Goal: Task Accomplishment & Management: Manage account settings

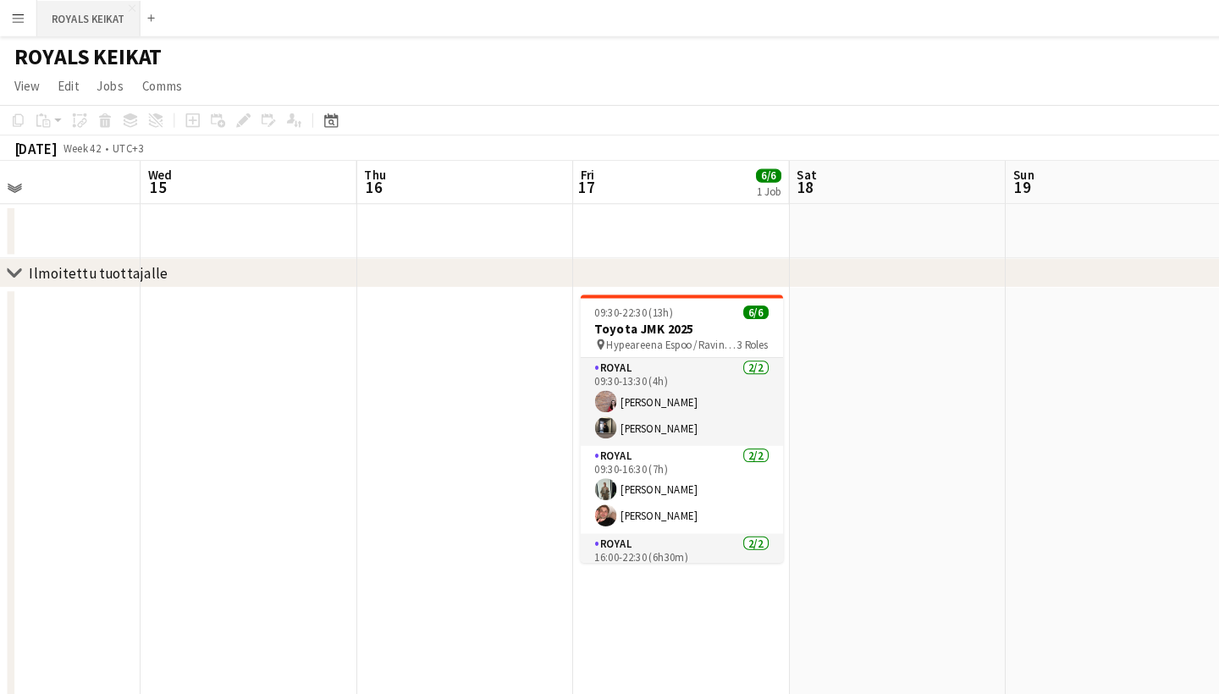
click at [79, 15] on button "ROYALS KEIKAT Close" at bounding box center [83, 17] width 97 height 33
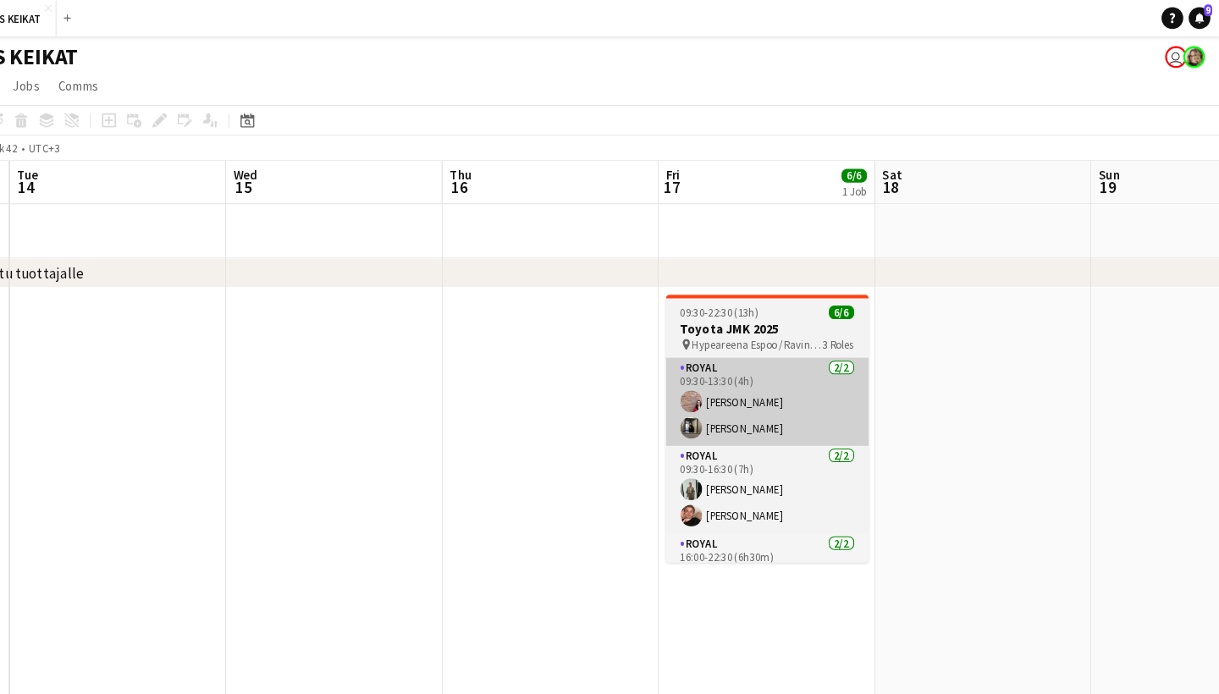
scroll to position [0, 521]
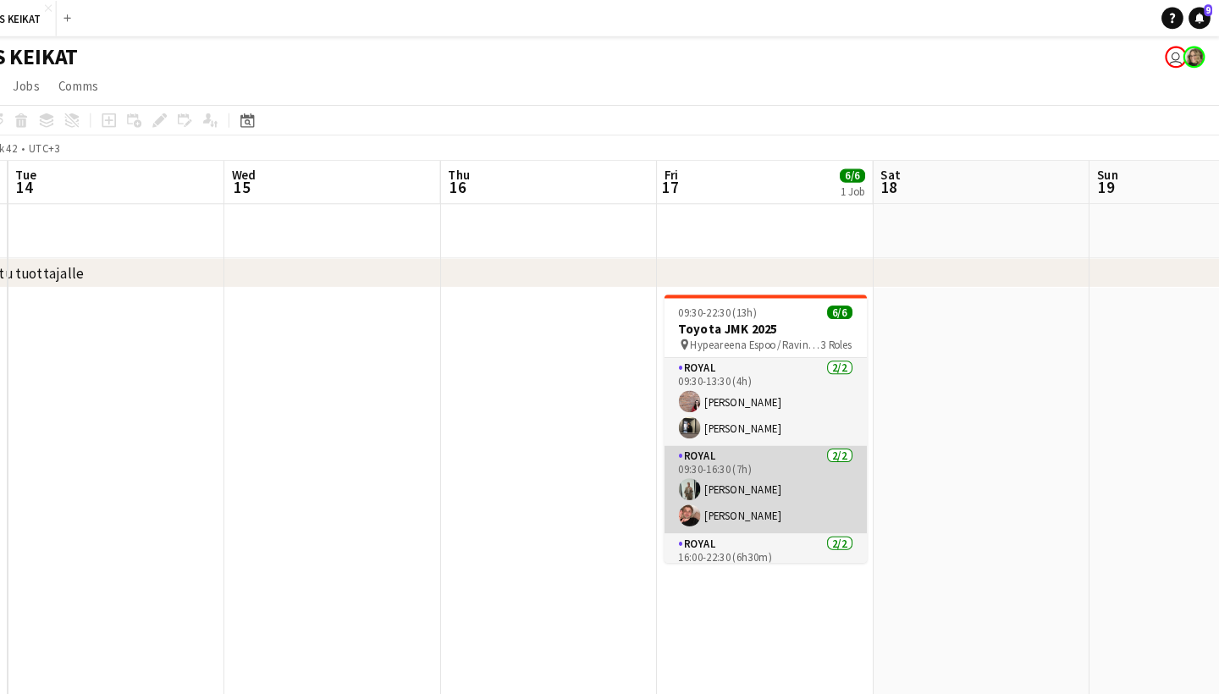
click at [713, 445] on app-card-role "Royal [DATE] 09:30-16:30 (7h) [PERSON_NAME] [PERSON_NAME]" at bounding box center [795, 458] width 190 height 82
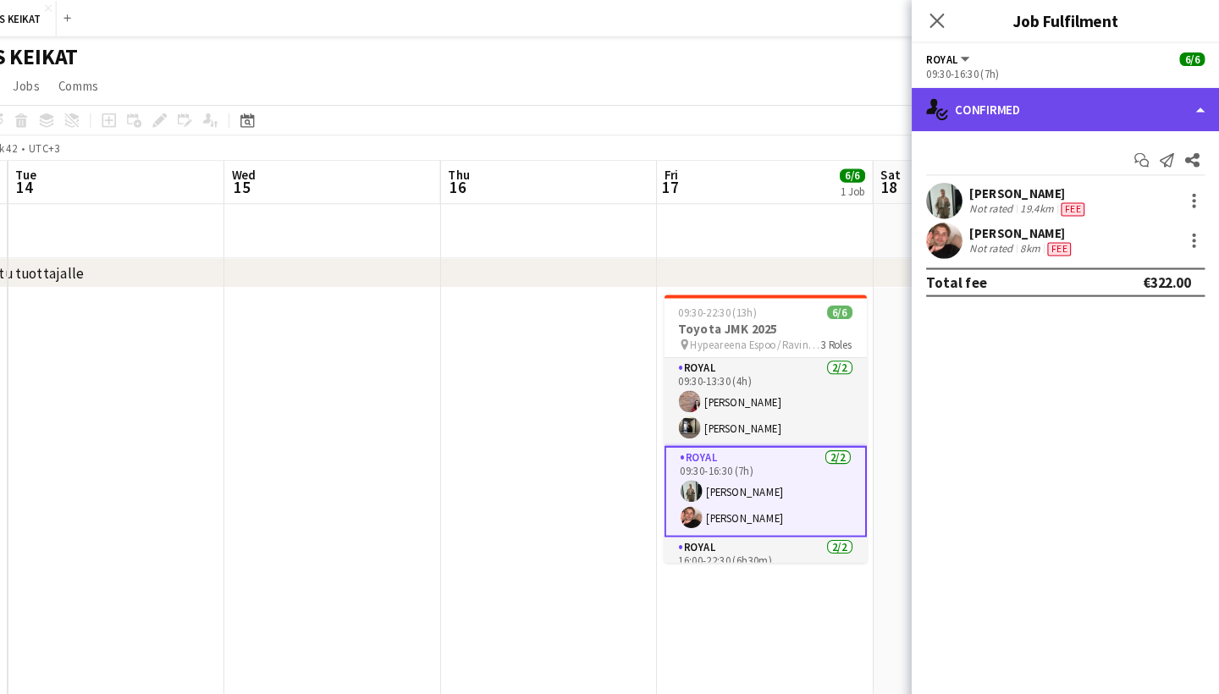
click at [996, 94] on div "single-neutral-actions-check-2 Confirmed" at bounding box center [1076, 102] width 288 height 41
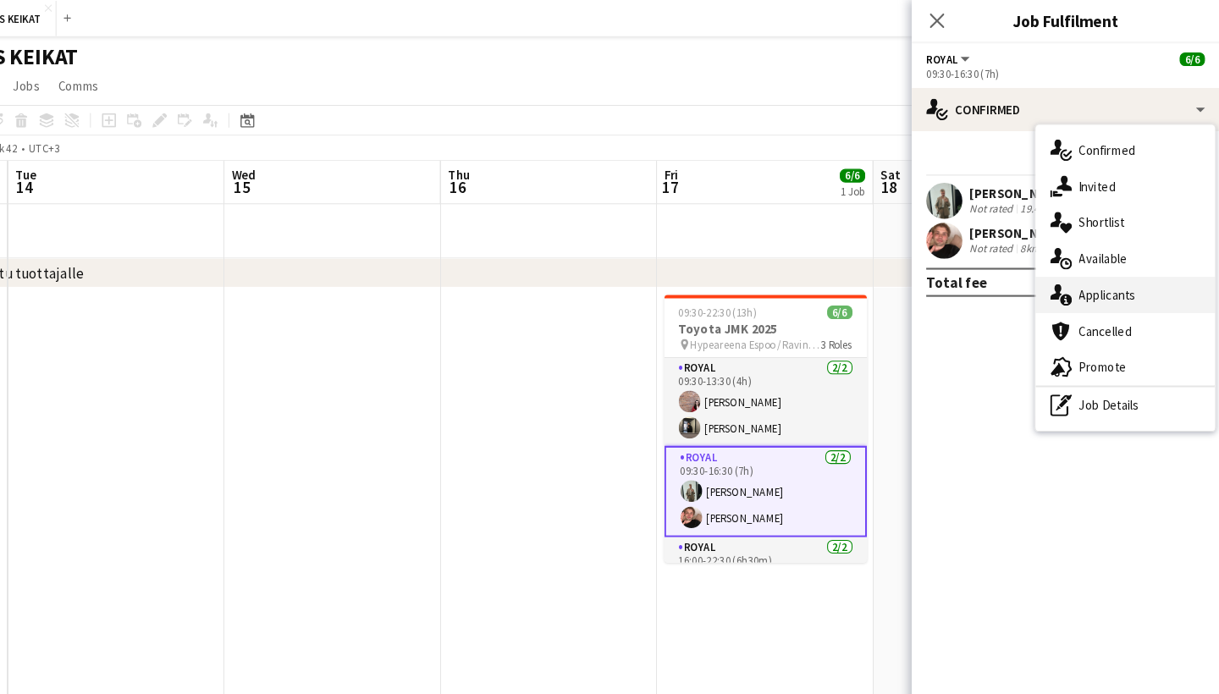
click at [1088, 283] on span "Applicants" at bounding box center [1114, 275] width 53 height 15
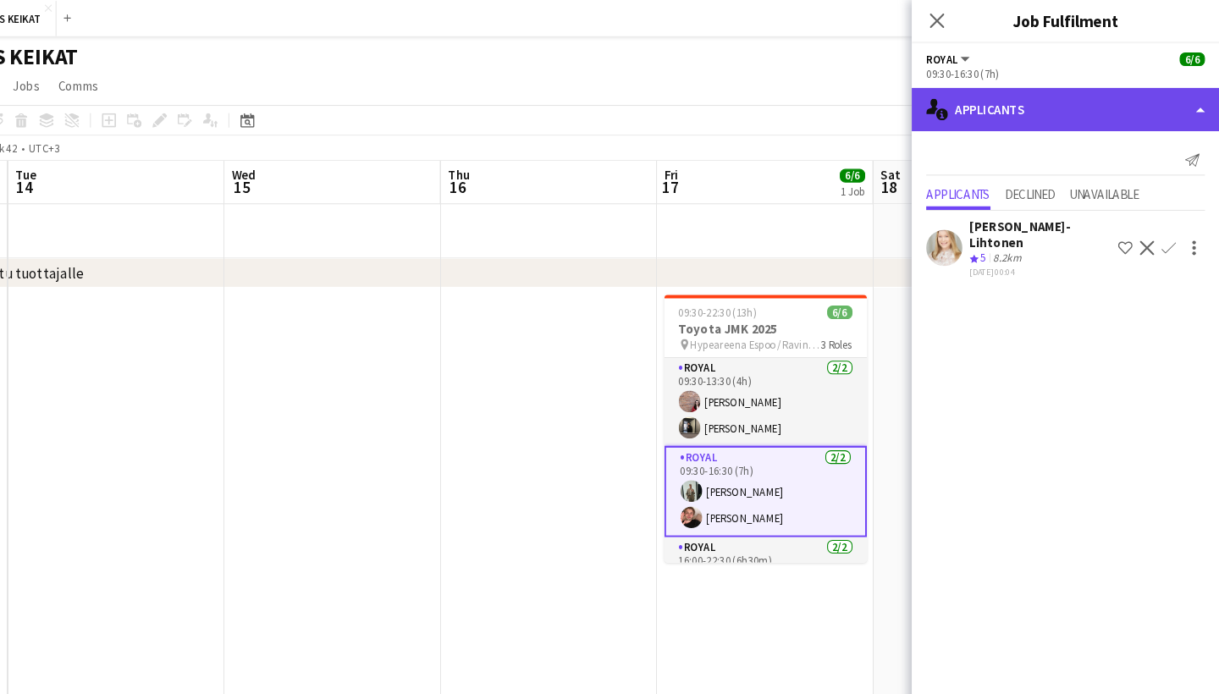
click at [1002, 114] on div "single-neutral-actions-information Applicants" at bounding box center [1076, 102] width 288 height 41
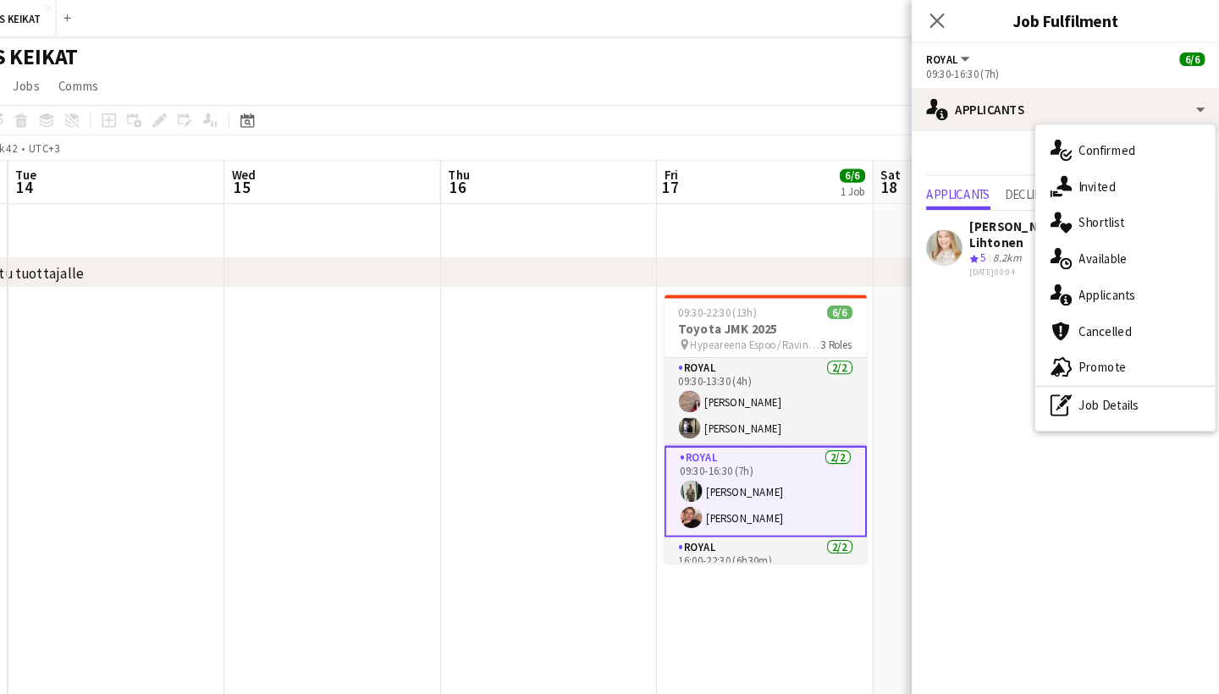
click at [1047, 116] on div "single-neutral-actions-check-2 Confirmed single-neutral-actions-share-1 Invited…" at bounding box center [1131, 260] width 169 height 288
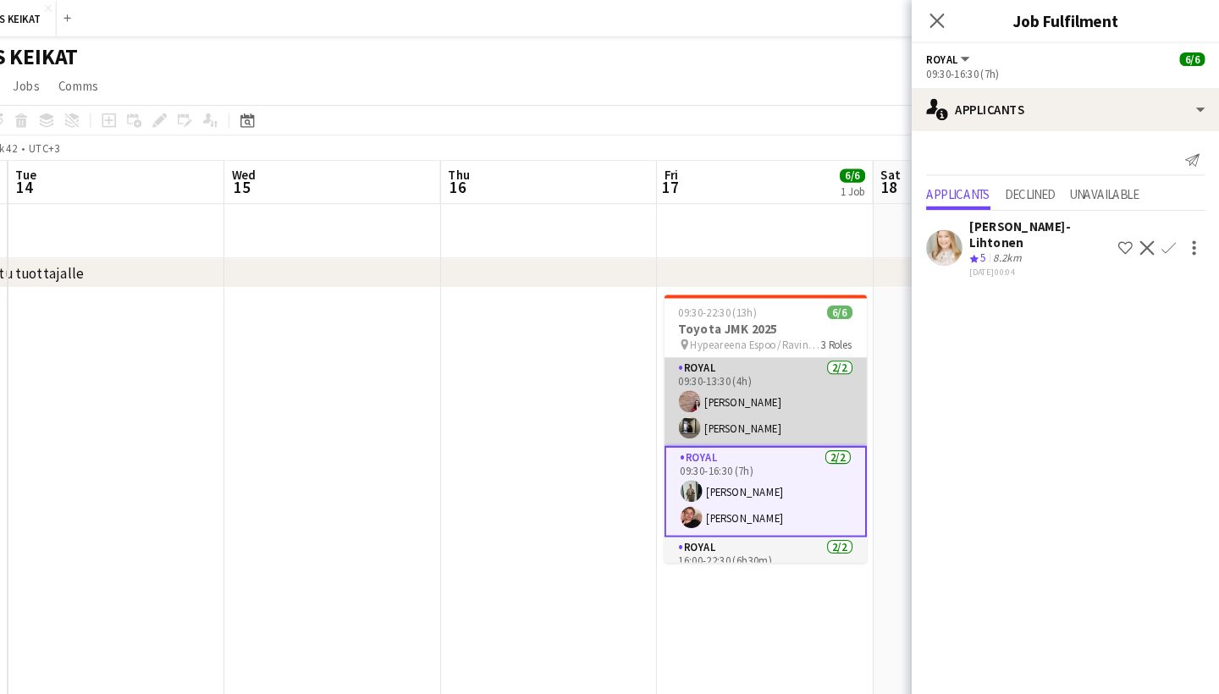
click at [747, 368] on app-card-role "Royal [DATE] 09:30-13:30 (4h) [PERSON_NAME] [PERSON_NAME]" at bounding box center [795, 376] width 190 height 82
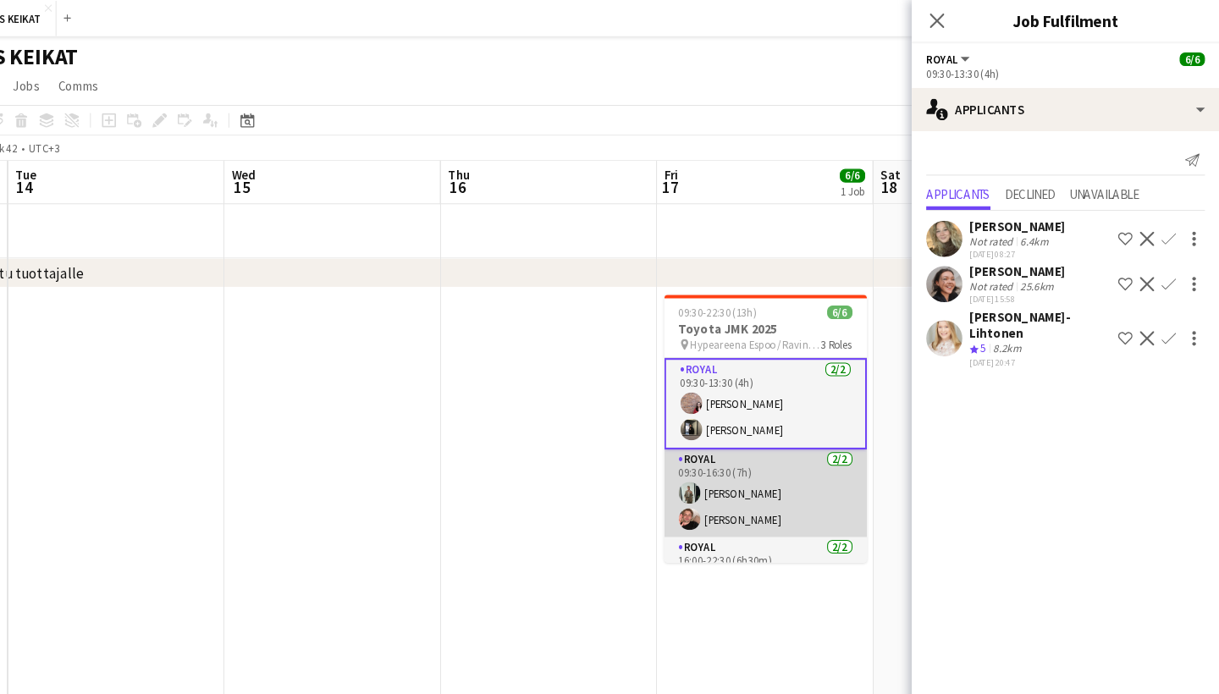
click at [746, 452] on app-card-role "Royal [DATE] 09:30-16:30 (7h) [PERSON_NAME] [PERSON_NAME]" at bounding box center [795, 462] width 190 height 82
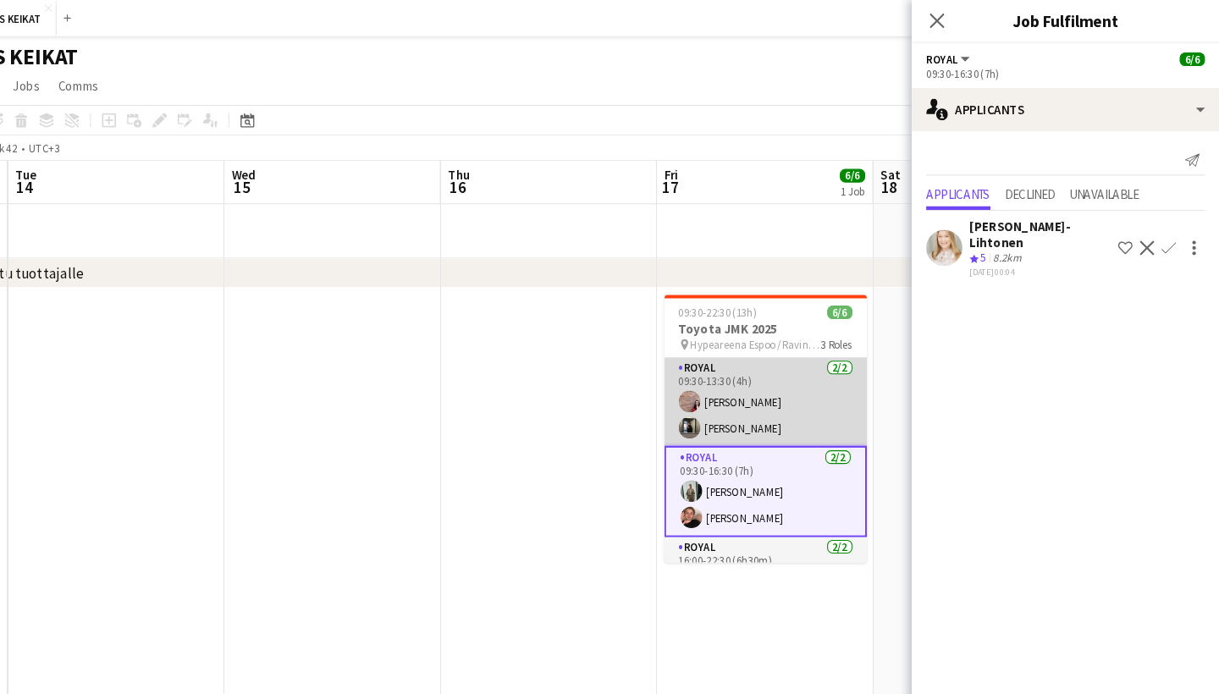
scroll to position [0, 0]
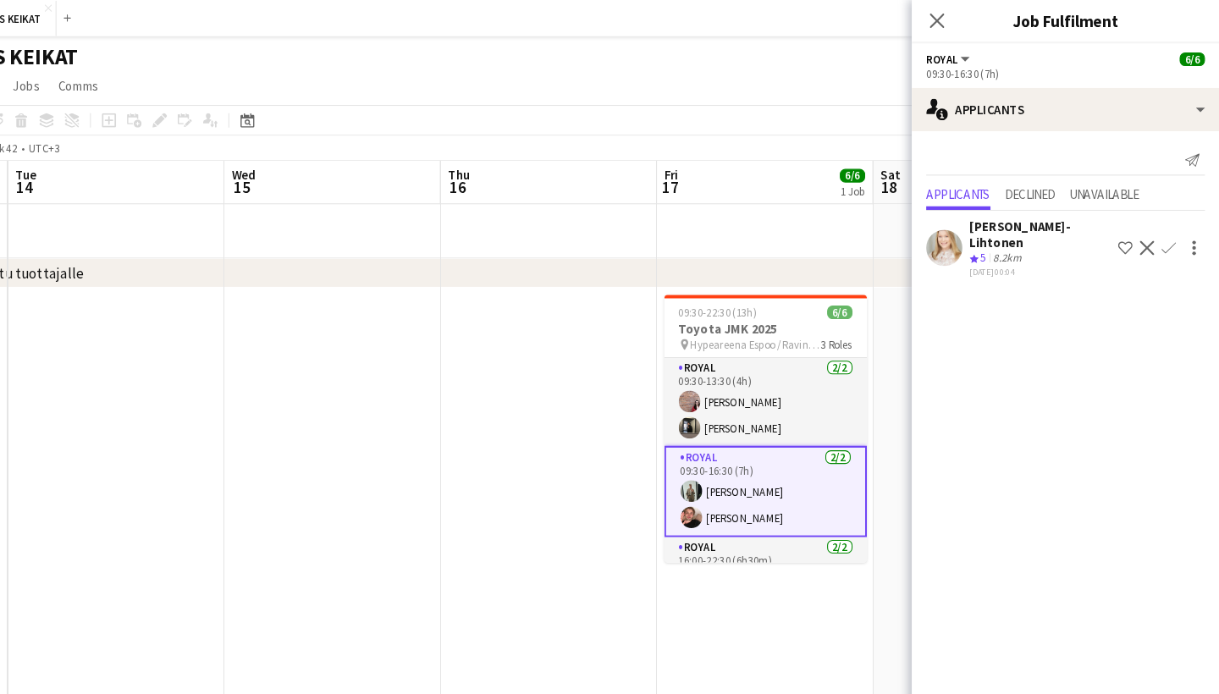
click at [747, 451] on app-card-role "Royal [DATE] 09:30-16:30 (7h) [PERSON_NAME] [PERSON_NAME]" at bounding box center [795, 460] width 190 height 86
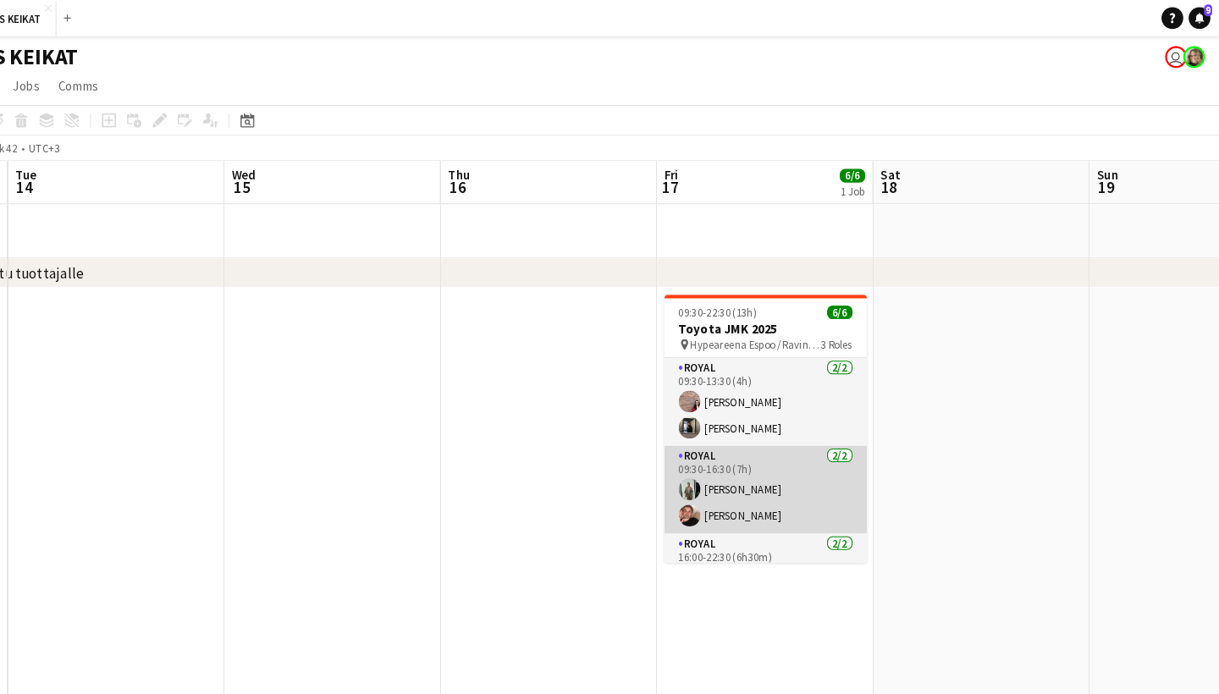
click at [739, 457] on app-card-role "Royal [DATE] 09:30-16:30 (7h) [PERSON_NAME] [PERSON_NAME]" at bounding box center [795, 458] width 190 height 82
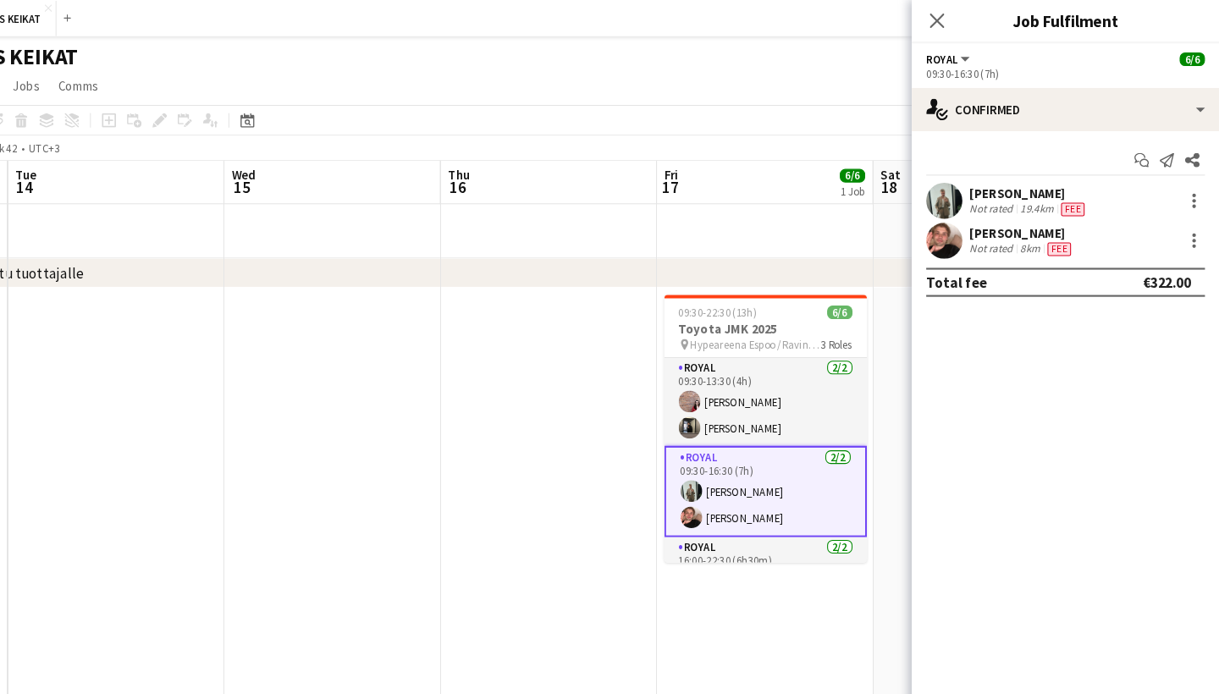
click at [986, 187] on div "[PERSON_NAME]" at bounding box center [1041, 181] width 111 height 15
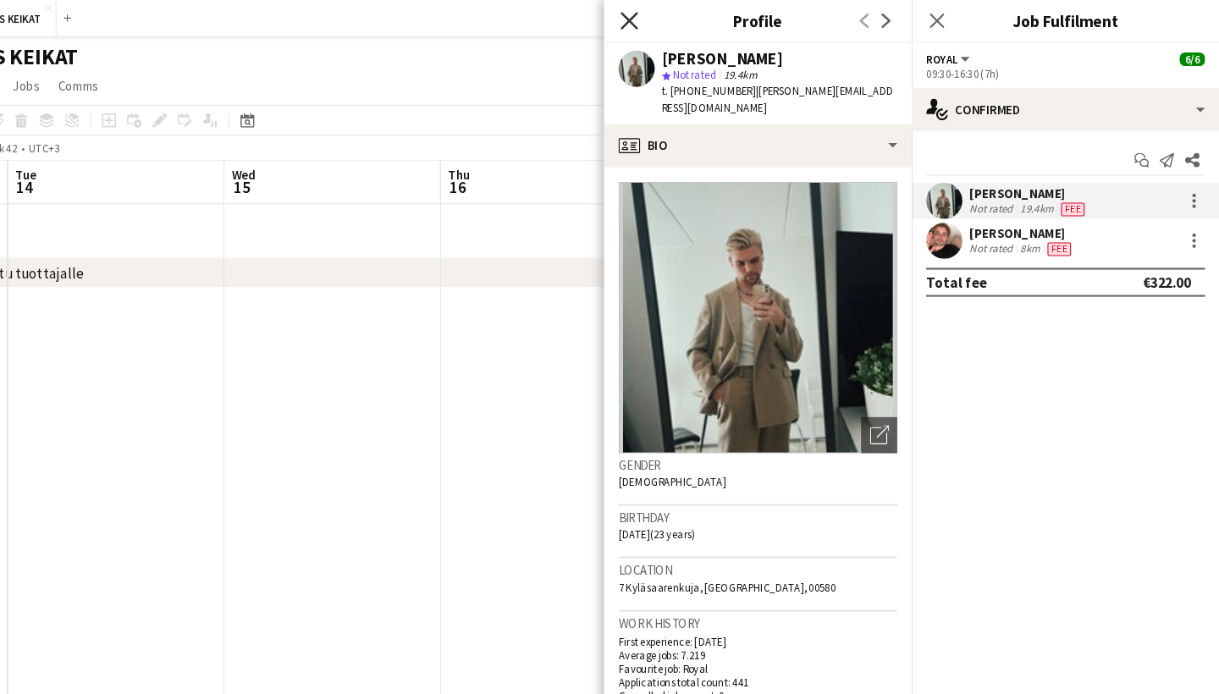
click at [659, 19] on icon at bounding box center [667, 19] width 16 height 16
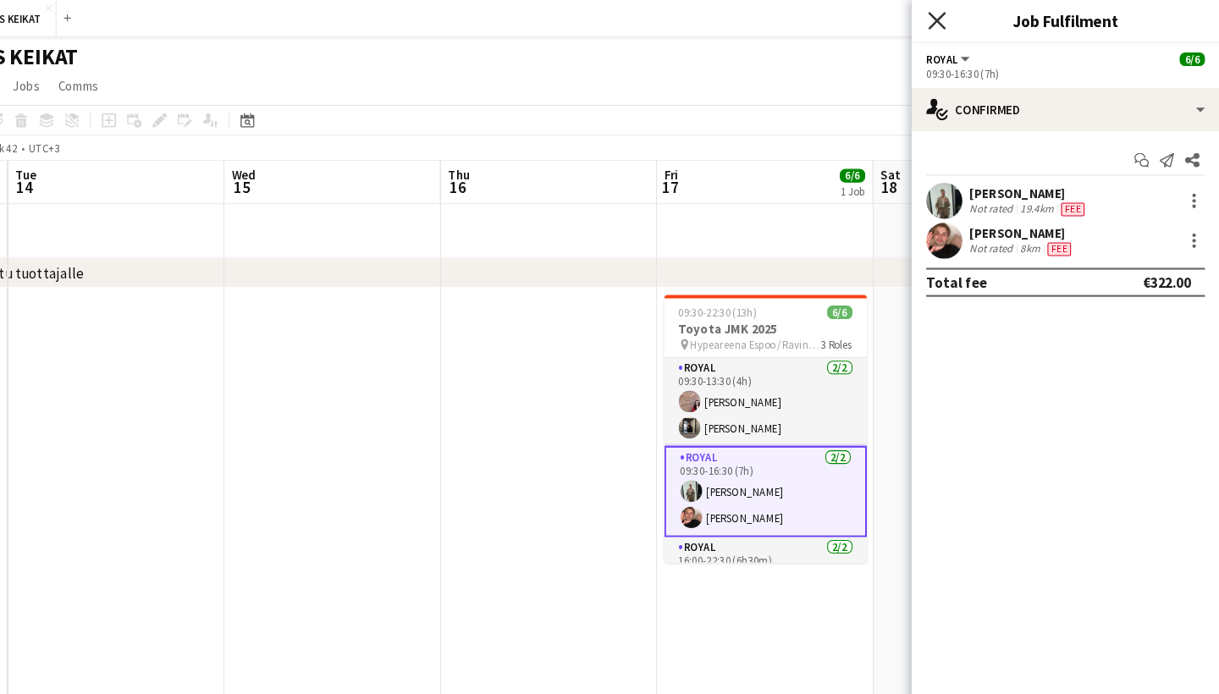
click at [947, 18] on icon at bounding box center [955, 19] width 16 height 16
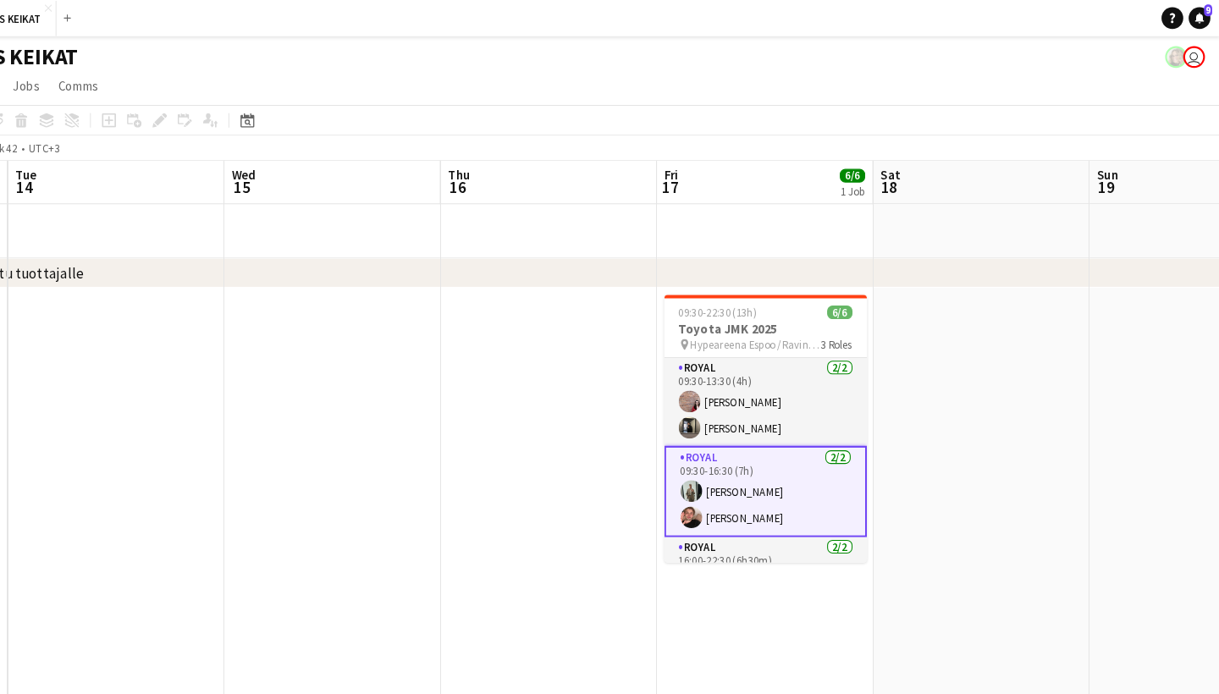
click at [734, 449] on app-card-role "Royal [DATE] 09:30-16:30 (7h) [PERSON_NAME] [PERSON_NAME]" at bounding box center [795, 460] width 190 height 86
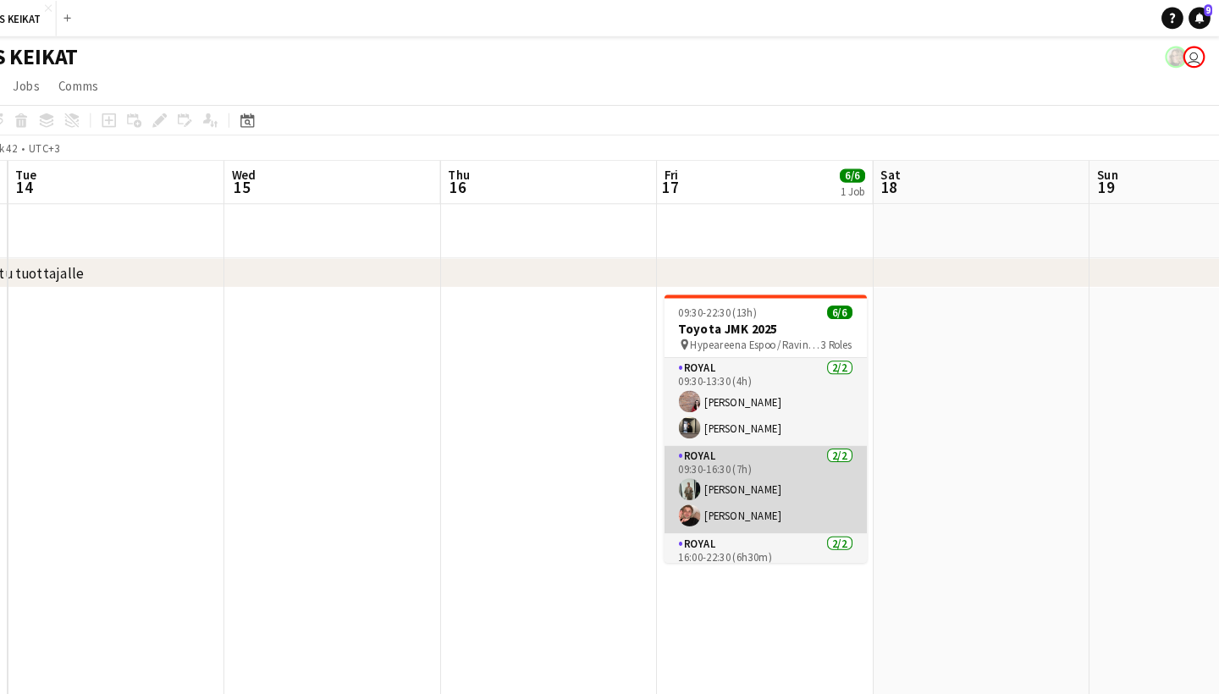
click at [734, 451] on app-card-role "Royal [DATE] 09:30-16:30 (7h) [PERSON_NAME] [PERSON_NAME]" at bounding box center [795, 458] width 190 height 82
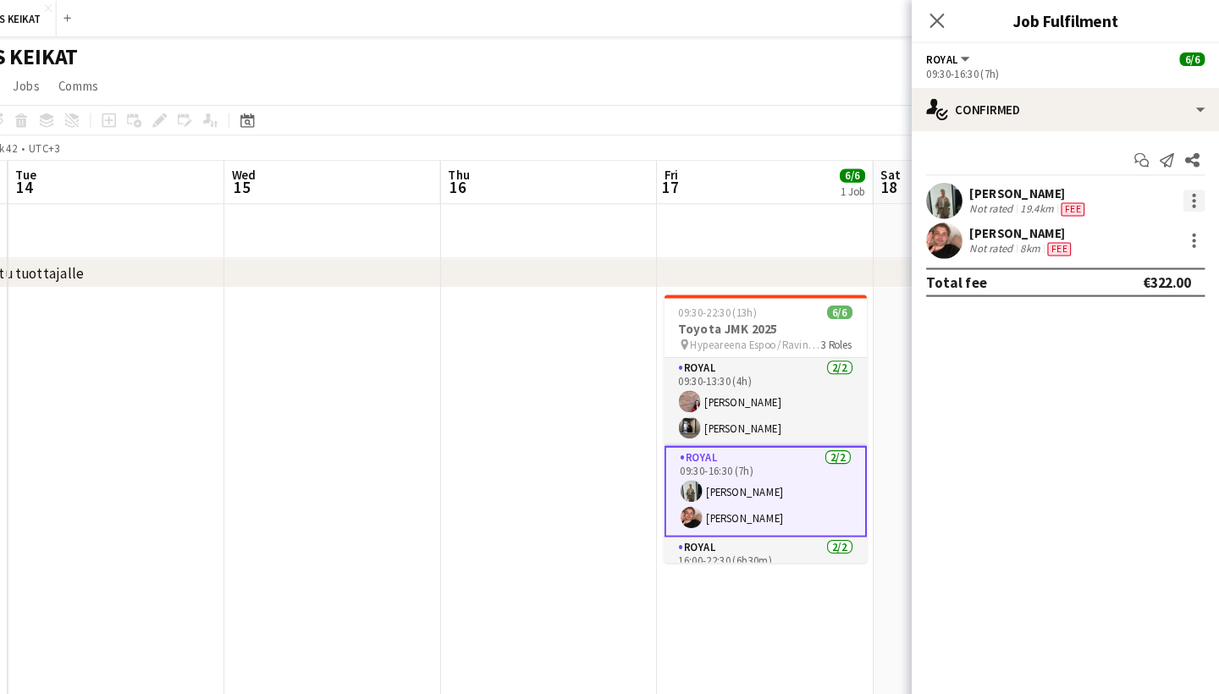
click at [1186, 191] on div at bounding box center [1196, 188] width 20 height 20
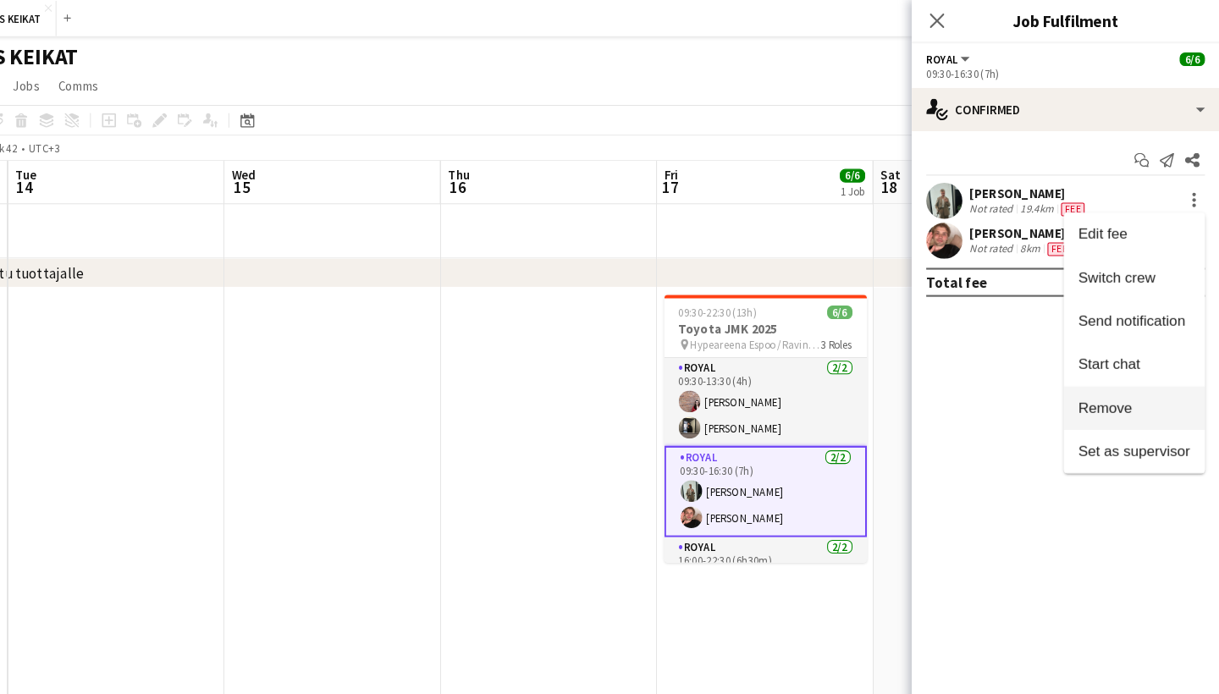
click at [1087, 380] on span "Remove" at bounding box center [1139, 381] width 105 height 15
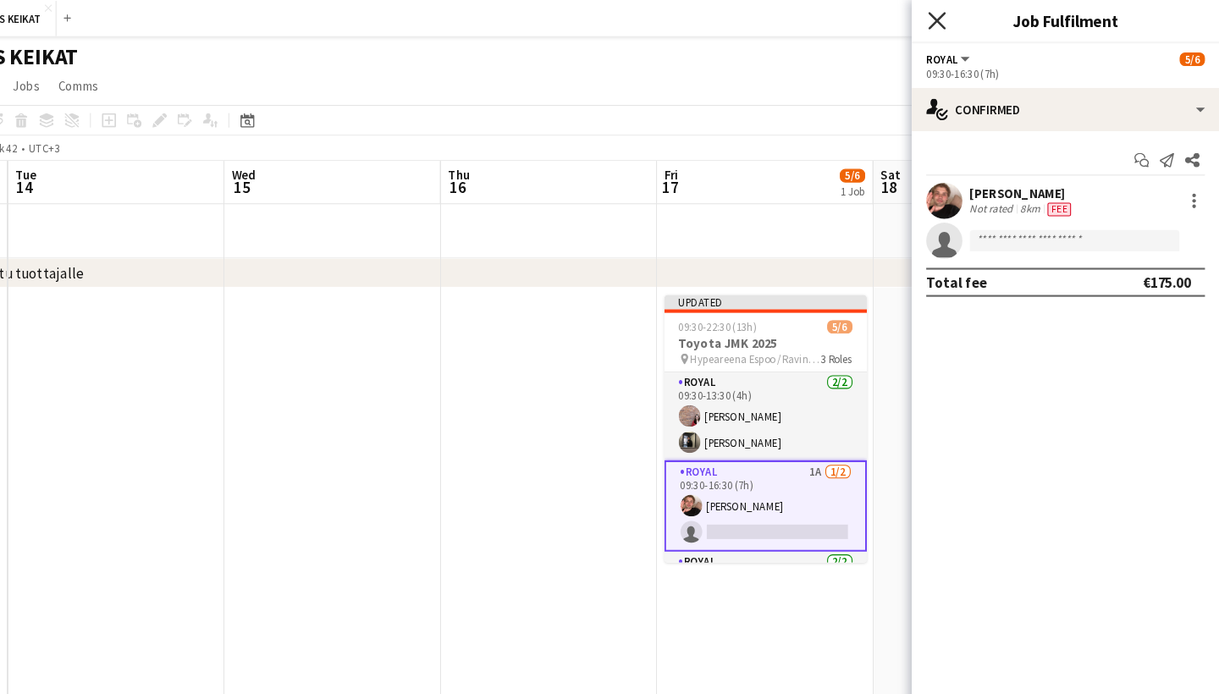
click at [947, 13] on icon "Close pop-in" at bounding box center [955, 19] width 16 height 16
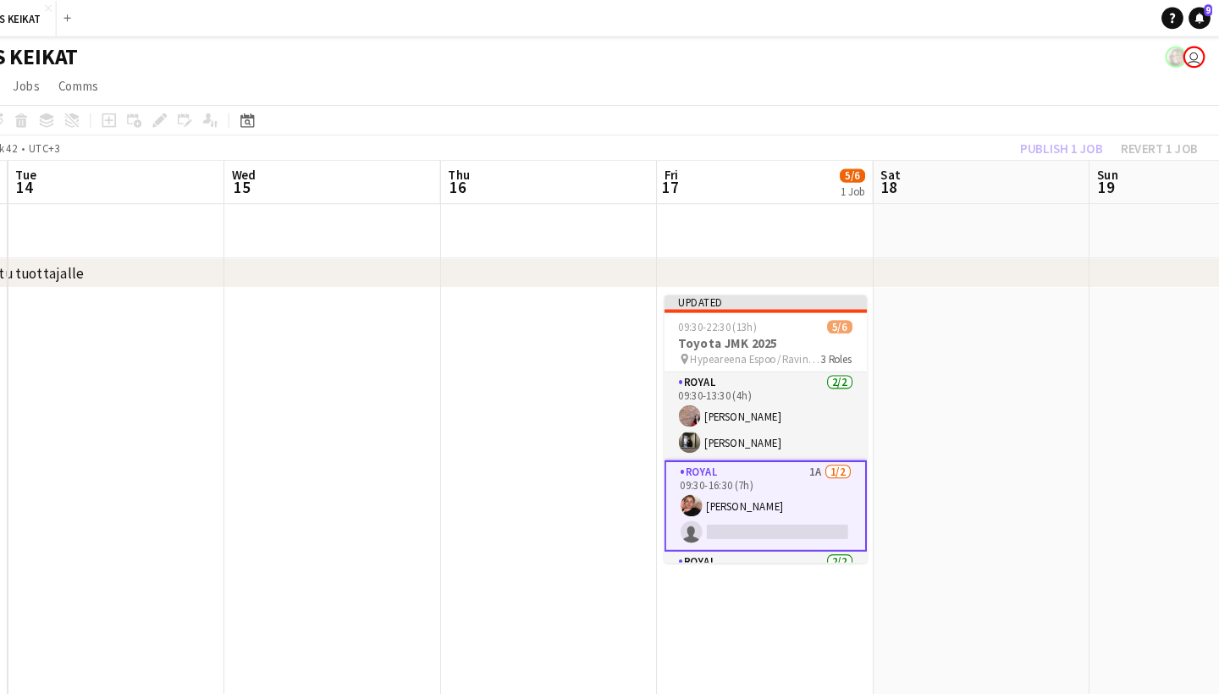
click at [1013, 139] on div "Publish 1 job Revert 1 job" at bounding box center [1116, 139] width 207 height 22
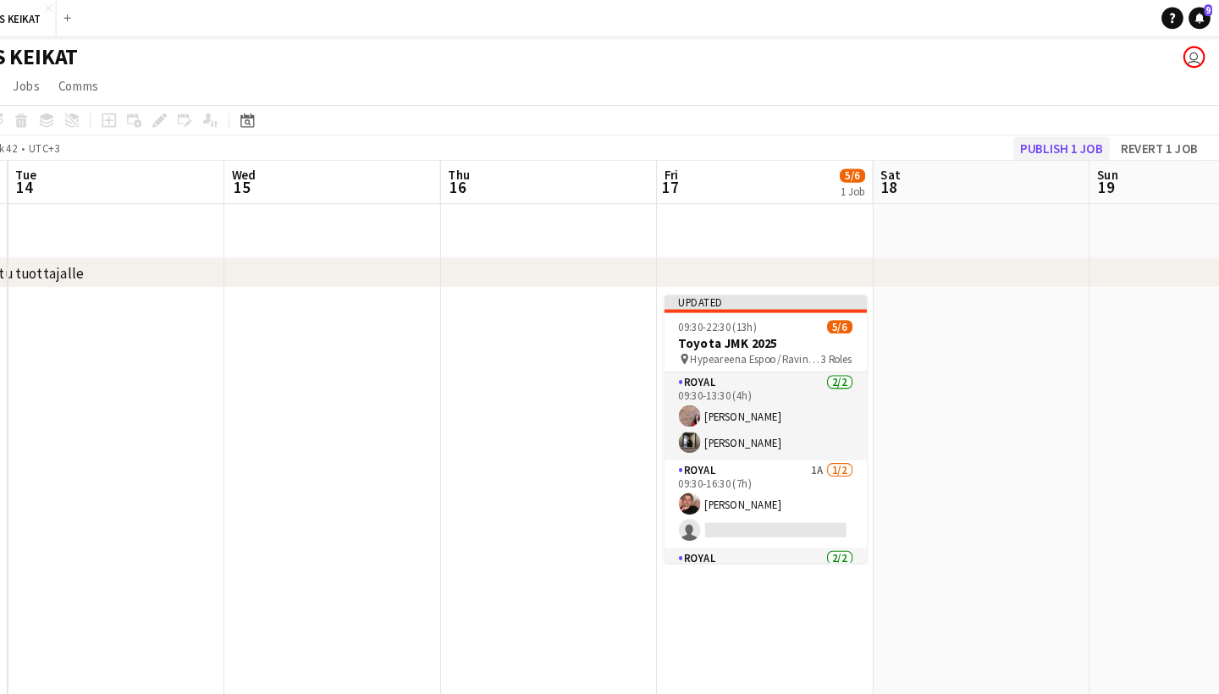
click at [1026, 139] on button "Publish 1 job" at bounding box center [1071, 139] width 91 height 22
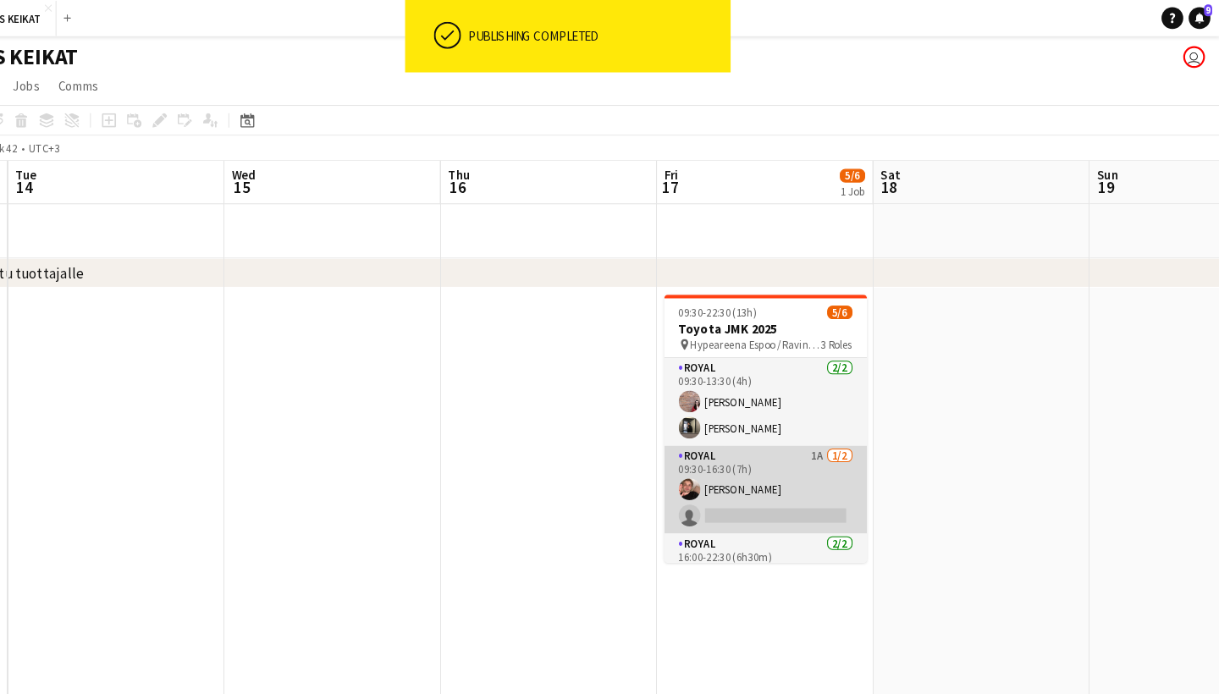
click at [721, 436] on app-card-role "Royal 1A [DATE] 09:30-16:30 (7h) [PERSON_NAME] single-neutral-actions" at bounding box center [795, 458] width 190 height 82
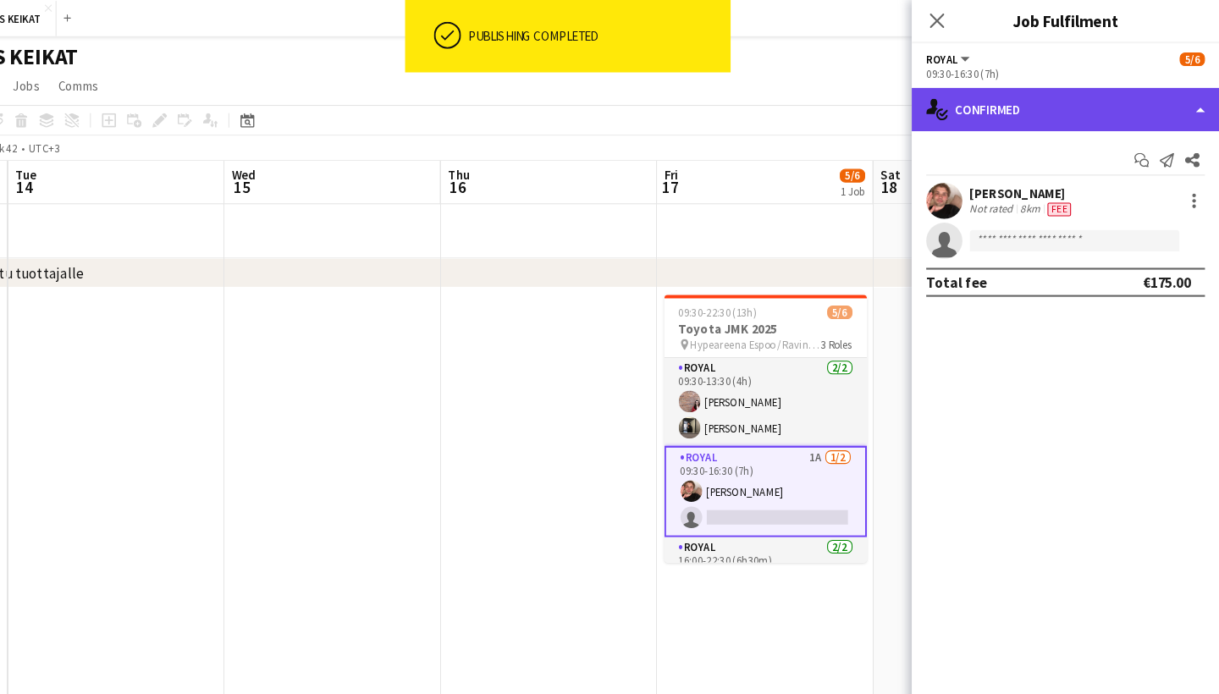
click at [1016, 106] on div "single-neutral-actions-check-2 Confirmed" at bounding box center [1076, 102] width 288 height 41
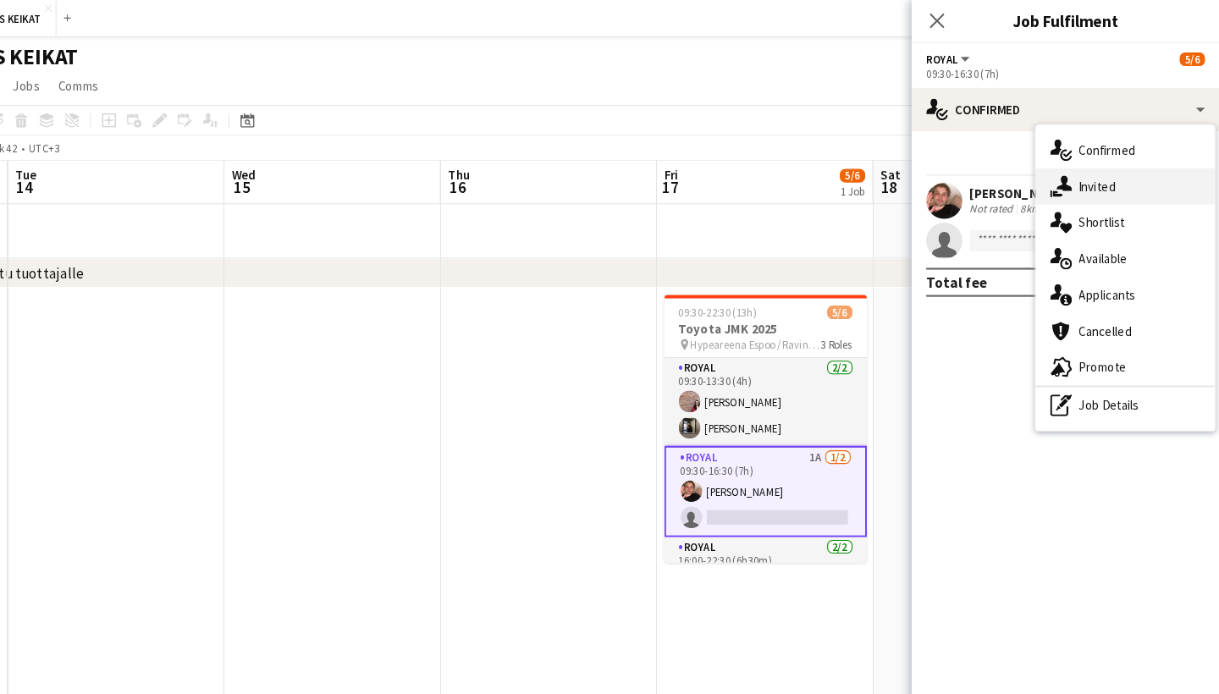
click at [1088, 176] on span "Invited" at bounding box center [1105, 174] width 35 height 15
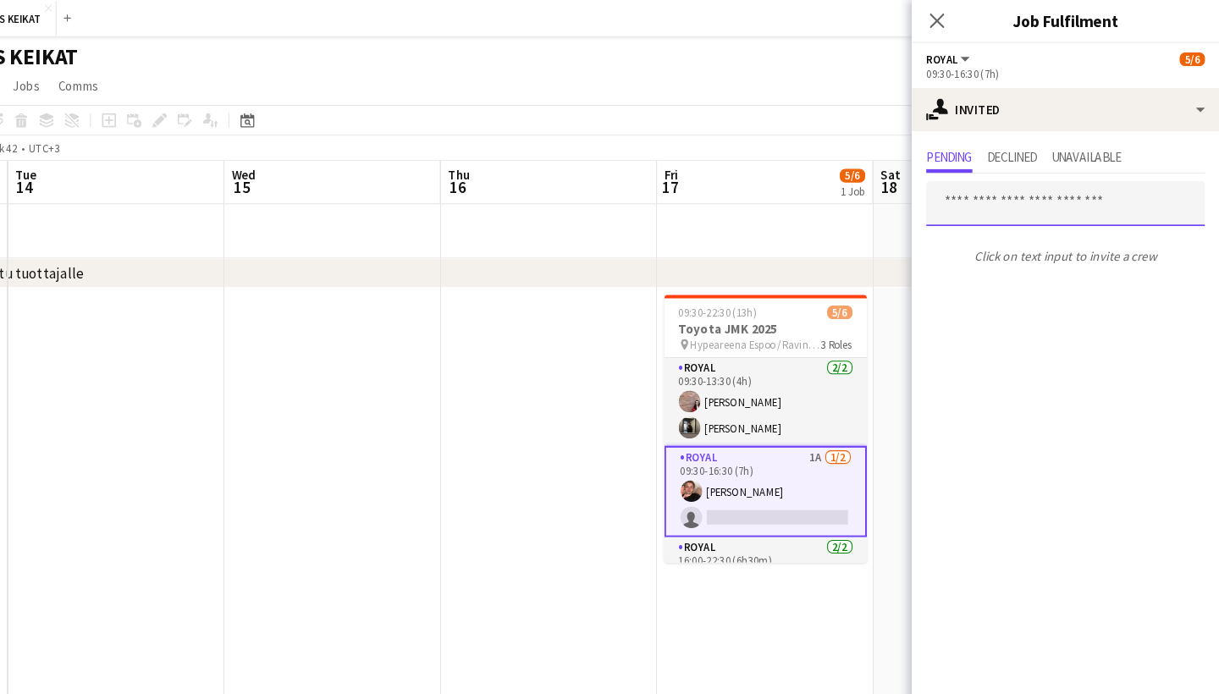
click at [945, 190] on input "text" at bounding box center [1075, 190] width 261 height 42
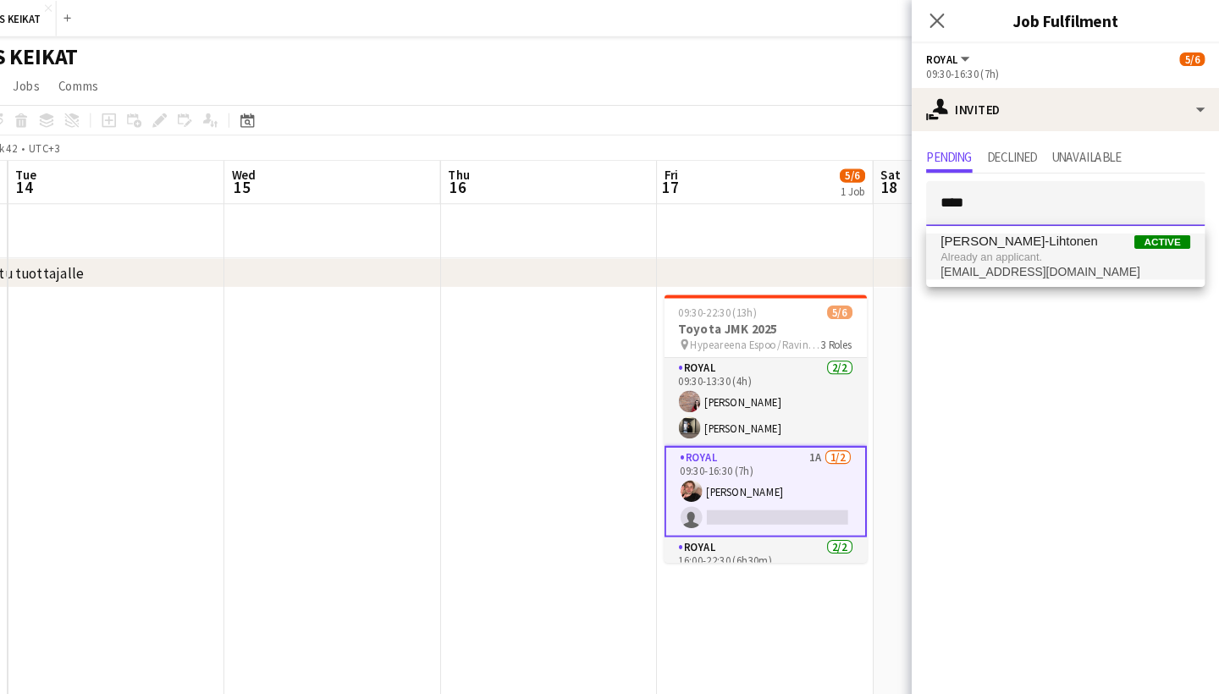
type input "****"
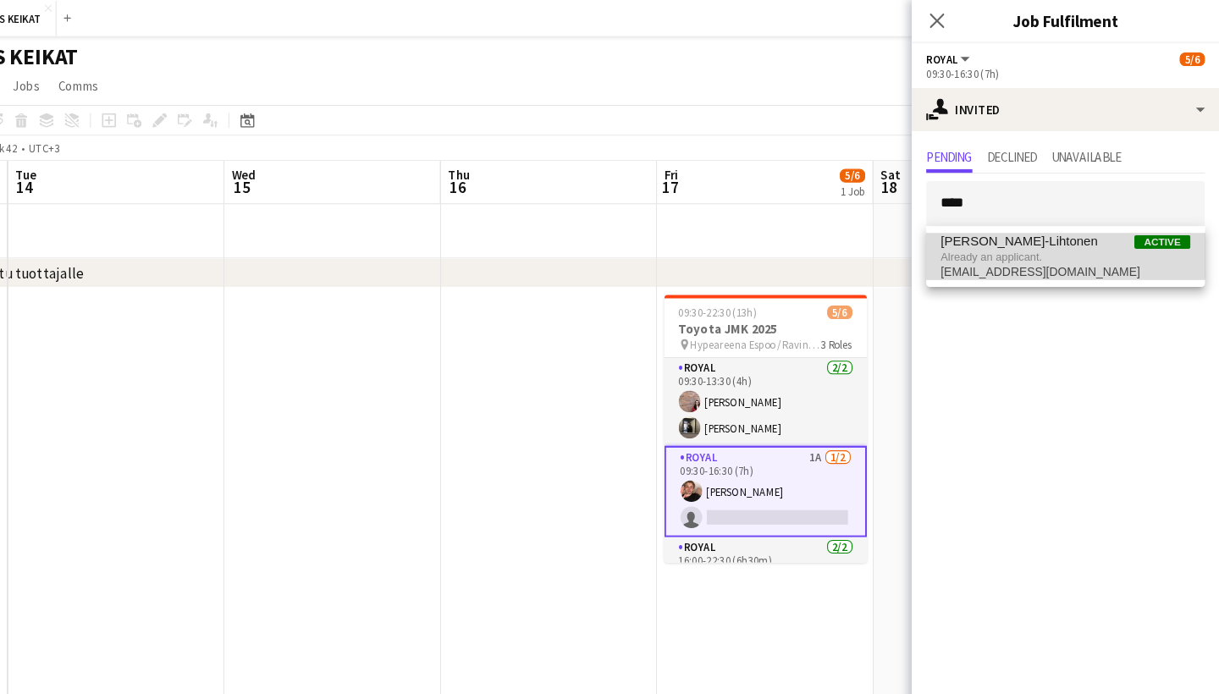
click at [959, 233] on span "Already an applicant." at bounding box center [1076, 240] width 234 height 15
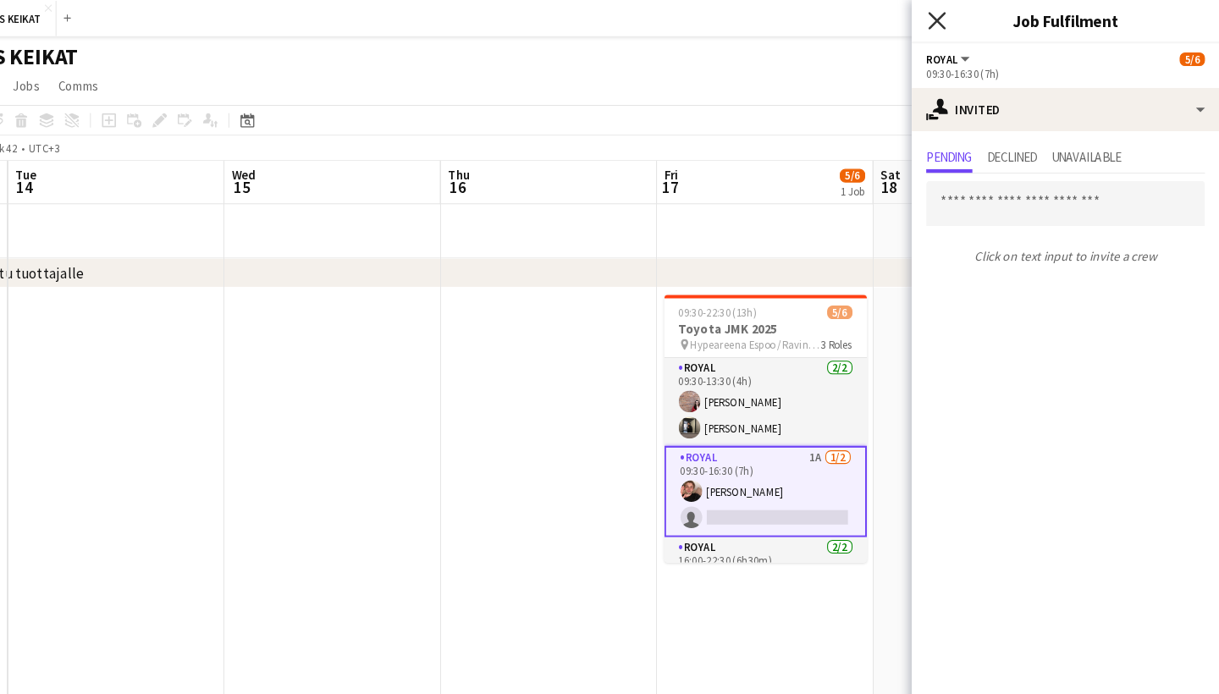
click at [947, 25] on icon "Close pop-in" at bounding box center [955, 19] width 16 height 16
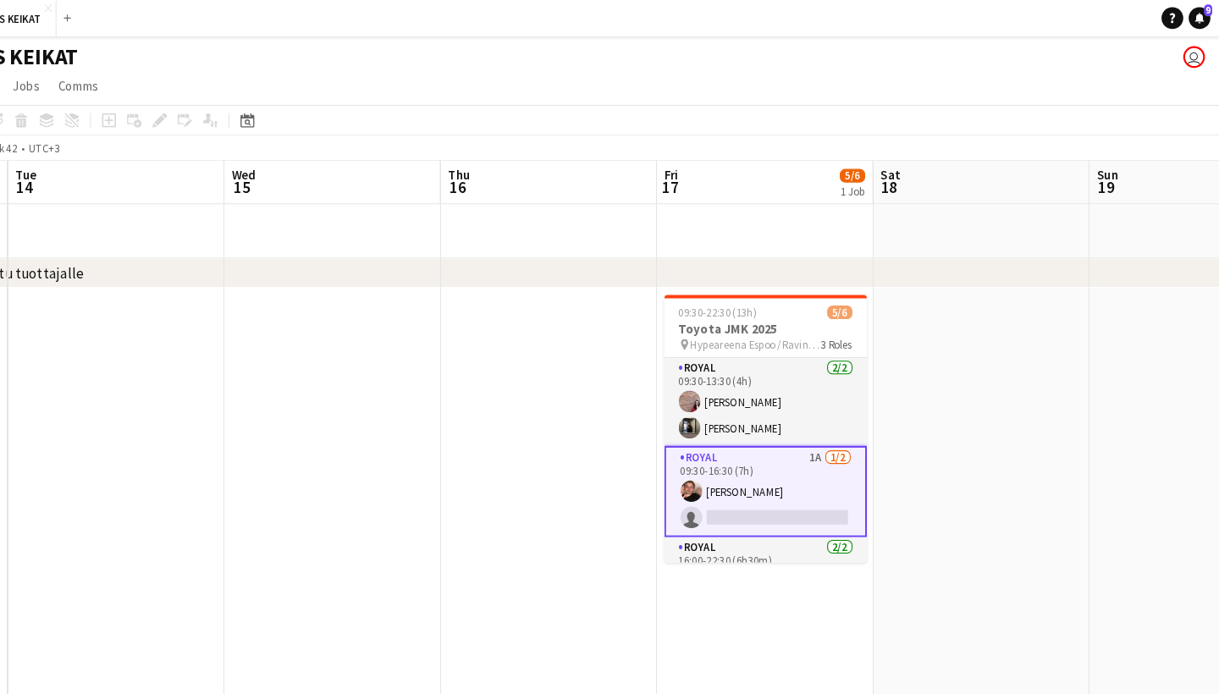
click at [756, 440] on app-card-role "Royal 1A [DATE] 09:30-16:30 (7h) [PERSON_NAME] single-neutral-actions" at bounding box center [795, 460] width 190 height 86
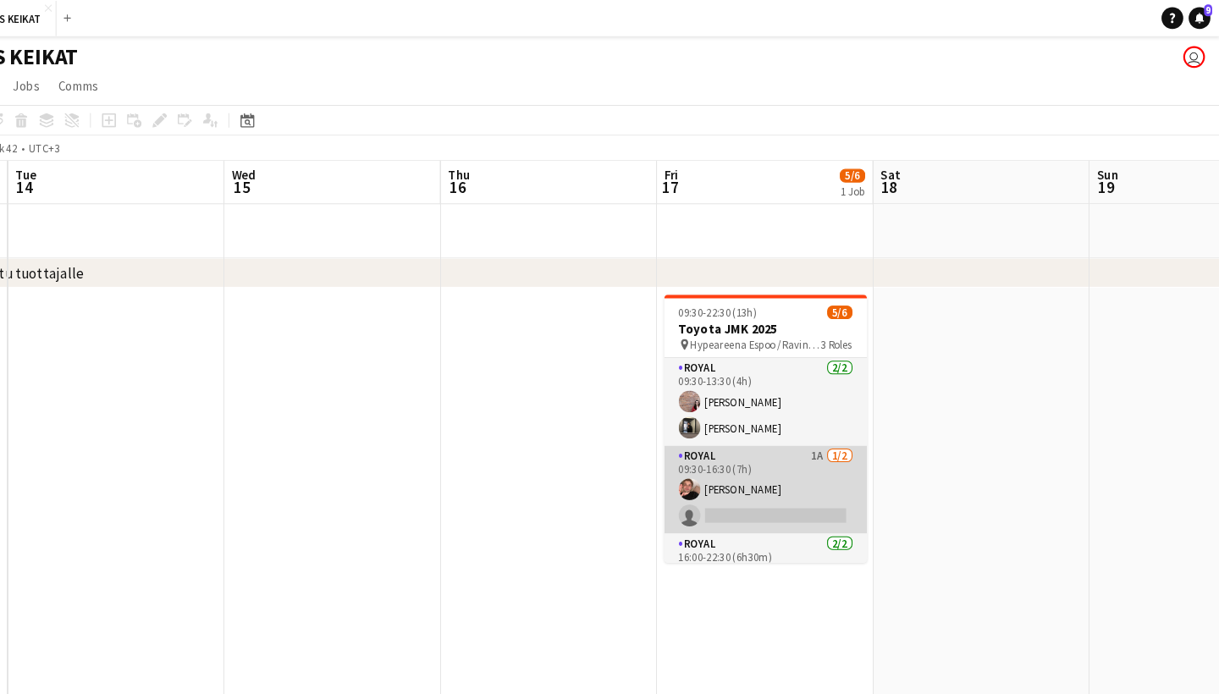
click at [756, 440] on app-card-role "Royal 1A [DATE] 09:30-16:30 (7h) [PERSON_NAME] single-neutral-actions" at bounding box center [795, 458] width 190 height 82
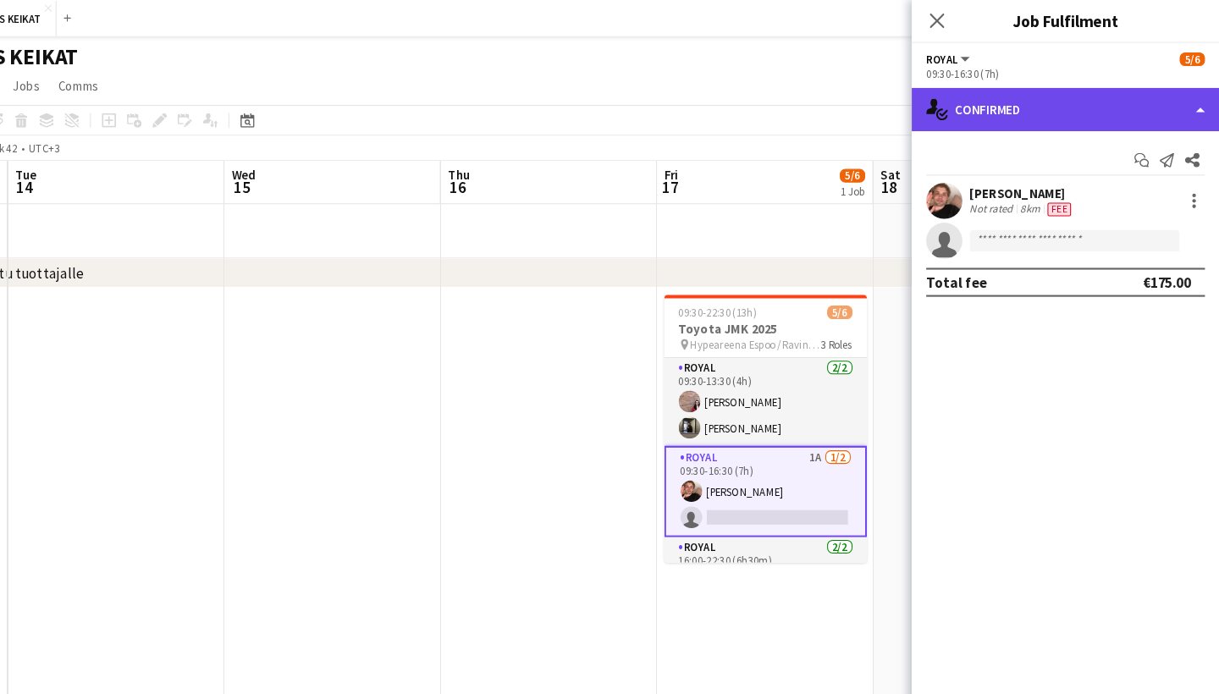
click at [1097, 100] on div "single-neutral-actions-check-2 Confirmed" at bounding box center [1076, 102] width 288 height 41
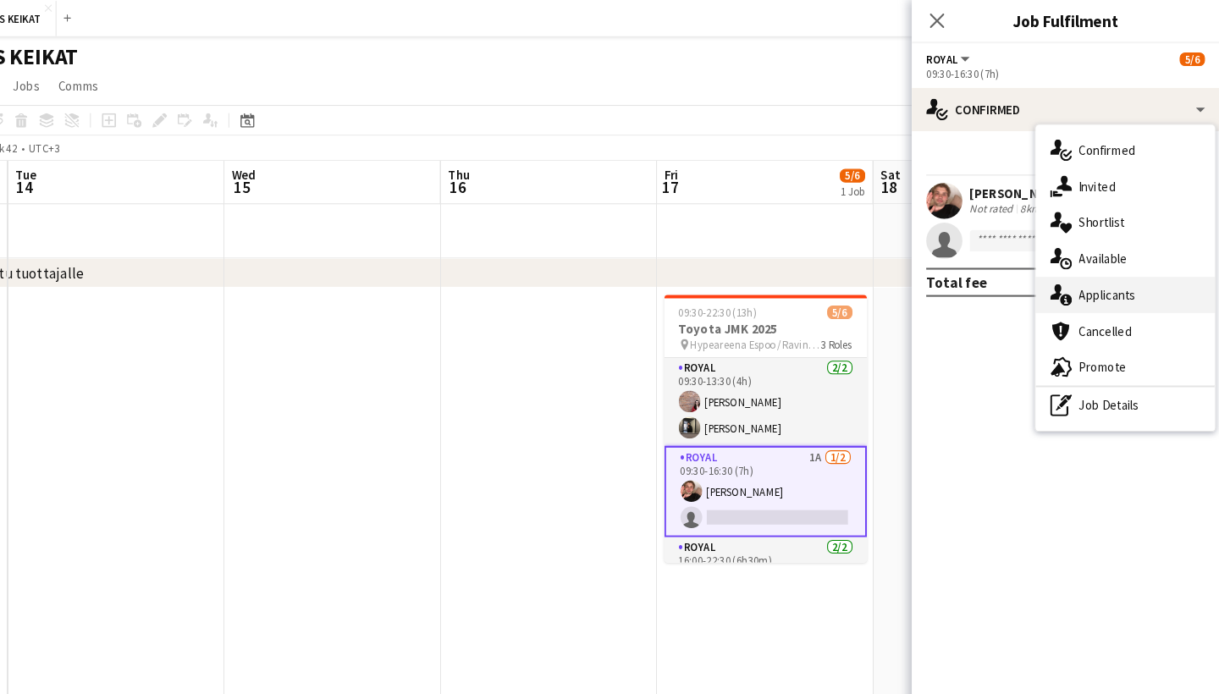
click at [1088, 274] on span "Applicants" at bounding box center [1114, 275] width 53 height 15
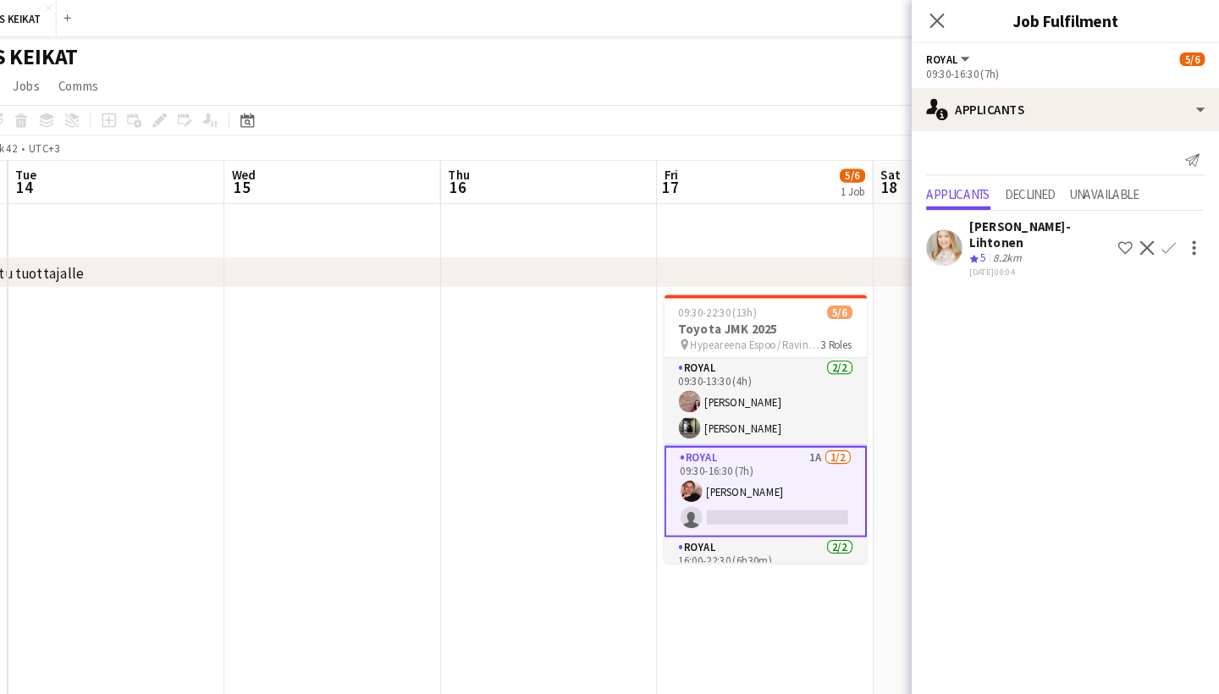
click at [1165, 225] on app-icon "Confirm" at bounding box center [1172, 232] width 14 height 14
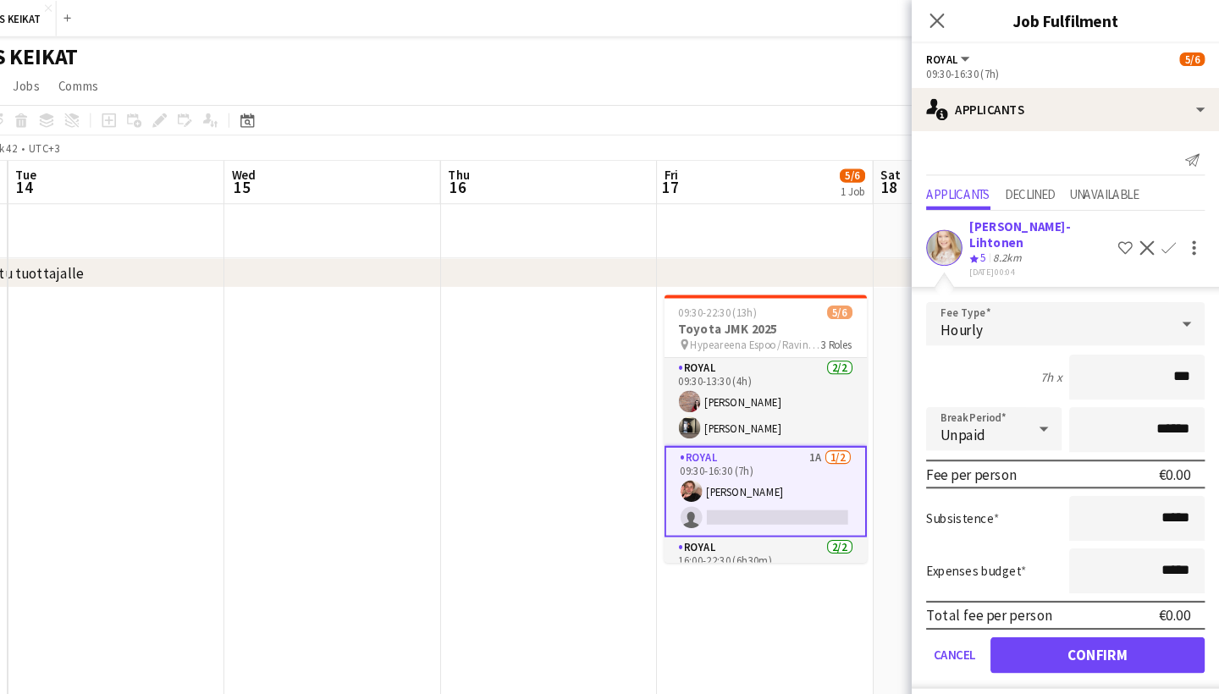
type input "**"
type input "***"
click at [1042, 597] on button "Confirm" at bounding box center [1105, 613] width 201 height 34
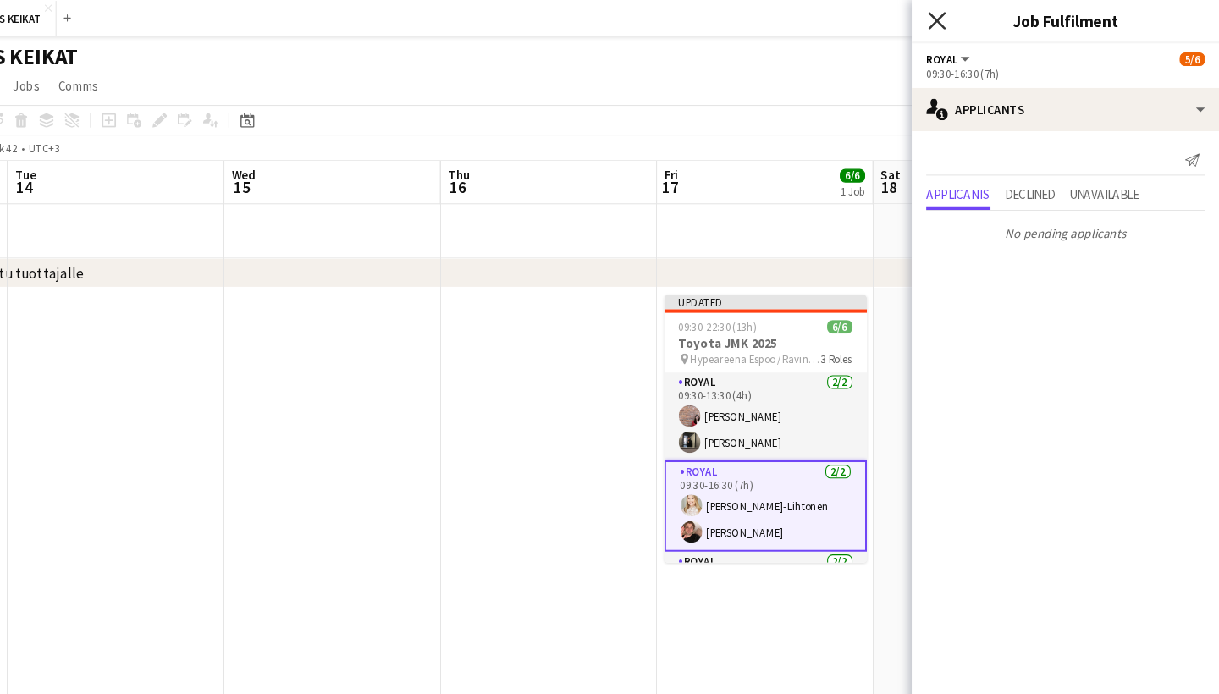
click at [947, 18] on icon at bounding box center [955, 19] width 16 height 16
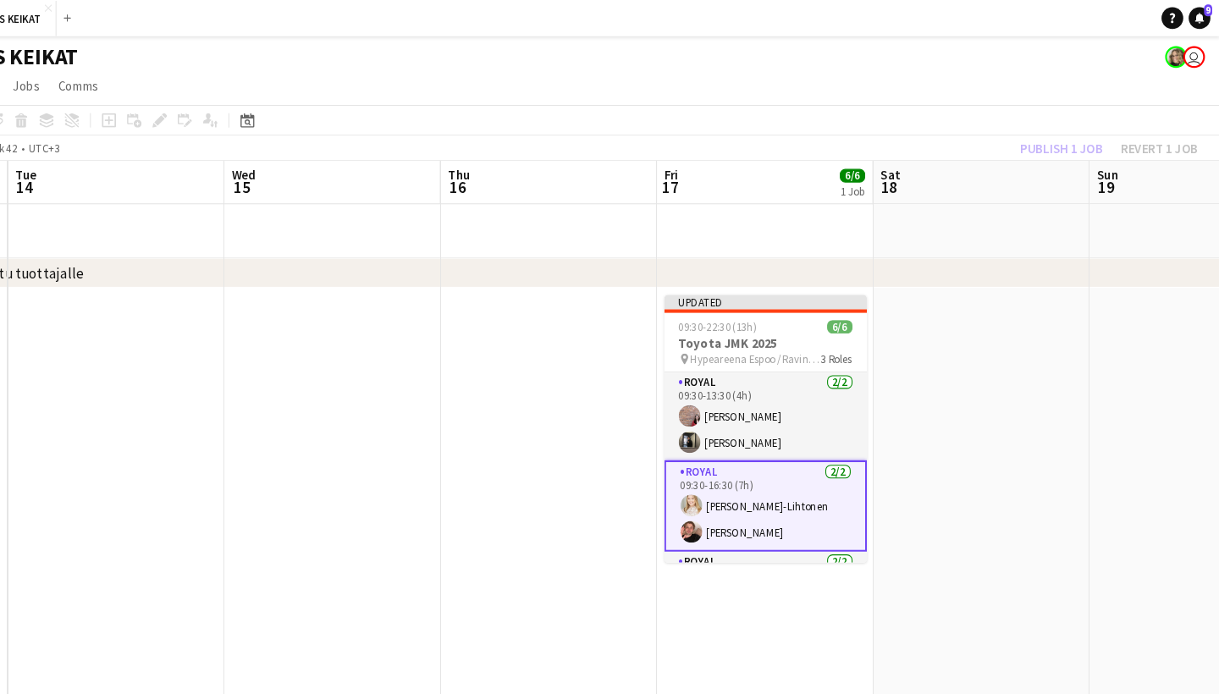
click at [1013, 145] on div "Publish 1 job Revert 1 job" at bounding box center [1116, 139] width 207 height 22
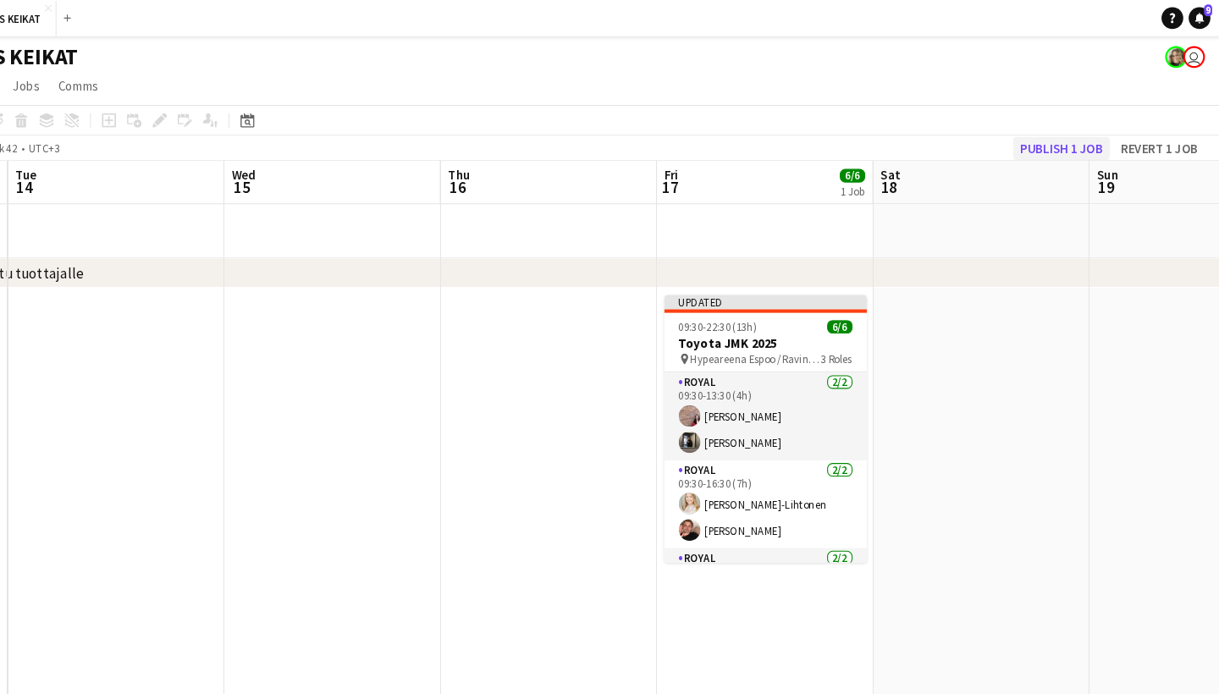
click at [1026, 140] on button "Publish 1 job" at bounding box center [1071, 139] width 91 height 22
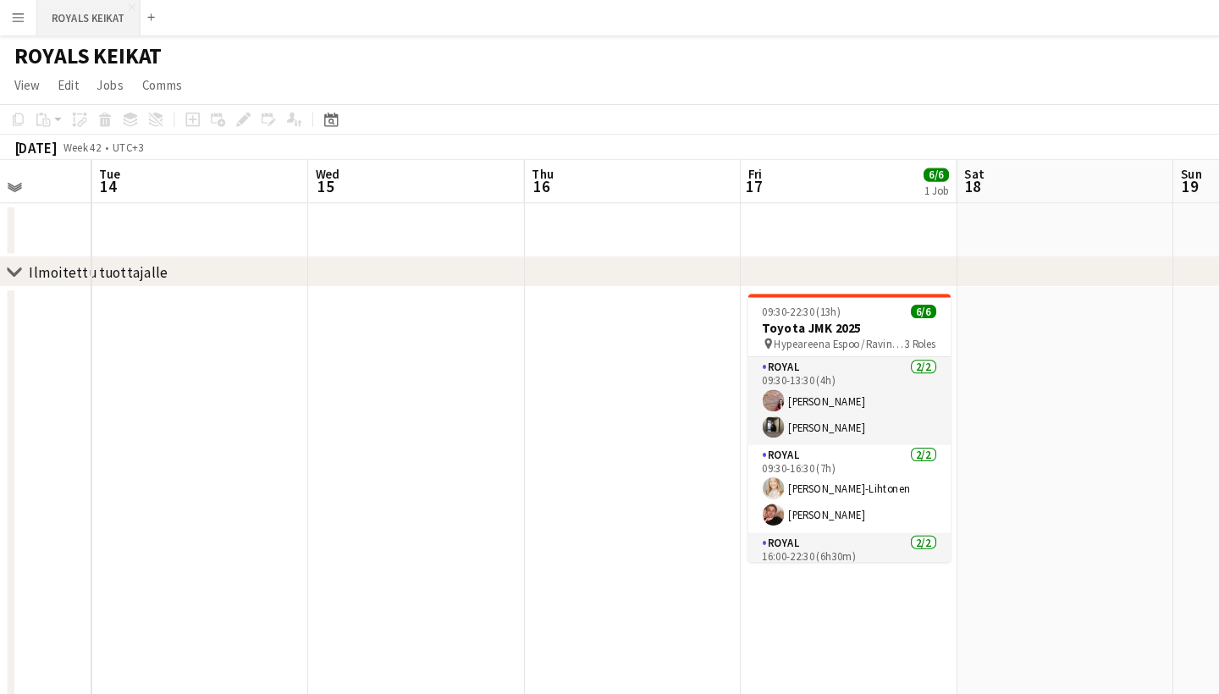
click at [80, 24] on button "ROYALS KEIKAT Close" at bounding box center [83, 17] width 97 height 33
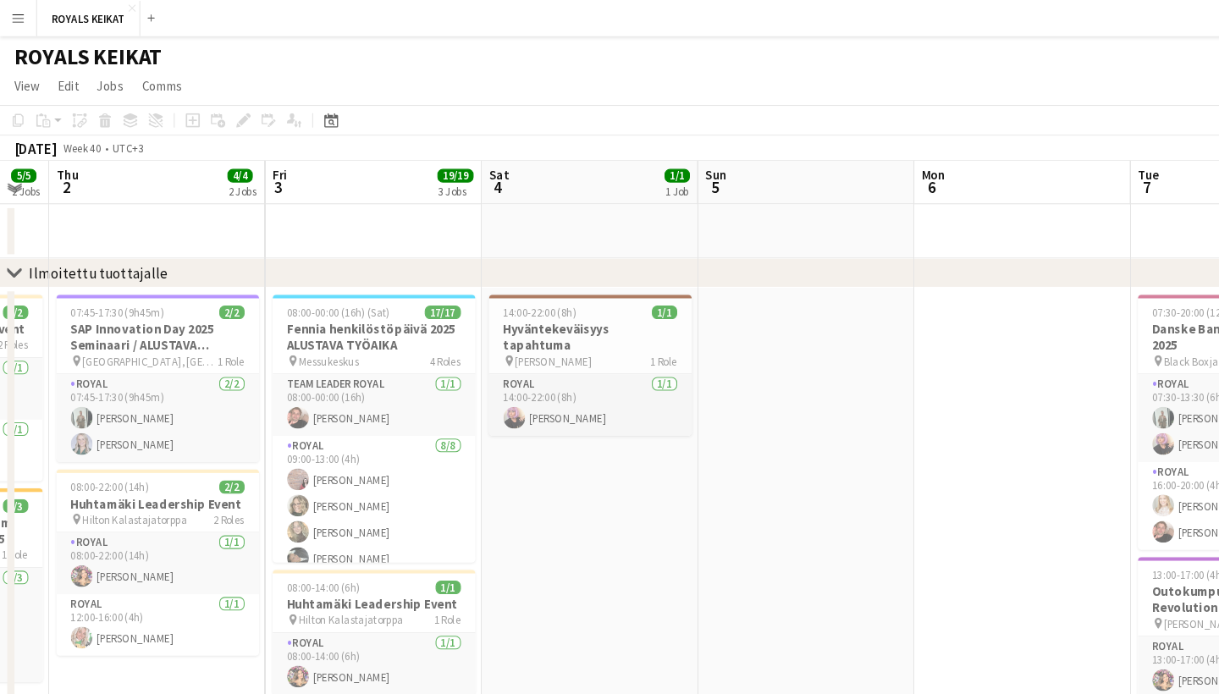
click at [20, 17] on app-icon "Menu" at bounding box center [17, 17] width 14 height 14
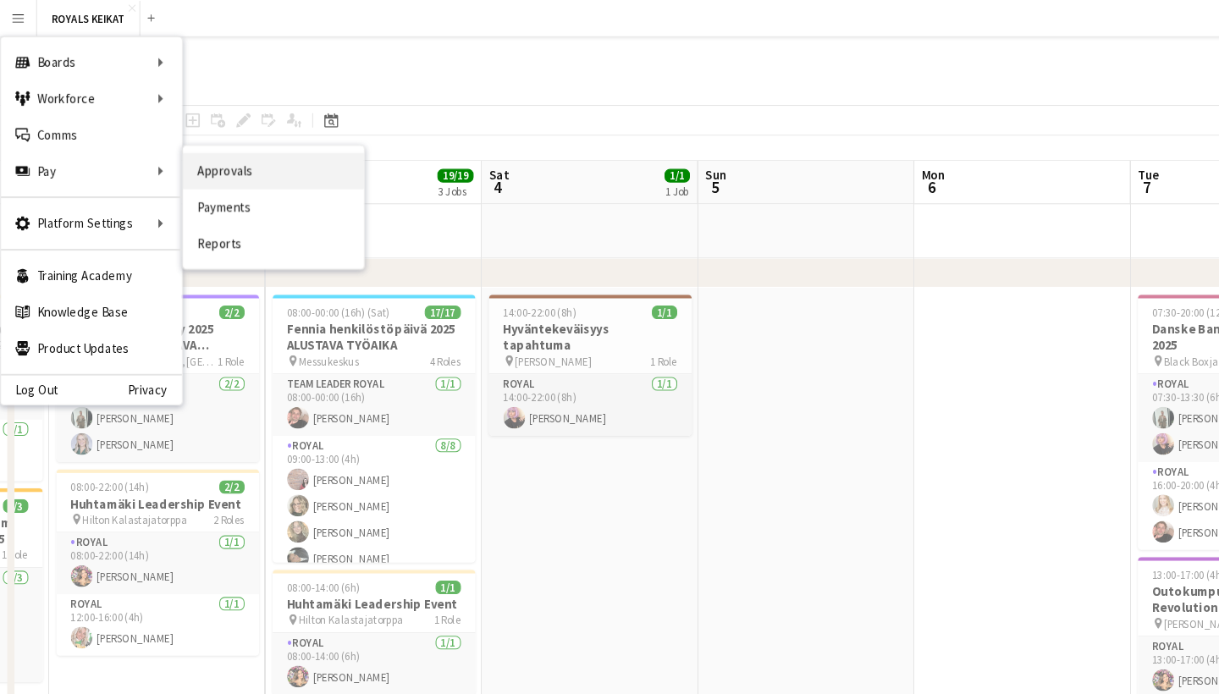
click at [213, 158] on link "Approvals" at bounding box center [255, 160] width 169 height 34
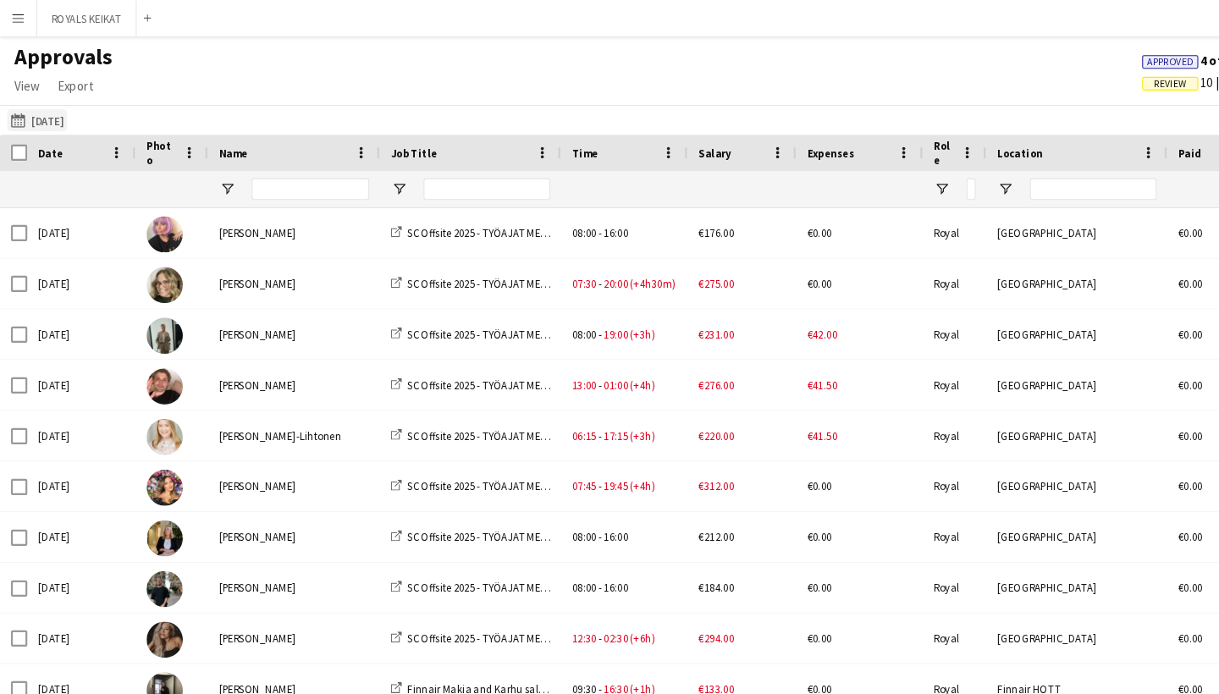
click at [63, 115] on button "[DATE] [DATE]" at bounding box center [35, 112] width 56 height 20
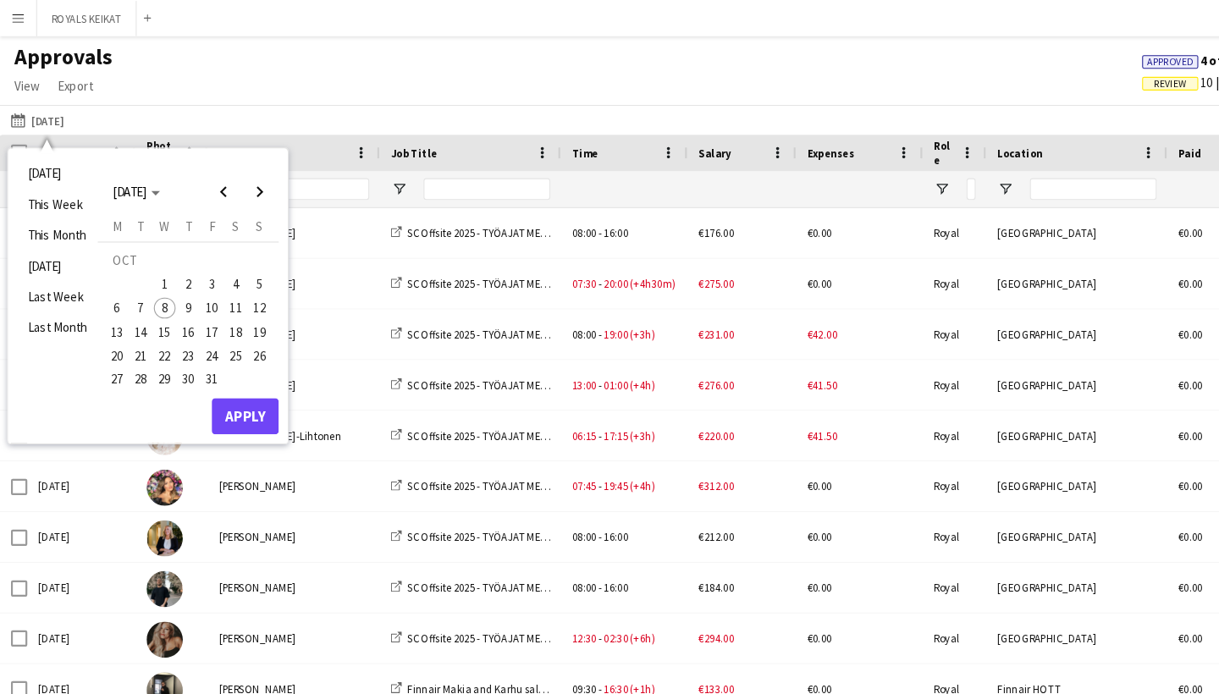
click at [196, 264] on span "3" at bounding box center [198, 266] width 20 height 20
click at [229, 383] on button "Apply" at bounding box center [229, 390] width 63 height 34
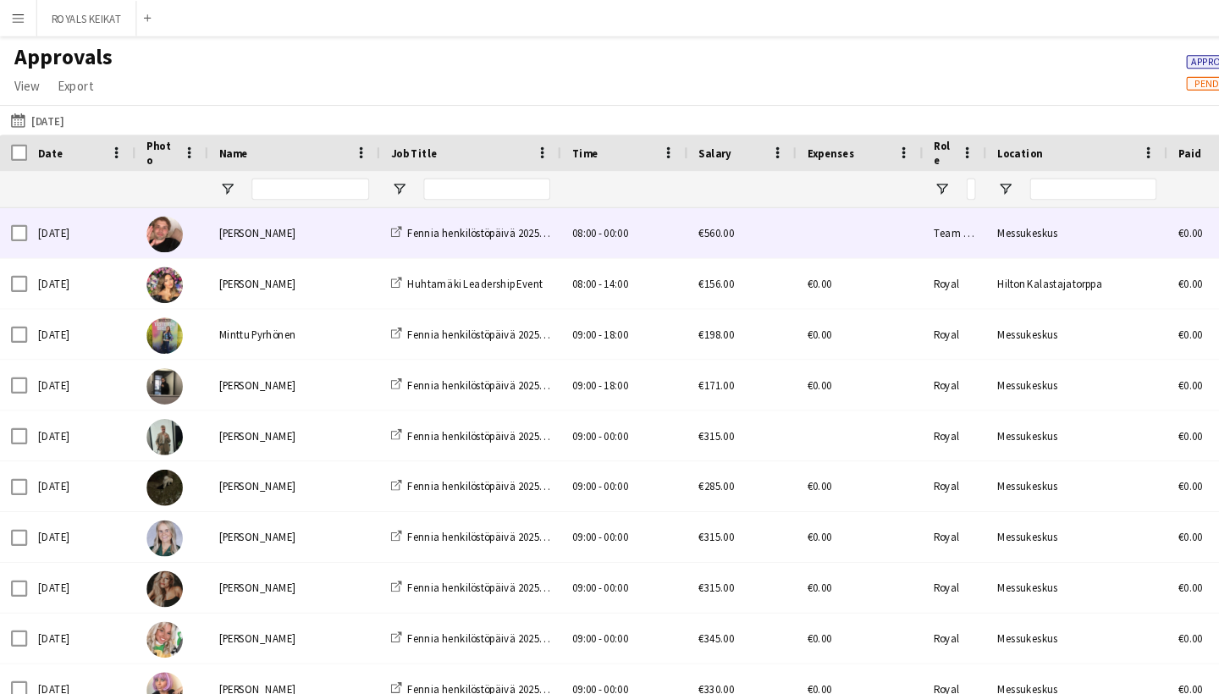
click at [269, 234] on div "[PERSON_NAME]" at bounding box center [275, 218] width 161 height 47
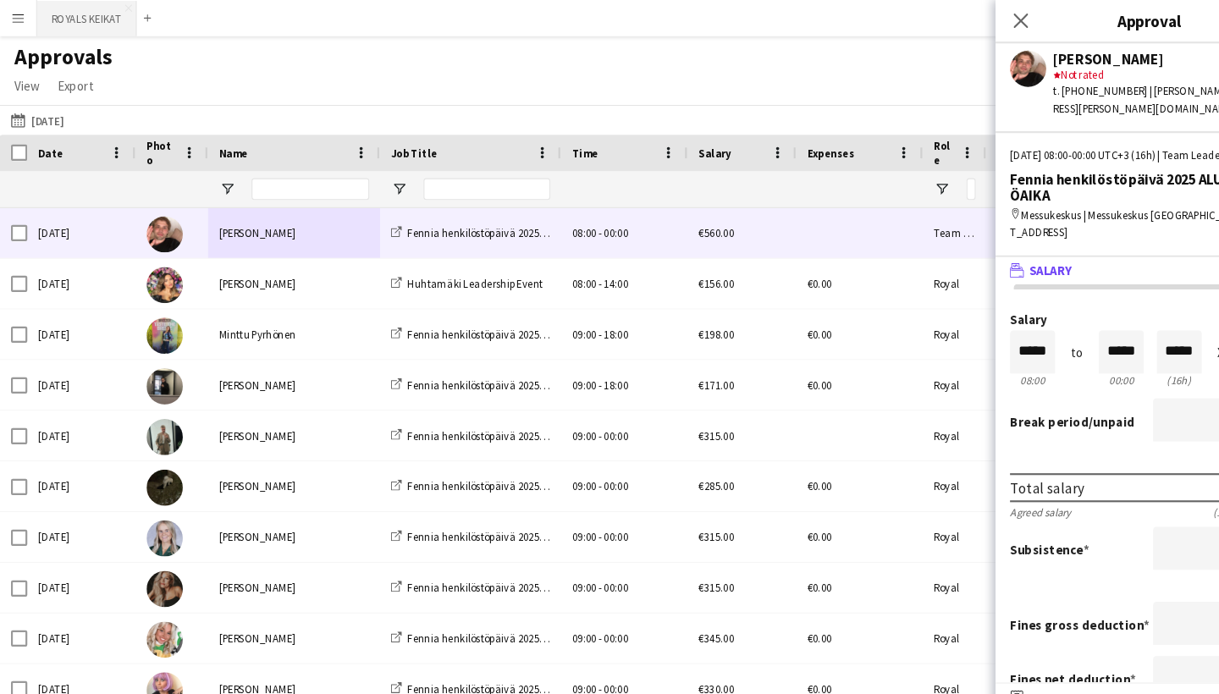
click at [102, 7] on button "ROYALS KEIKAT Close" at bounding box center [81, 17] width 93 height 33
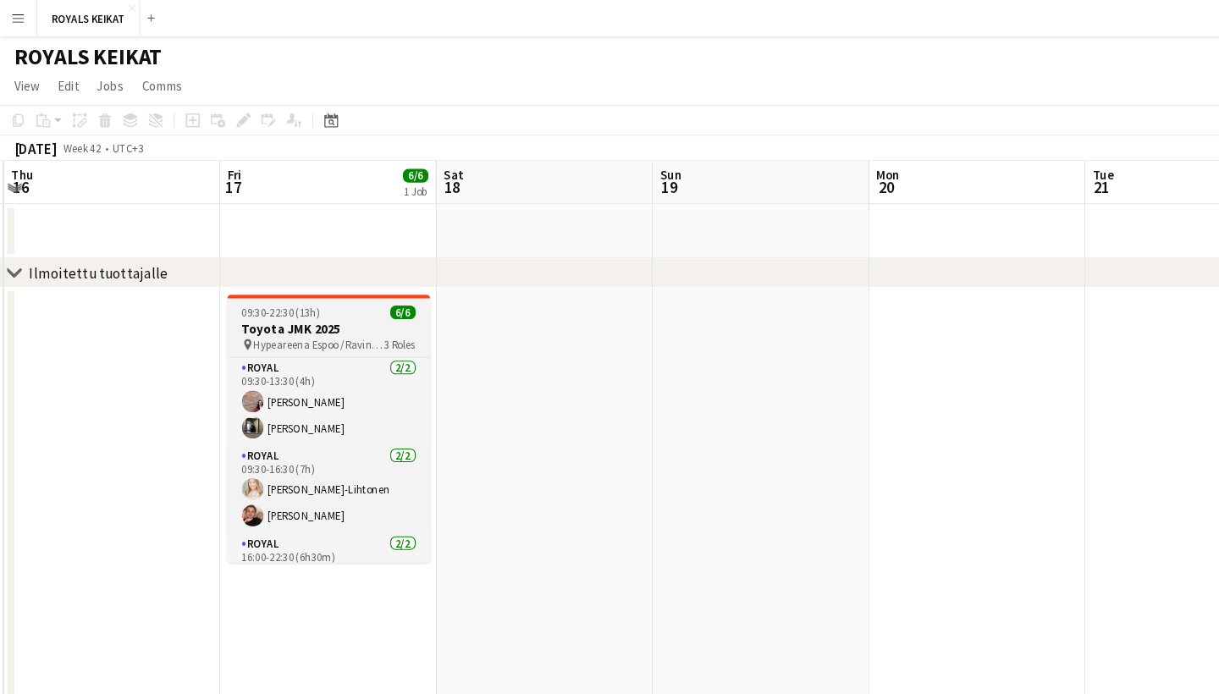
click at [336, 302] on h3 "Toyota JMK 2025" at bounding box center [308, 308] width 190 height 15
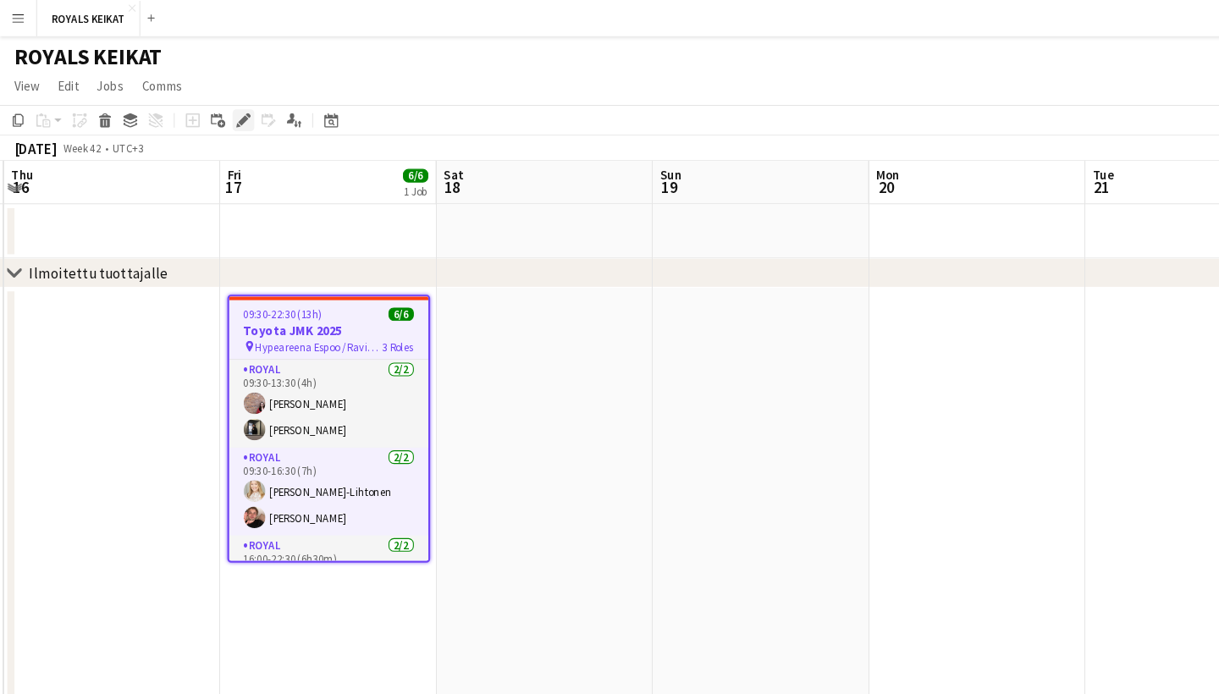
click at [226, 108] on icon "Edit" at bounding box center [228, 113] width 14 height 14
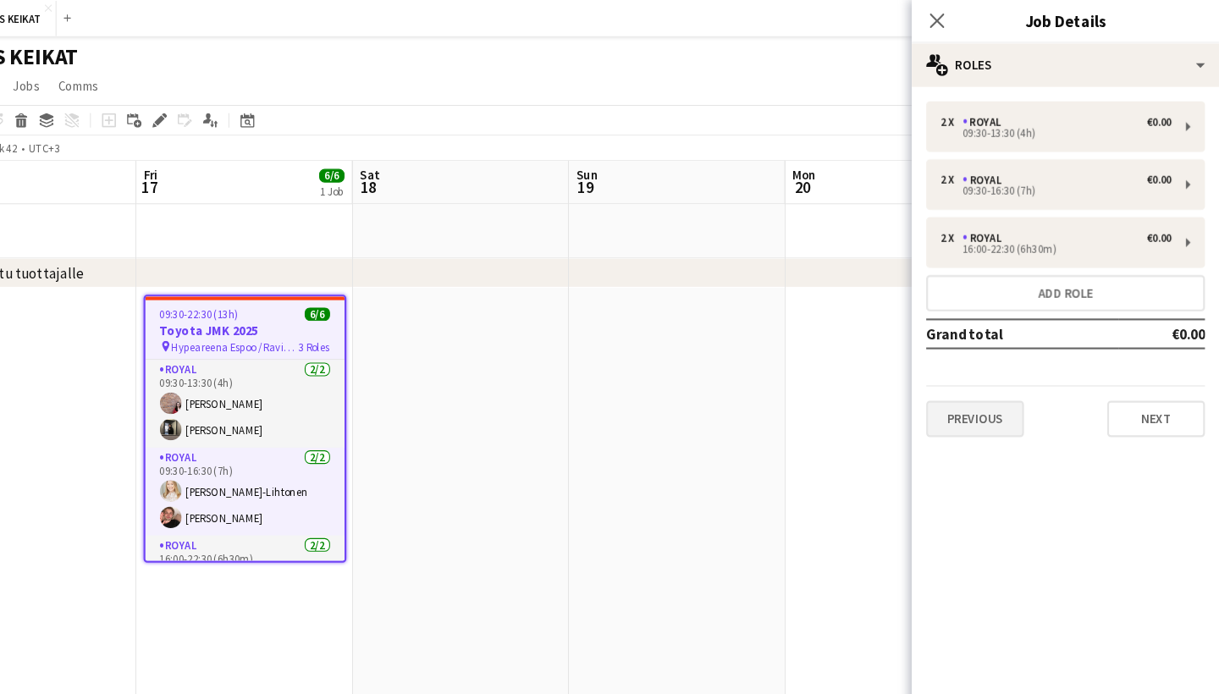
click at [945, 400] on button "Previous" at bounding box center [990, 392] width 91 height 34
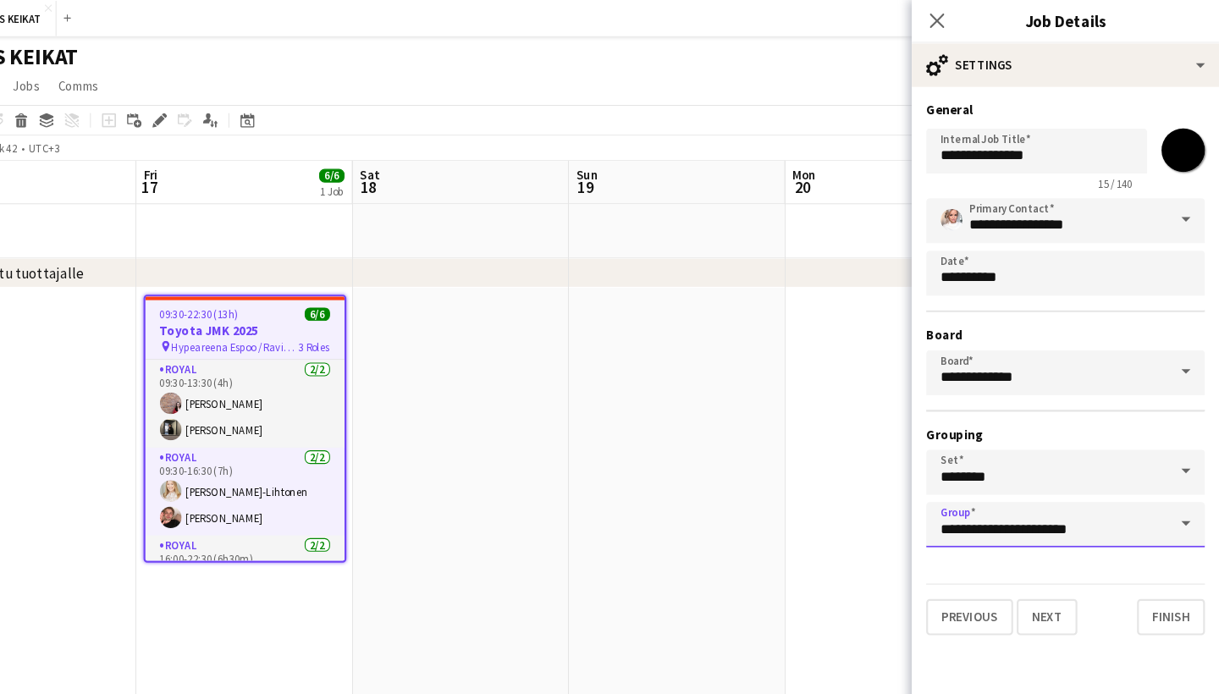
click at [945, 497] on input "**********" at bounding box center [1075, 491] width 261 height 42
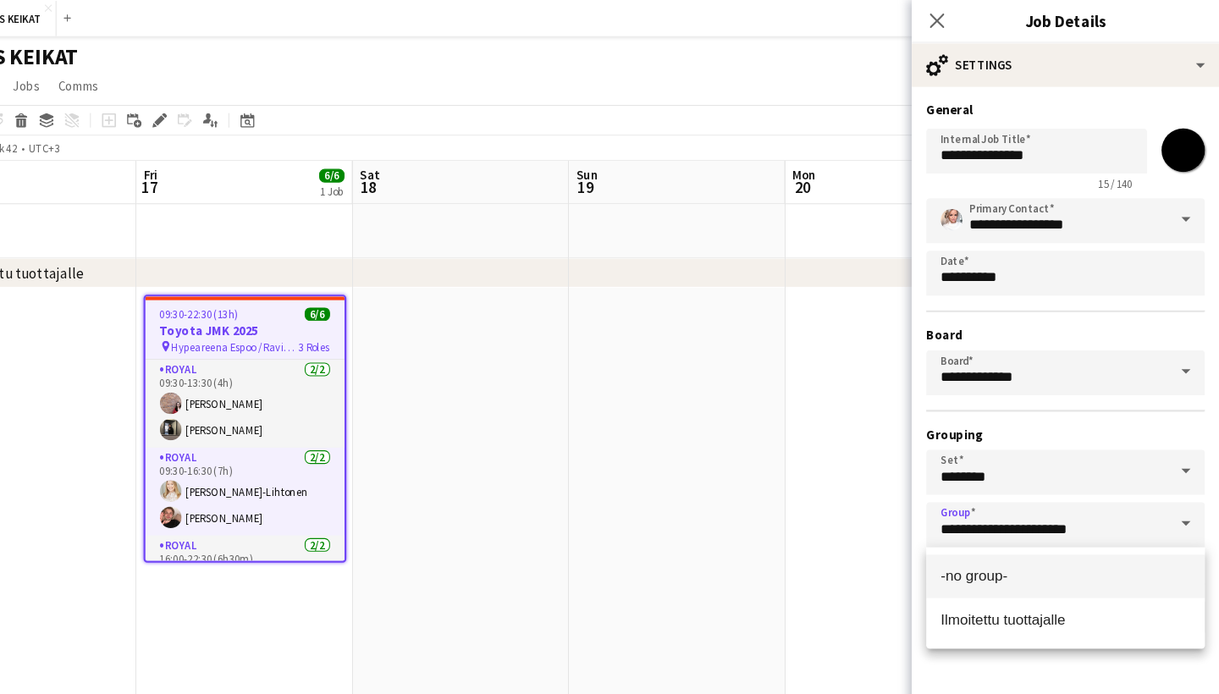
click at [959, 541] on span "-no group-" at bounding box center [990, 539] width 63 height 14
type input "**********"
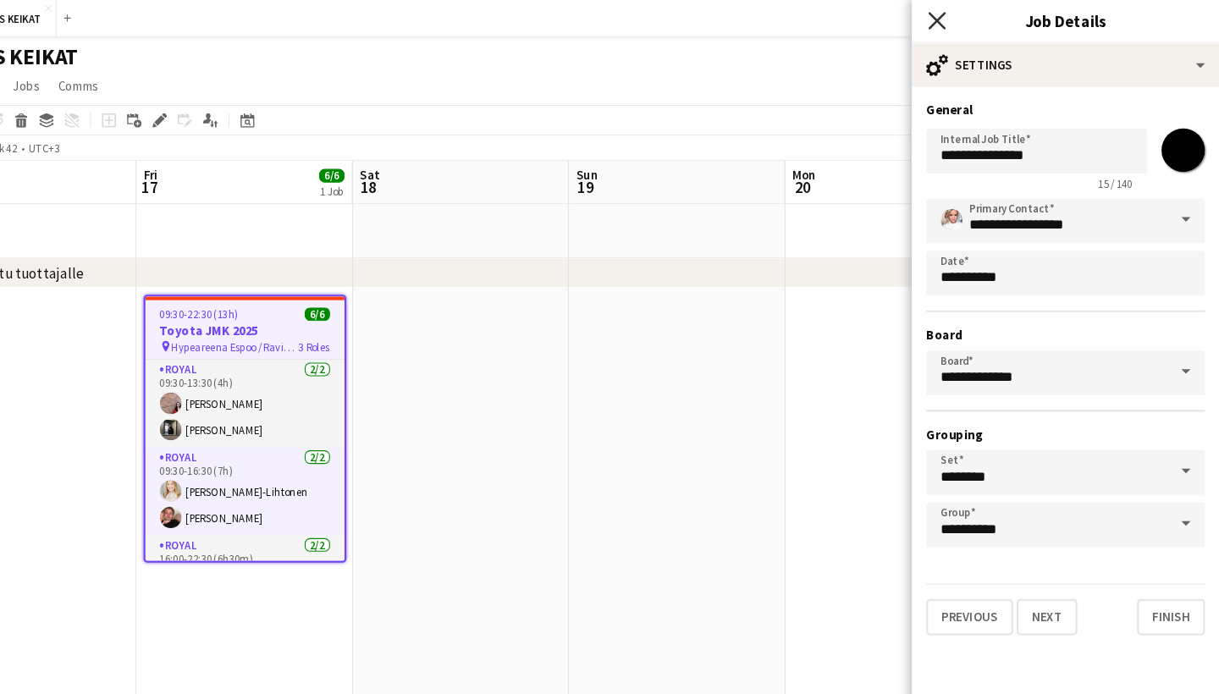
click at [947, 22] on icon "Close pop-in" at bounding box center [955, 19] width 16 height 16
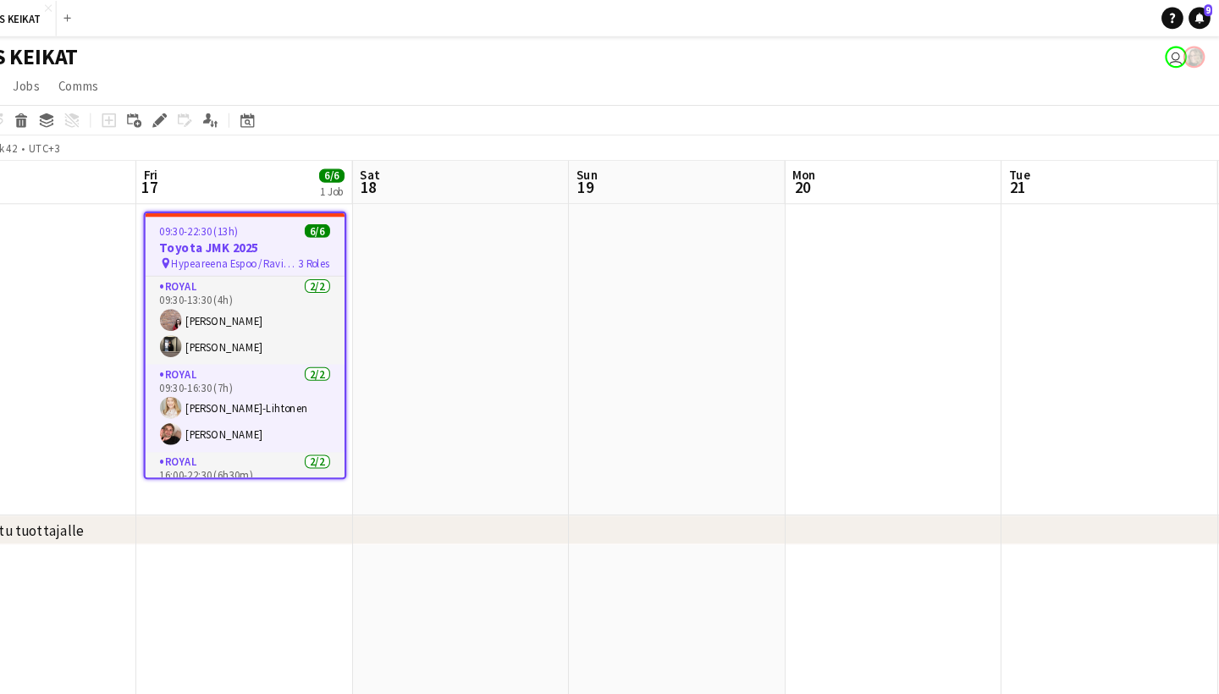
click at [521, 305] on app-date-cell at bounding box center [509, 336] width 202 height 291
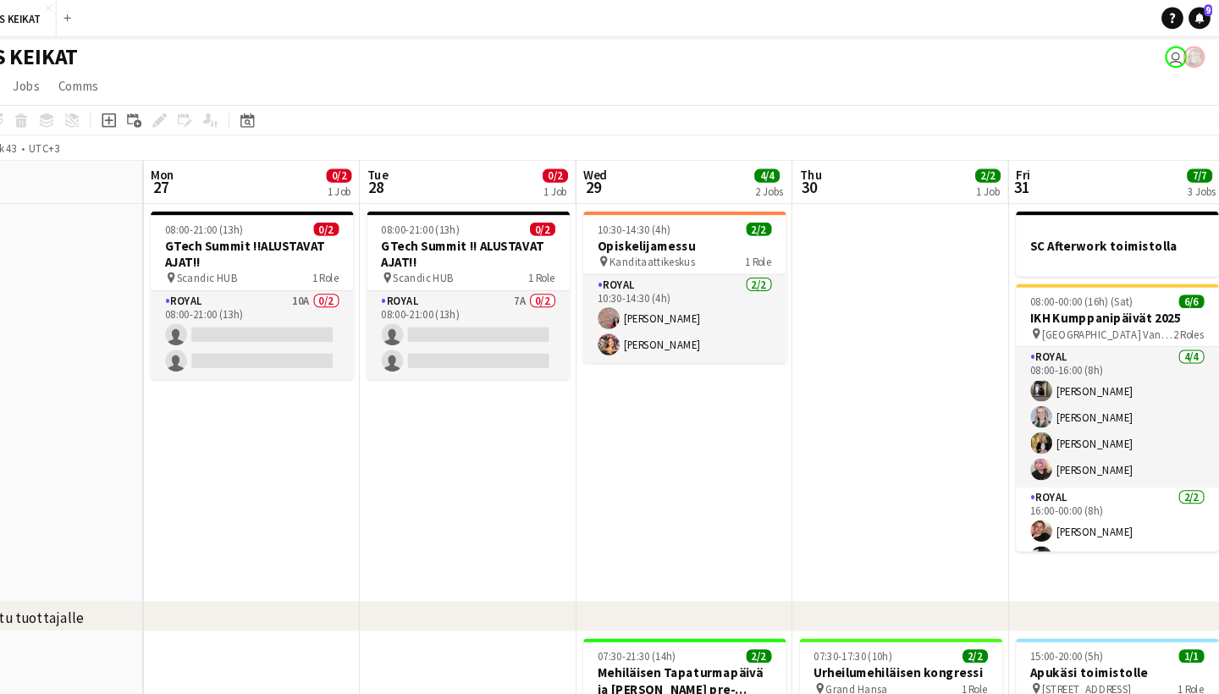
scroll to position [0, 387]
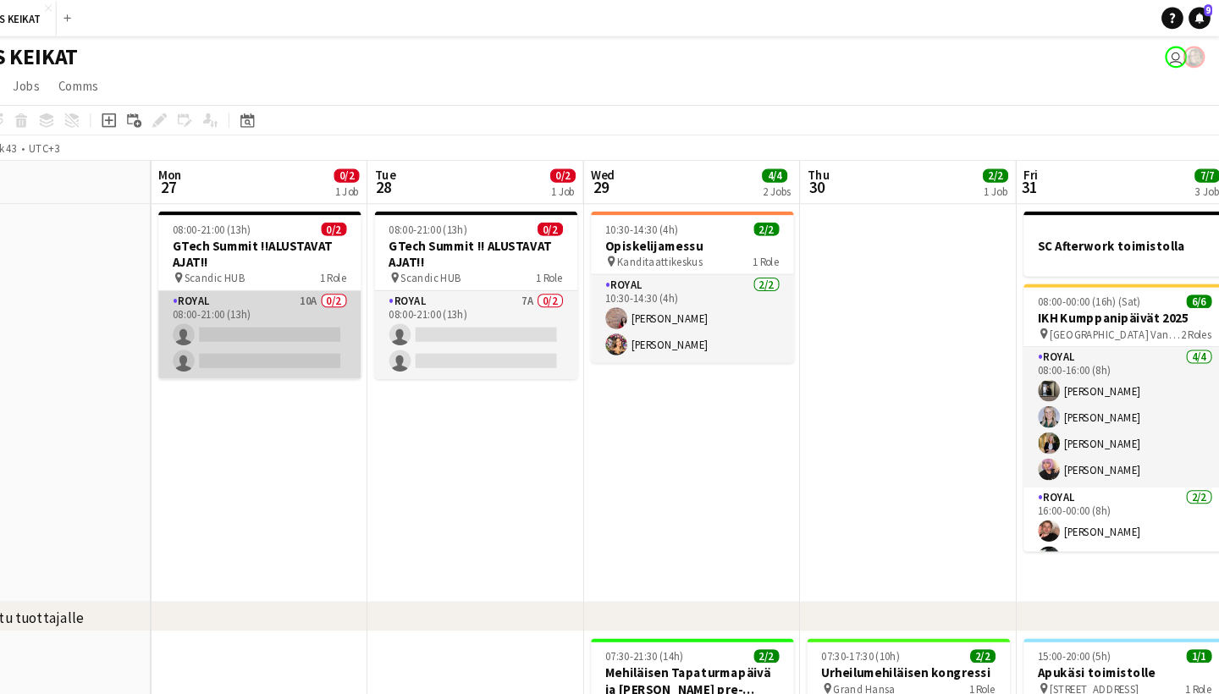
click at [285, 294] on app-card-role "Royal 10A 0/2 08:00-21:00 (13h) single-neutral-actions single-neutral-actions" at bounding box center [322, 314] width 190 height 82
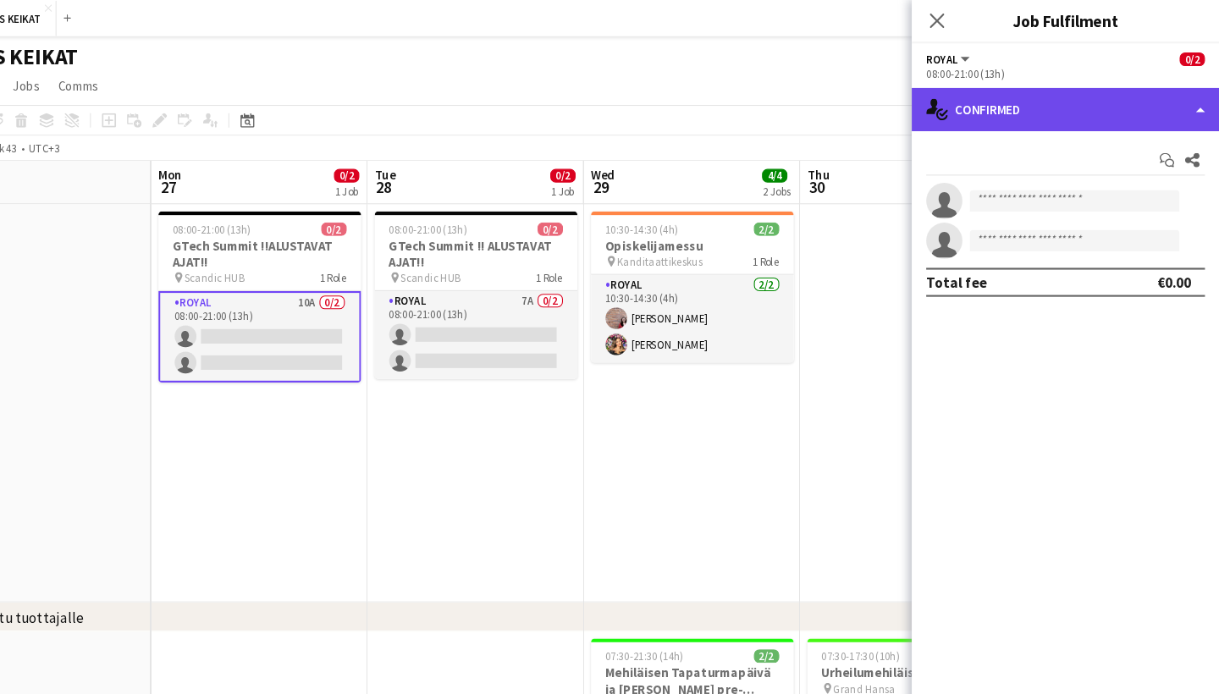
click at [1003, 110] on div "single-neutral-actions-check-2 Confirmed" at bounding box center [1076, 102] width 288 height 41
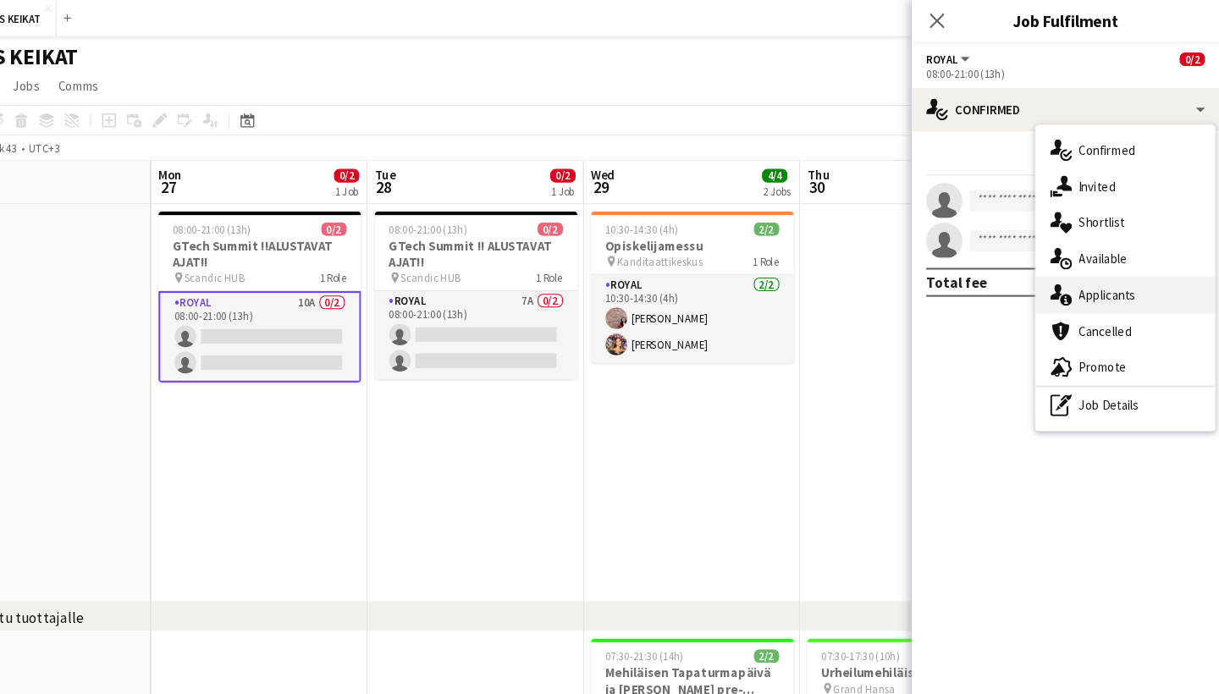
click at [1088, 270] on span "Applicants" at bounding box center [1114, 275] width 53 height 15
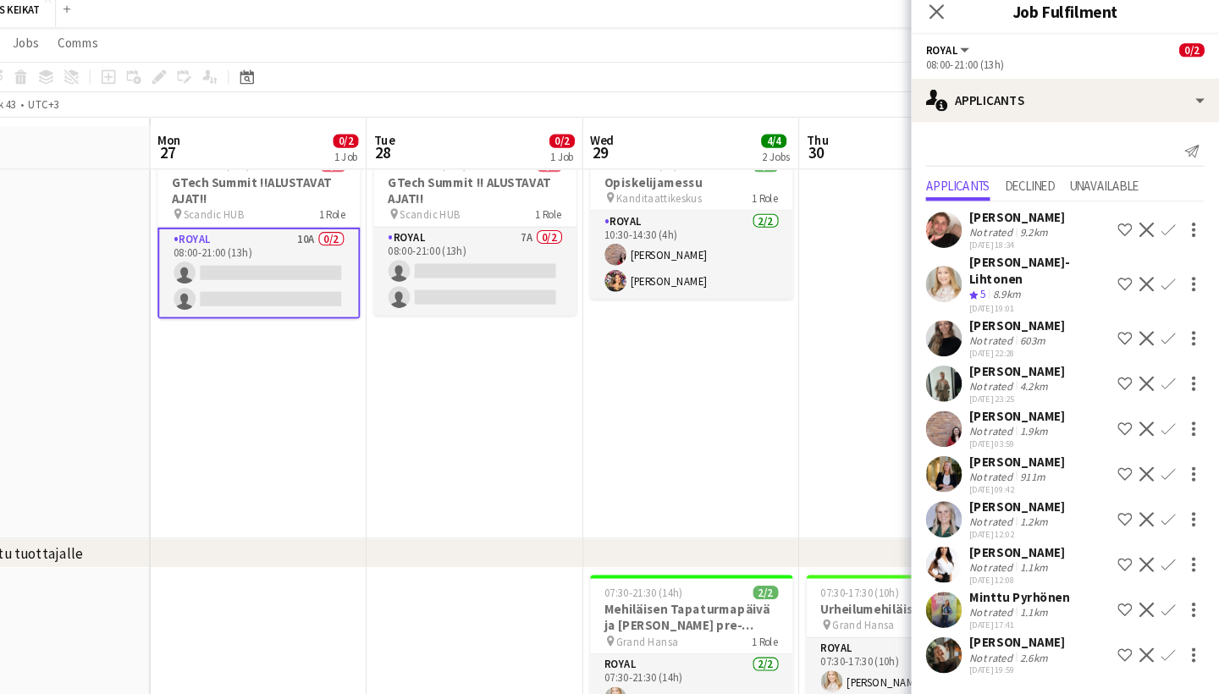
scroll to position [49, 0]
click at [1165, 361] on app-icon "Confirm" at bounding box center [1172, 368] width 14 height 14
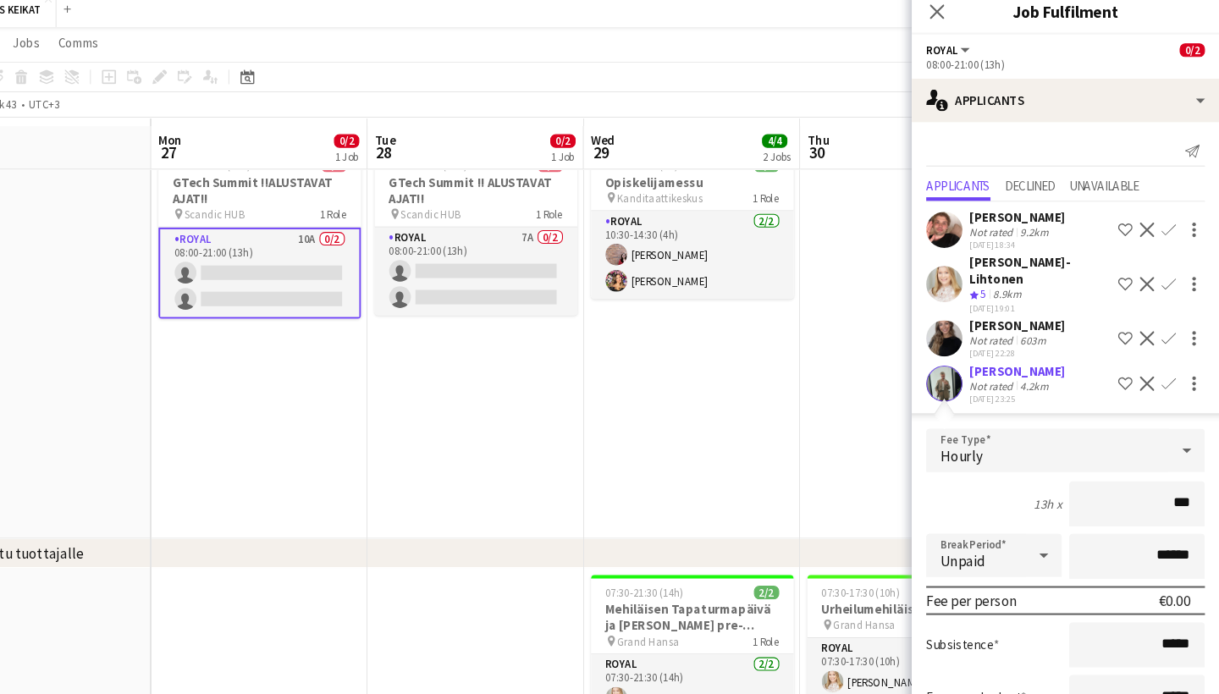
type input "**"
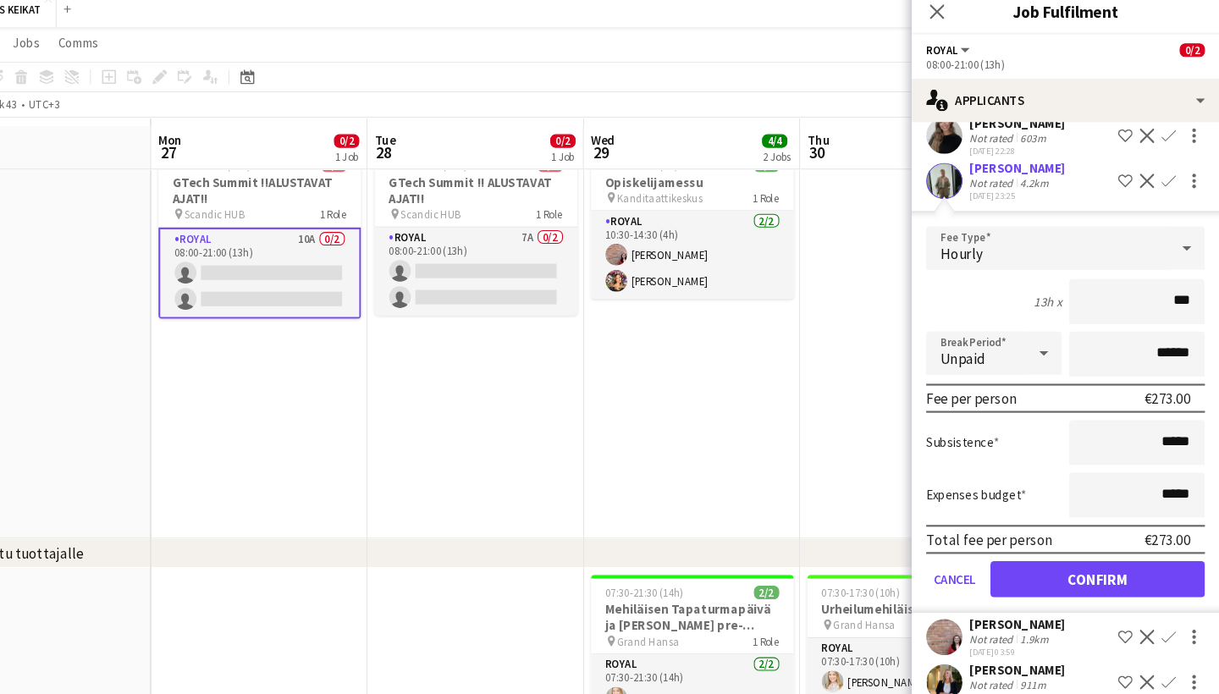
type input "***"
click at [1025, 533] on button "Confirm" at bounding box center [1105, 550] width 201 height 34
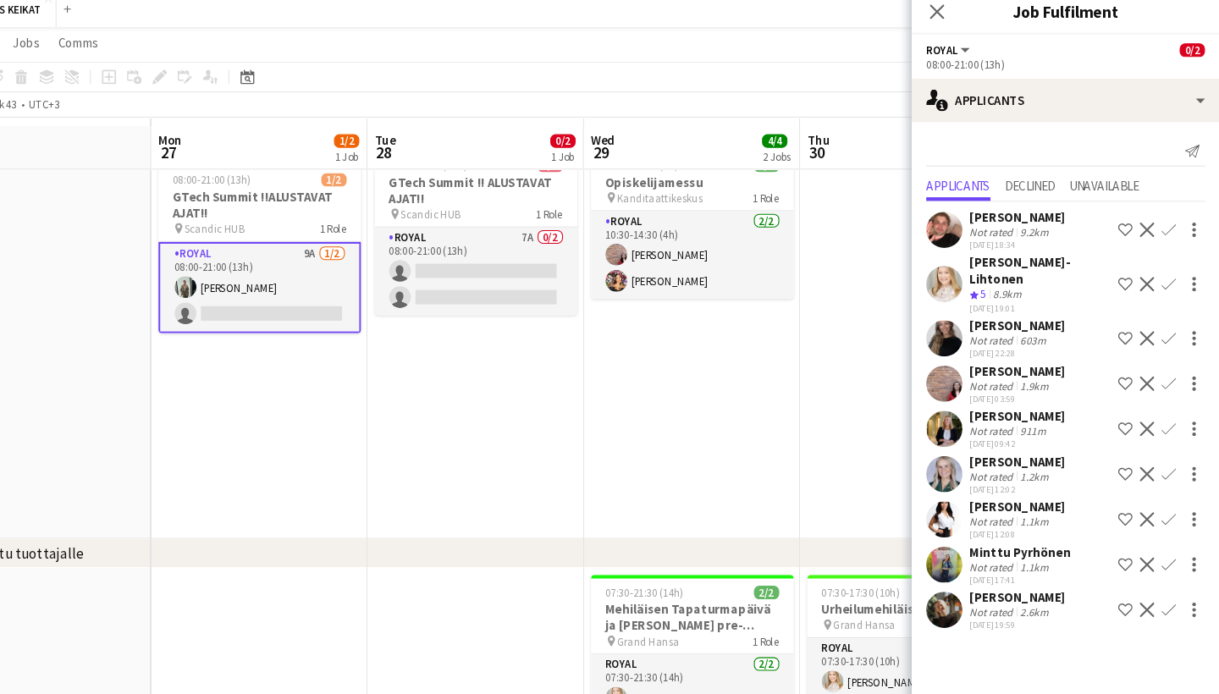
scroll to position [0, 0]
click at [947, 12] on icon "Close pop-in" at bounding box center [955, 19] width 16 height 16
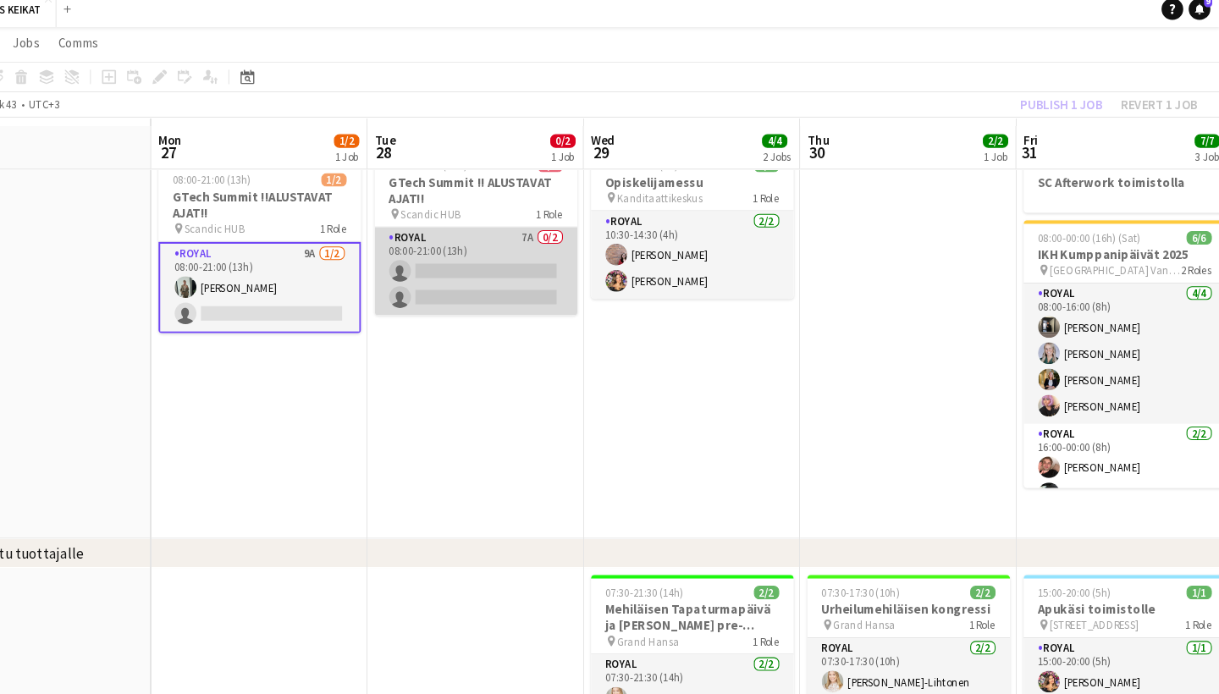
click at [456, 242] on app-card-role "Royal 7A 0/2 08:00-21:00 (13h) single-neutral-actions single-neutral-actions" at bounding box center [524, 263] width 190 height 82
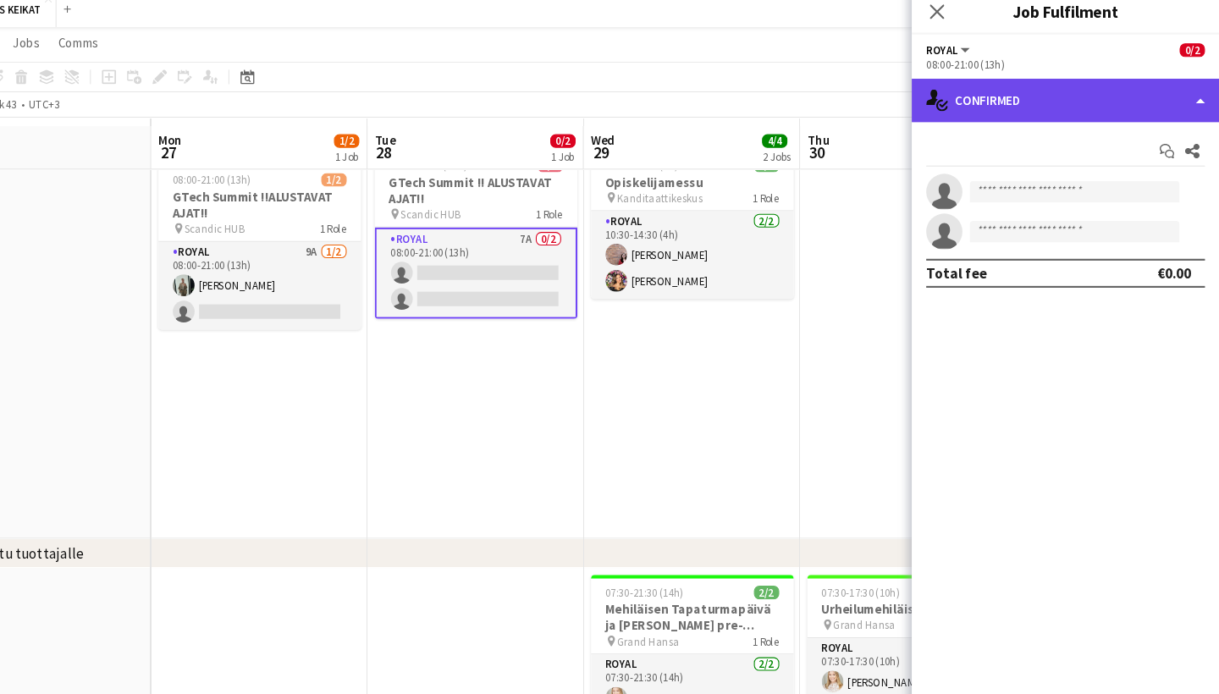
click at [1048, 91] on div "single-neutral-actions-check-2 Confirmed" at bounding box center [1076, 102] width 288 height 41
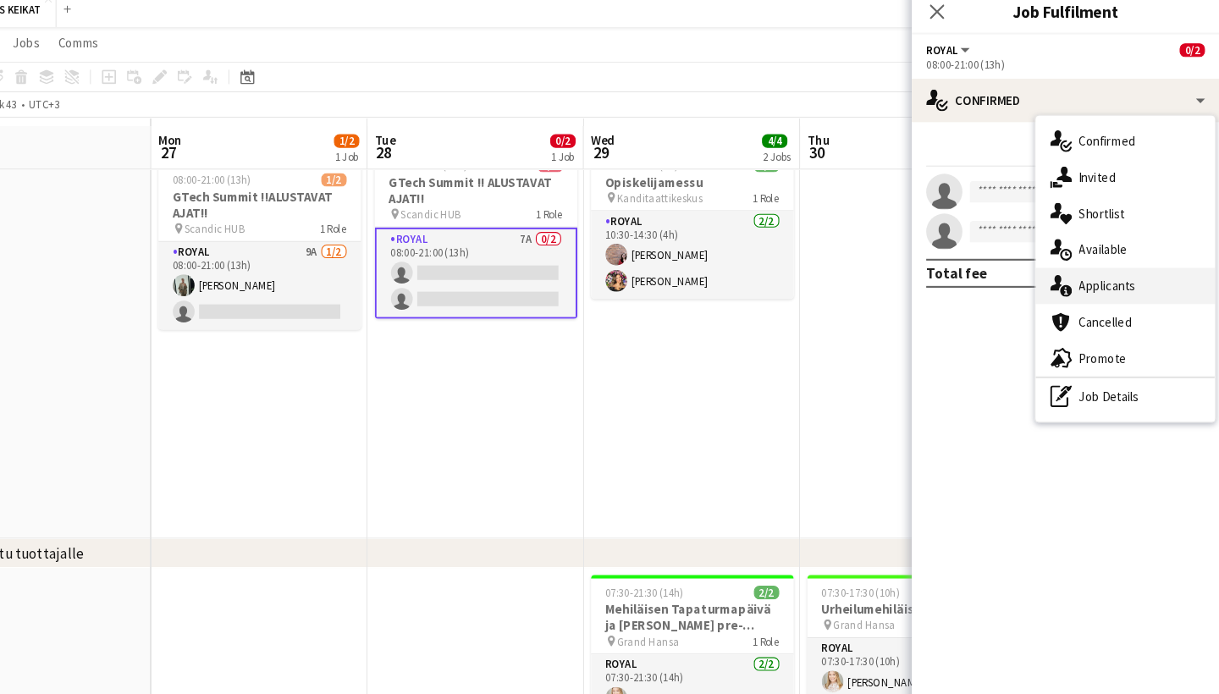
click at [1088, 268] on span "Applicants" at bounding box center [1114, 275] width 53 height 15
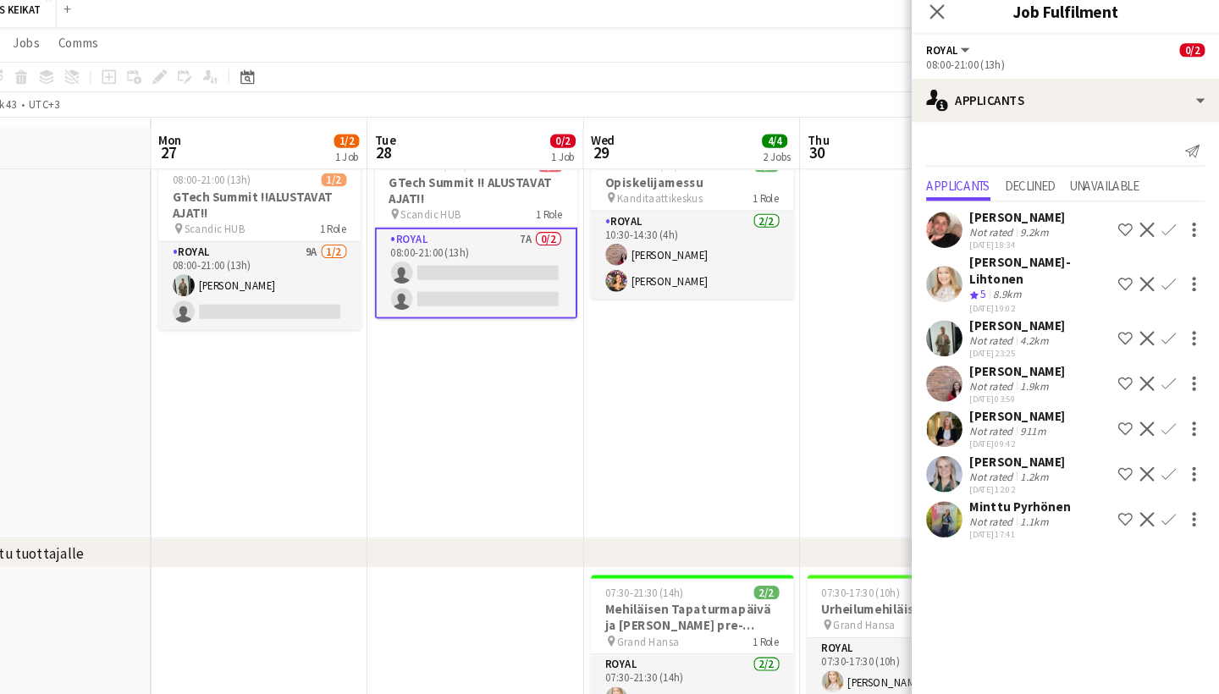
click at [1165, 318] on app-icon "Confirm" at bounding box center [1172, 325] width 14 height 14
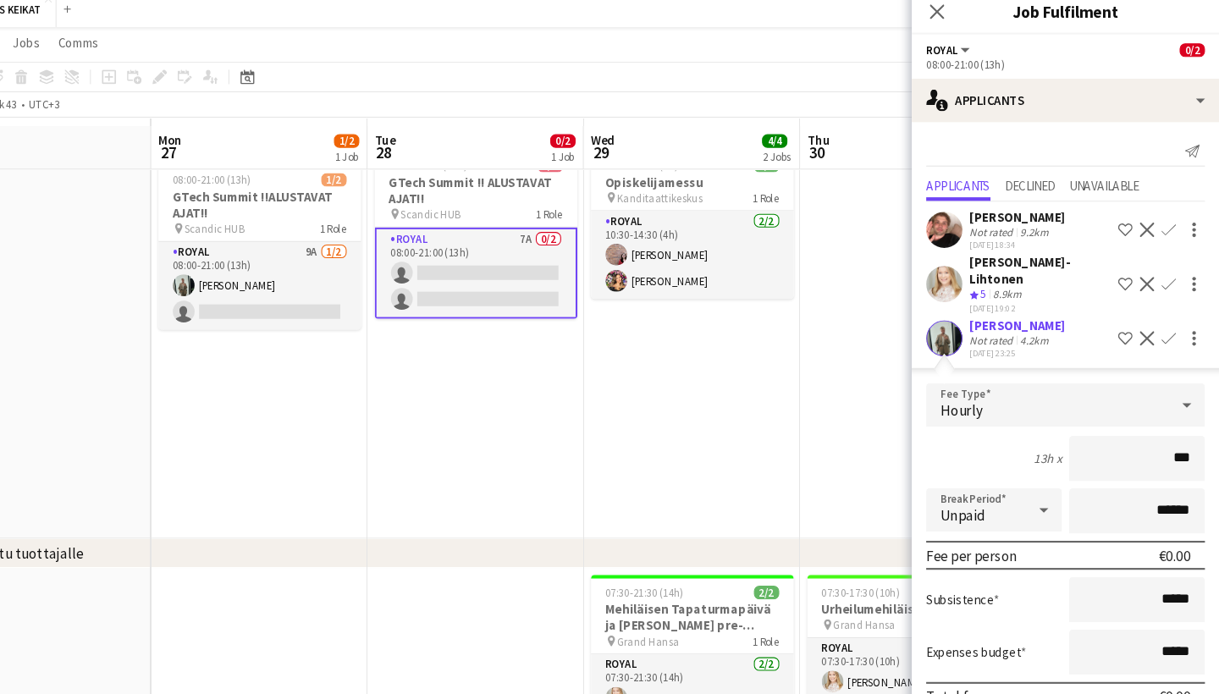
type input "**"
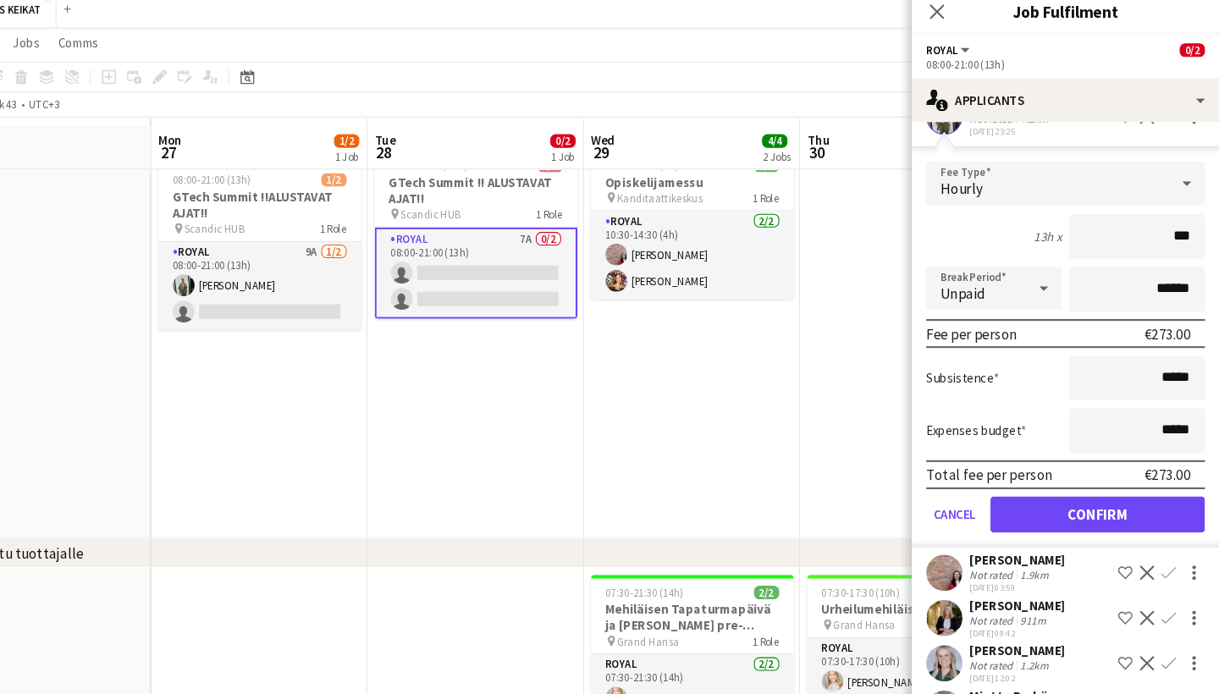
scroll to position [206, 0]
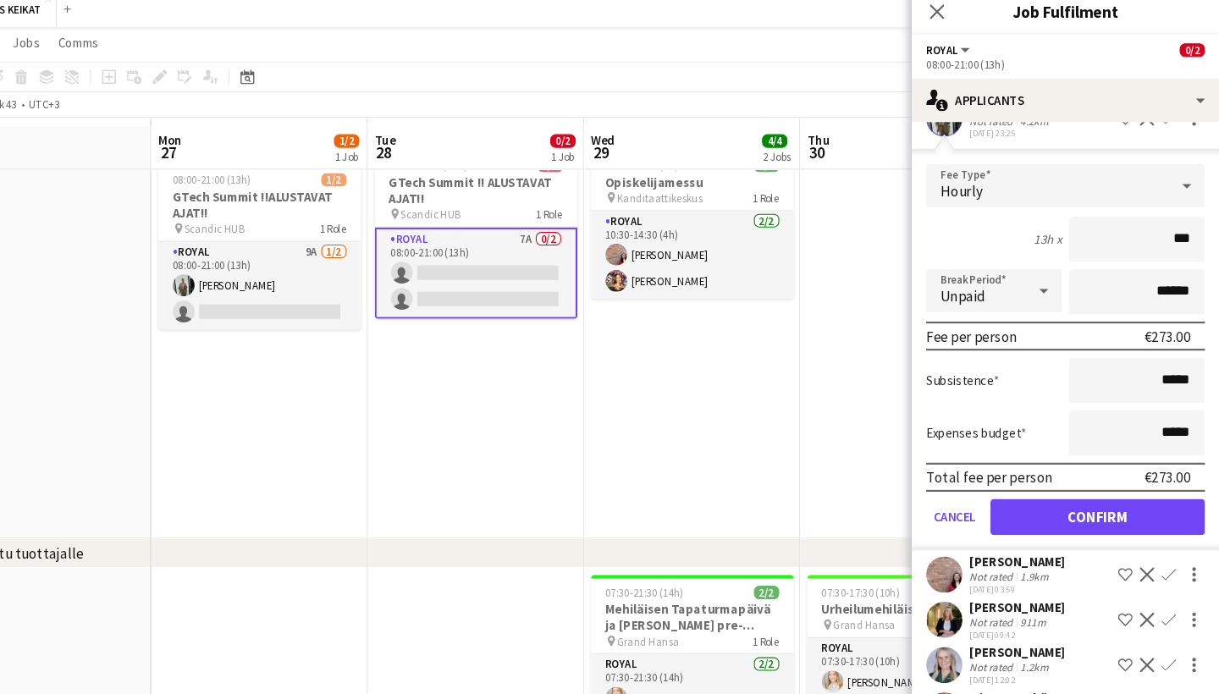
type input "***"
click at [1069, 475] on button "Confirm" at bounding box center [1105, 492] width 201 height 34
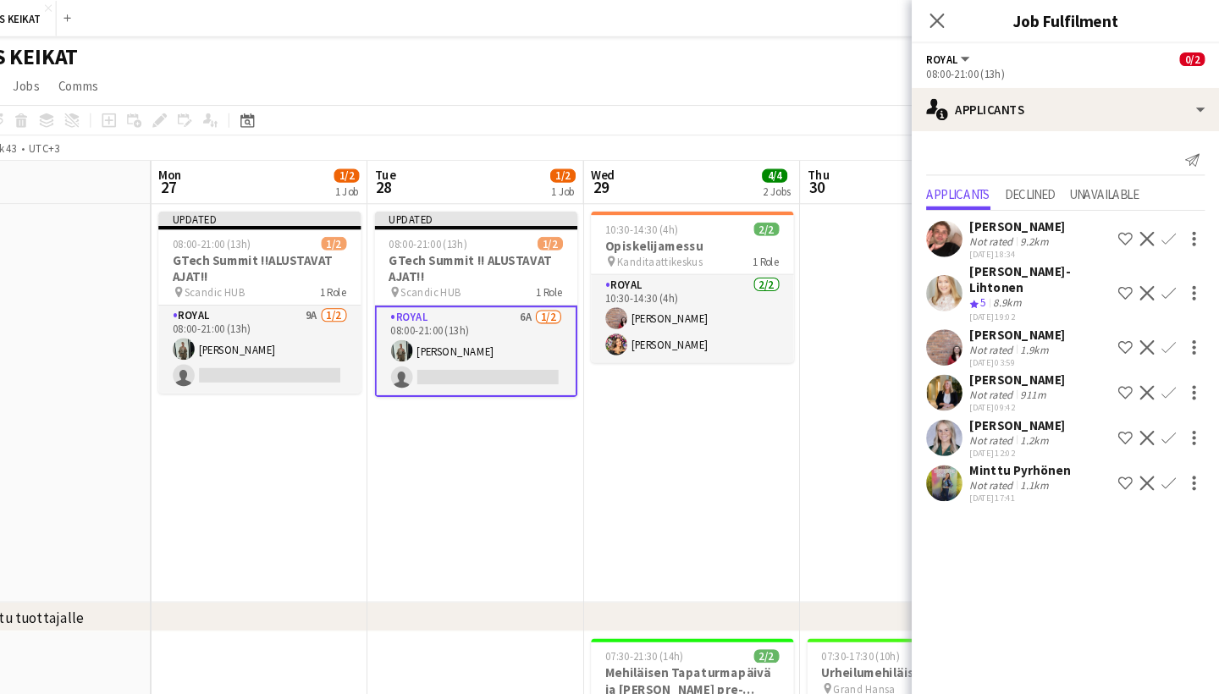
scroll to position [0, 0]
click at [947, 17] on icon "Close pop-in" at bounding box center [955, 19] width 16 height 16
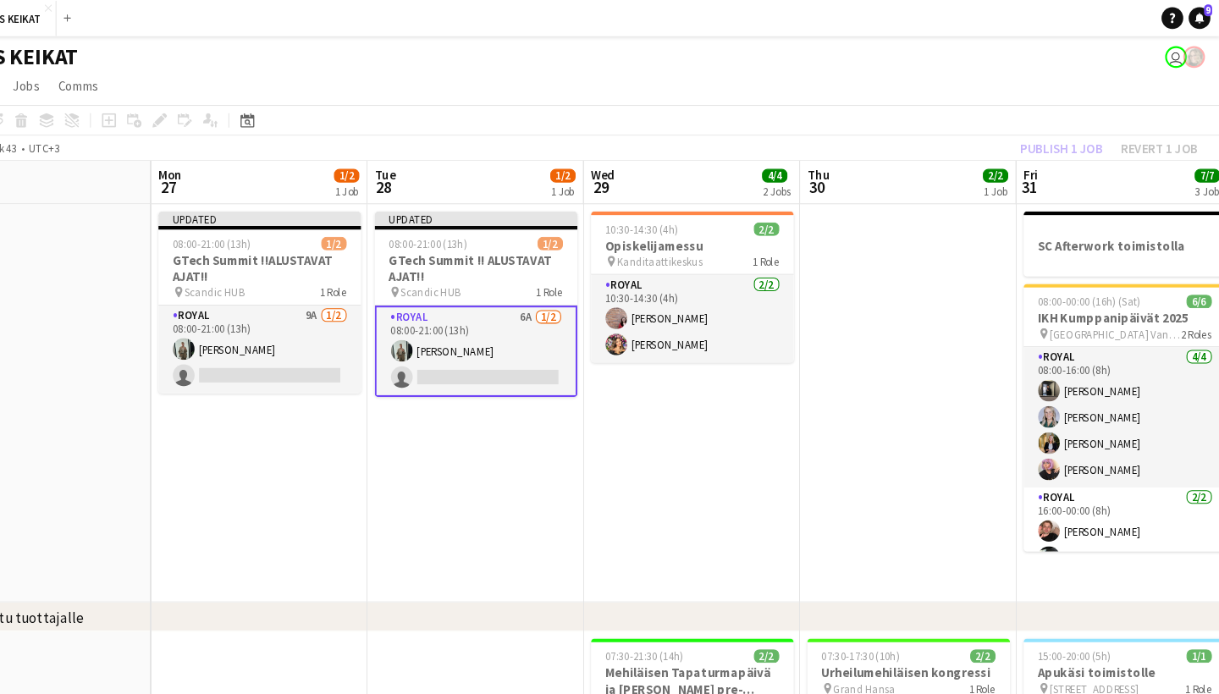
click at [1013, 139] on div "Publish 1 job Revert 1 job" at bounding box center [1116, 139] width 207 height 22
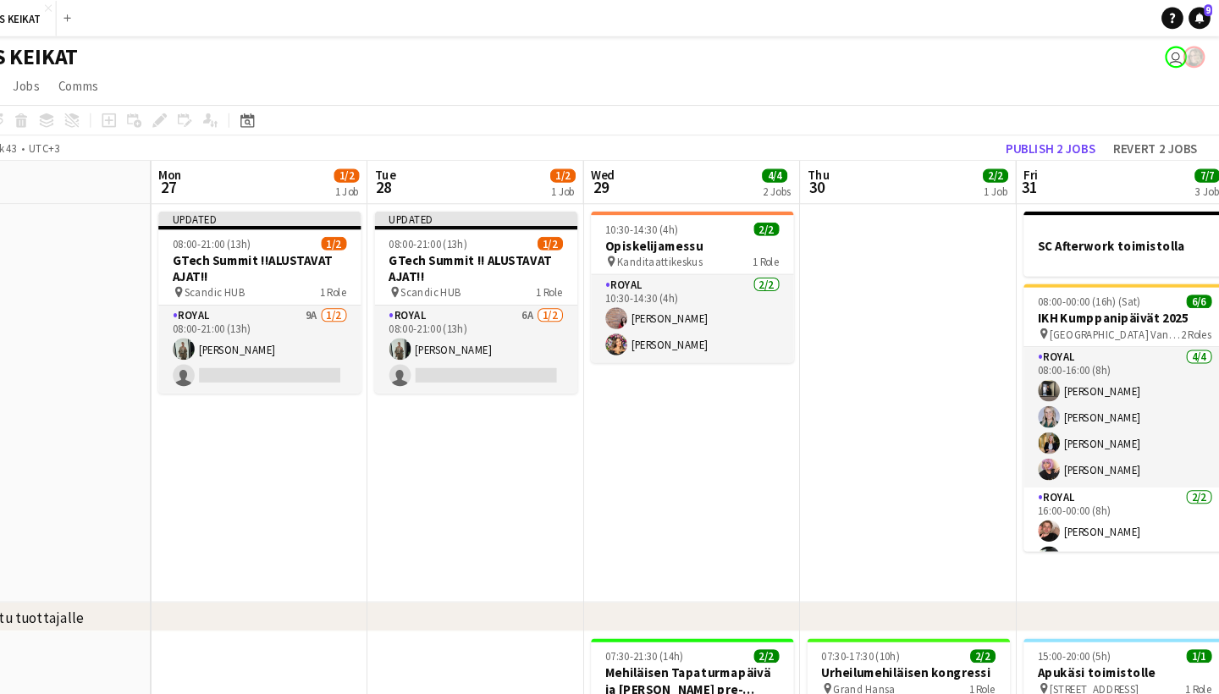
click at [1013, 139] on button "Publish 2 jobs" at bounding box center [1061, 139] width 97 height 22
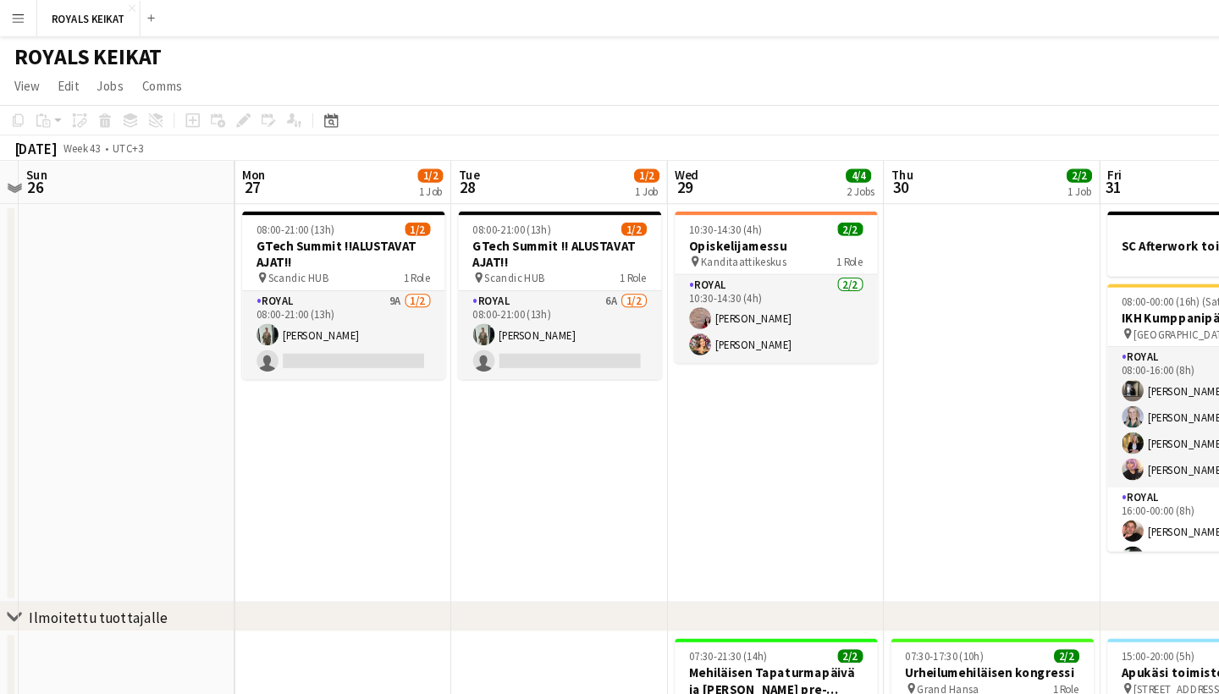
click at [8, 17] on button "Menu" at bounding box center [17, 17] width 34 height 34
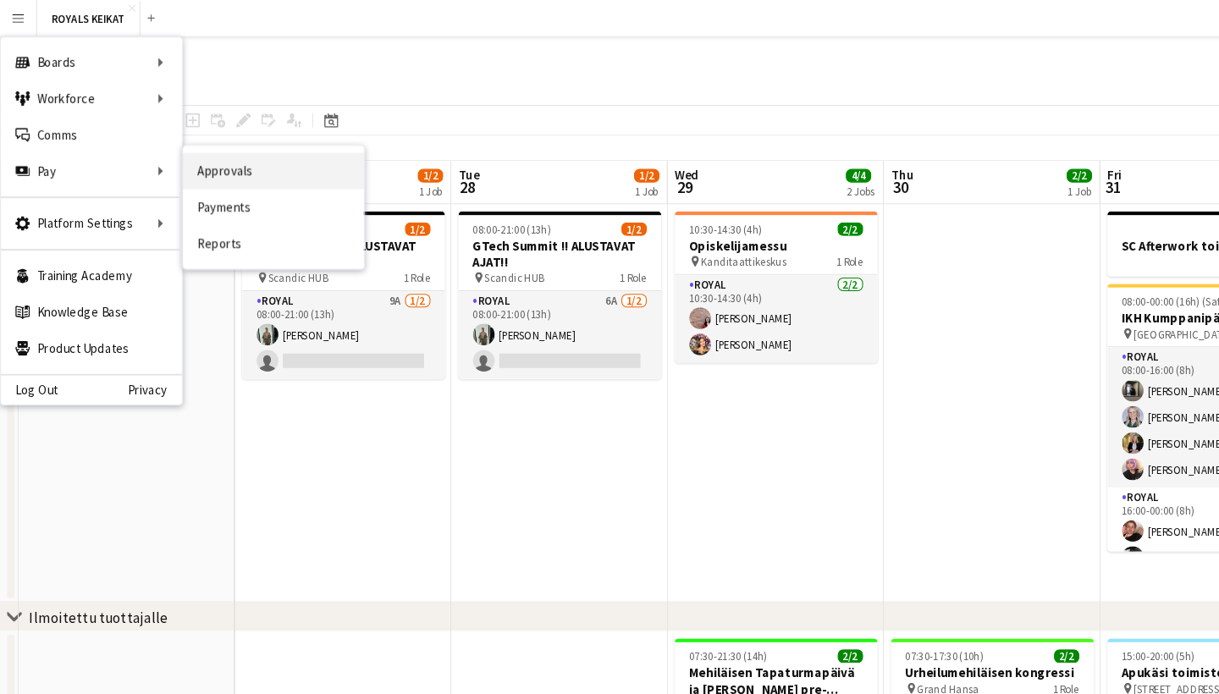
click at [242, 168] on link "Approvals" at bounding box center [255, 160] width 169 height 34
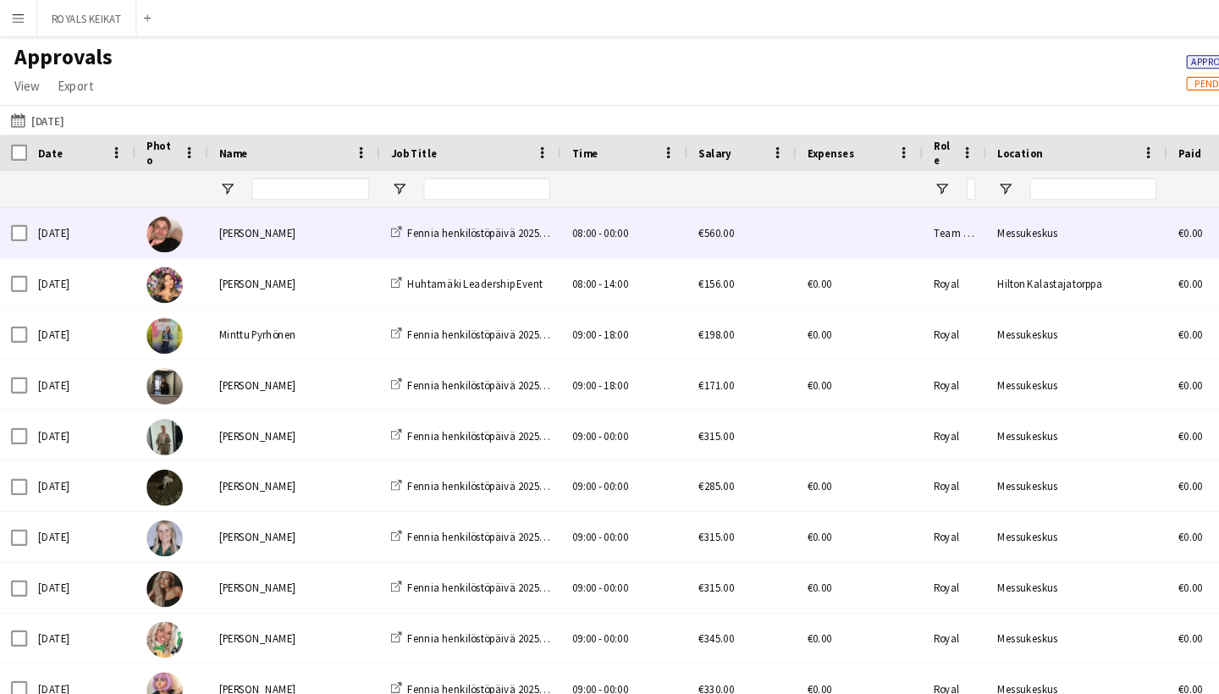
click at [306, 224] on div "[PERSON_NAME]" at bounding box center [275, 218] width 161 height 47
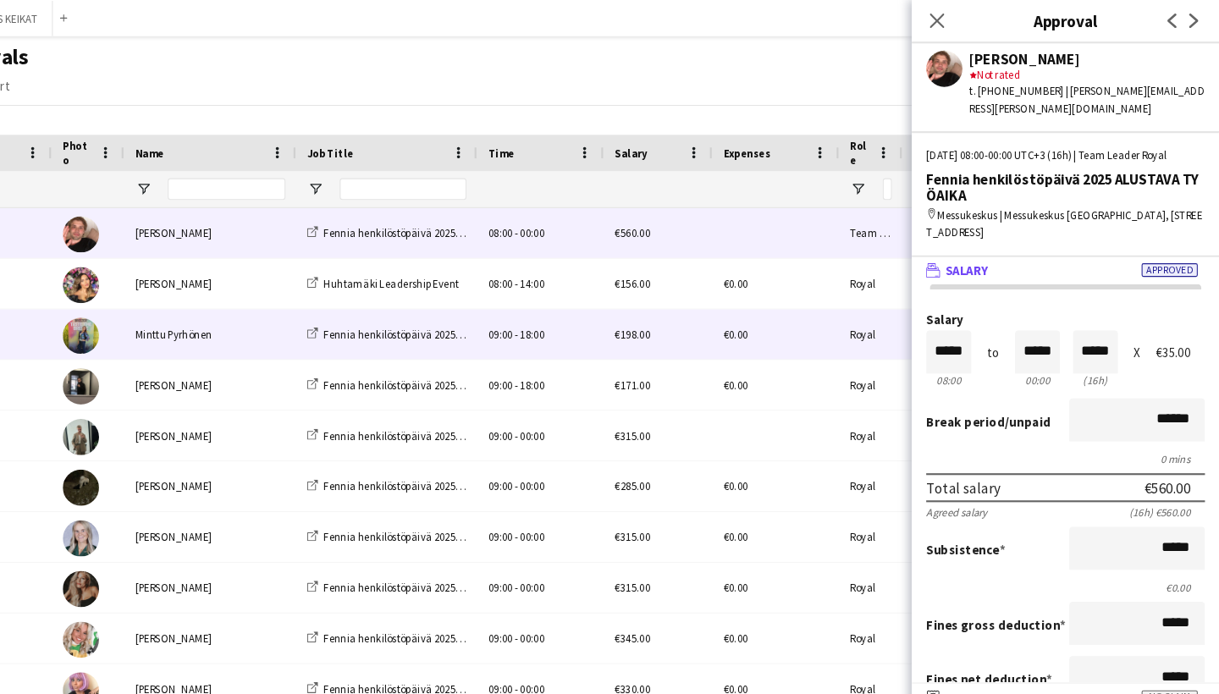
click at [230, 324] on div "Minttu Pyrhönen" at bounding box center [275, 313] width 161 height 47
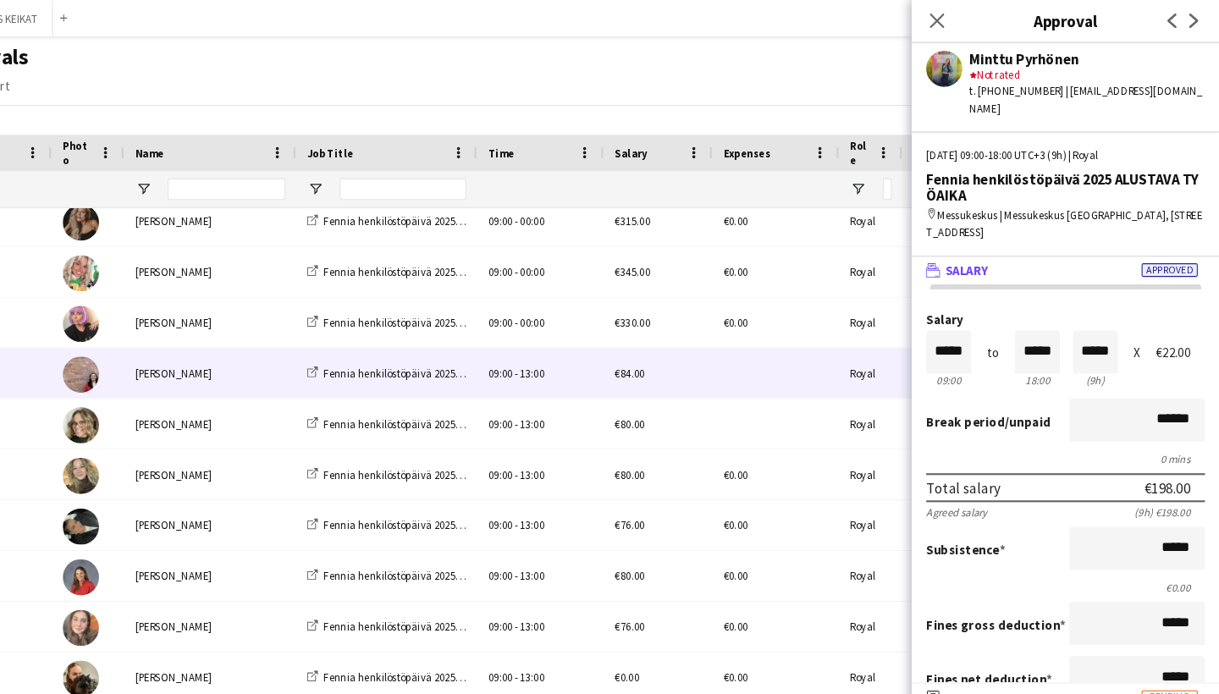
scroll to position [345, 0]
click at [240, 347] on div "[PERSON_NAME]" at bounding box center [275, 347] width 161 height 47
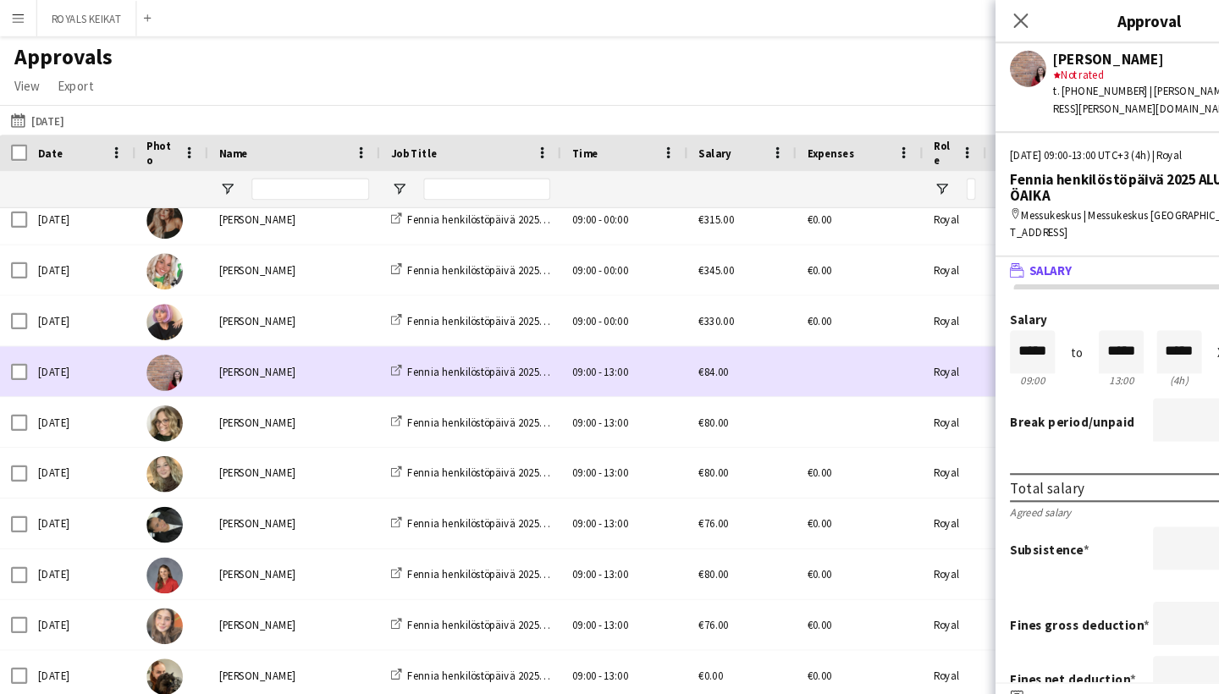
scroll to position [0, 419]
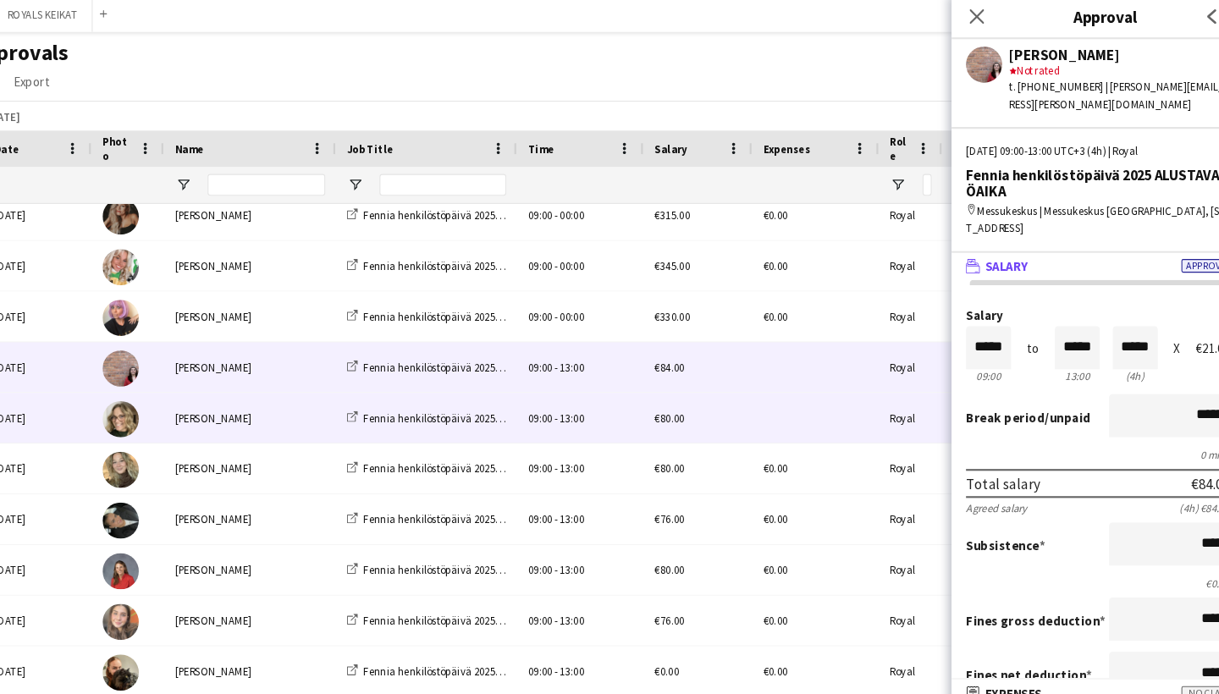
click at [208, 394] on div "[PERSON_NAME]" at bounding box center [275, 395] width 161 height 47
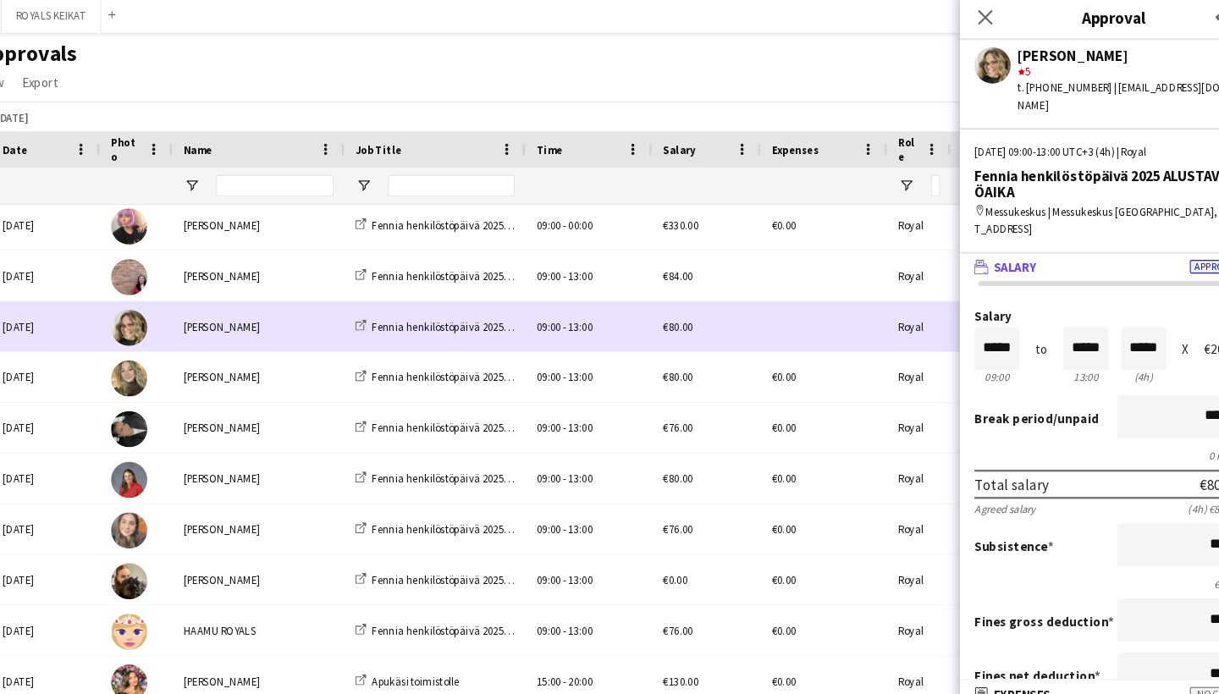
scroll to position [431, 0]
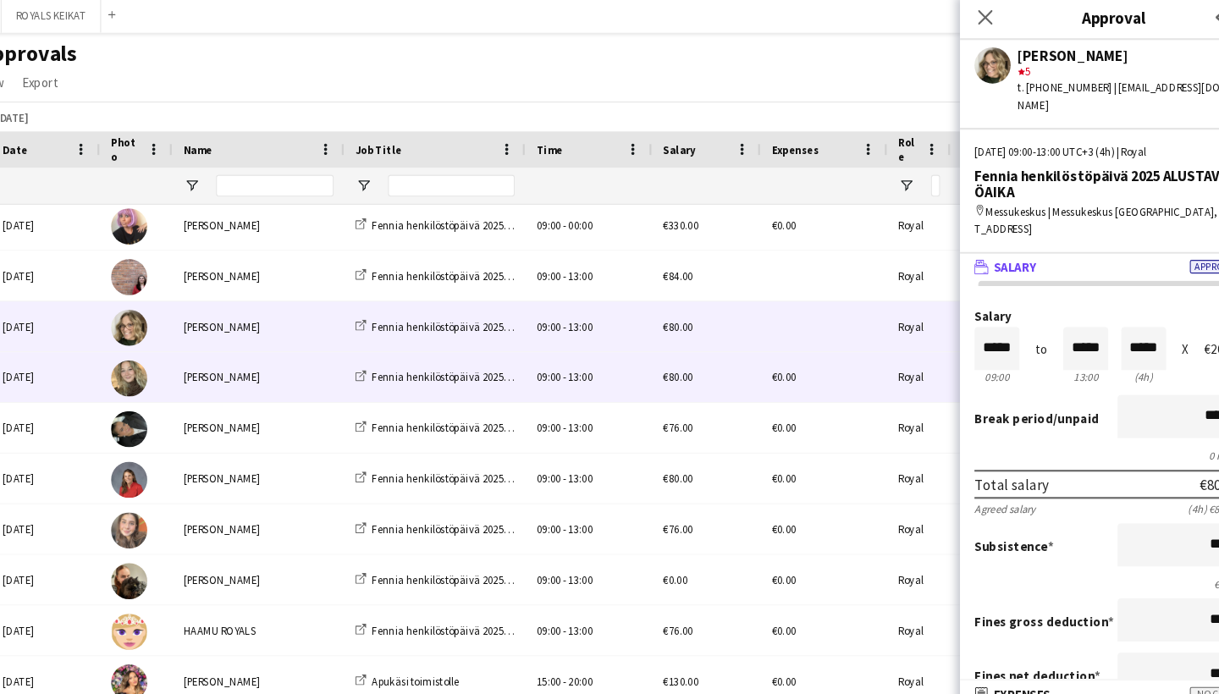
click at [240, 373] on div "[PERSON_NAME]" at bounding box center [275, 356] width 161 height 47
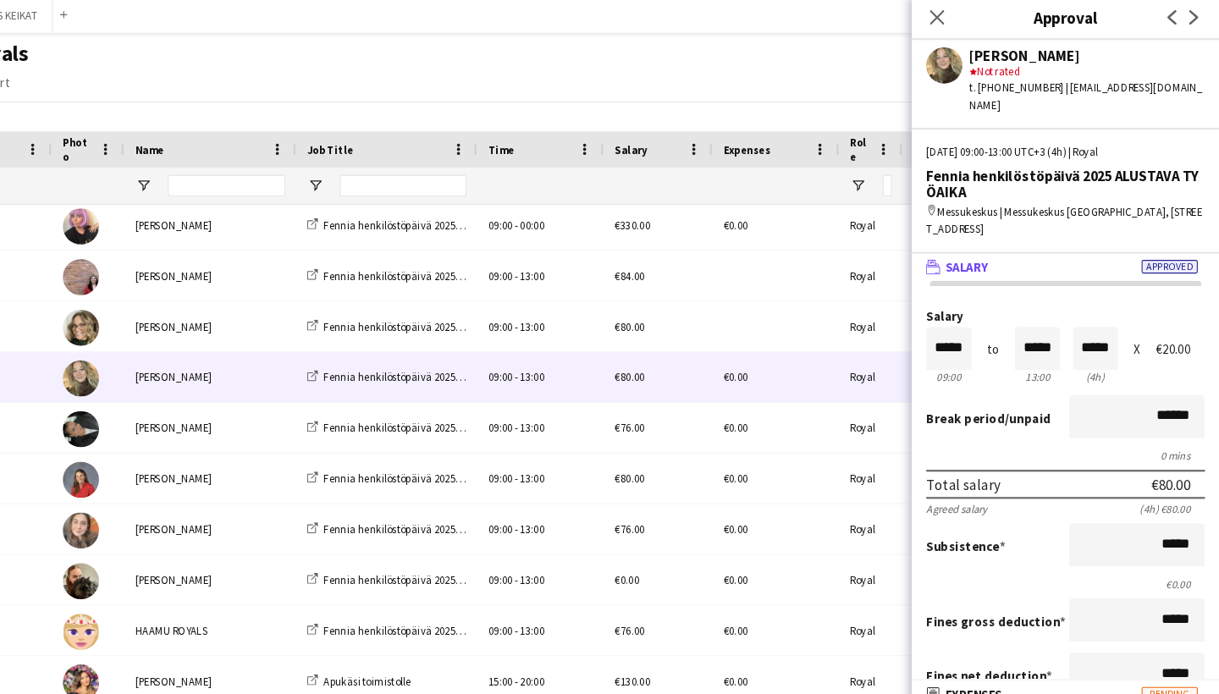
scroll to position [0, 0]
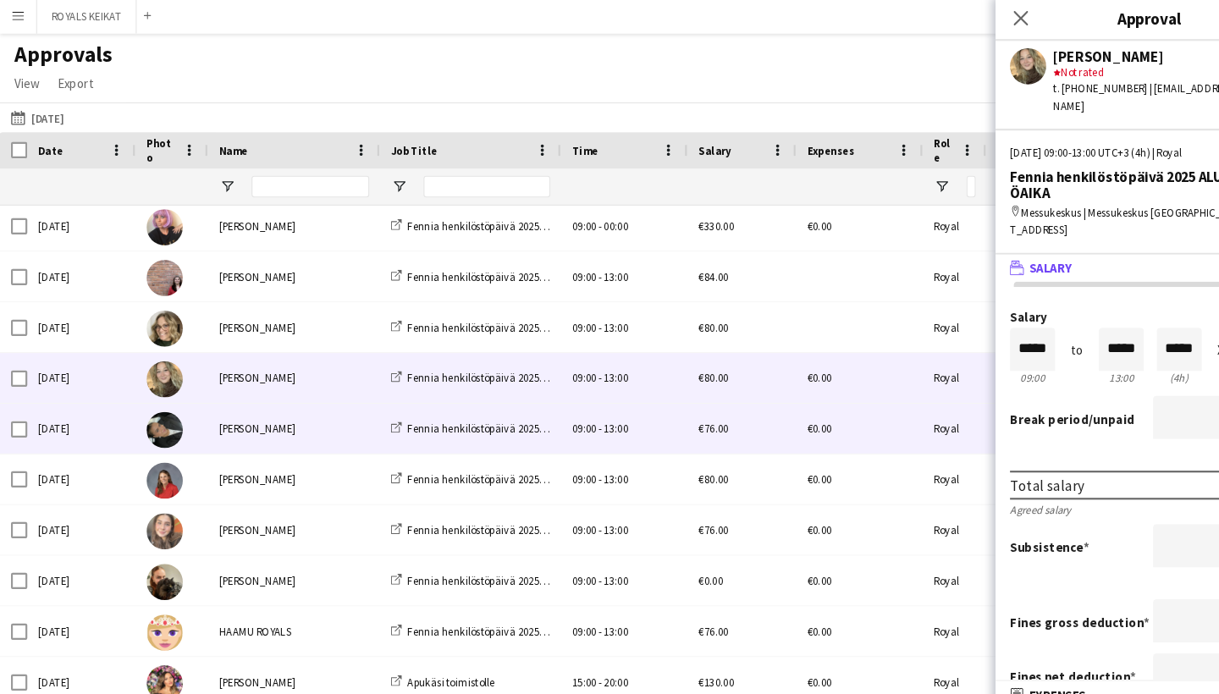
click at [300, 406] on div "[PERSON_NAME]" at bounding box center [275, 403] width 161 height 47
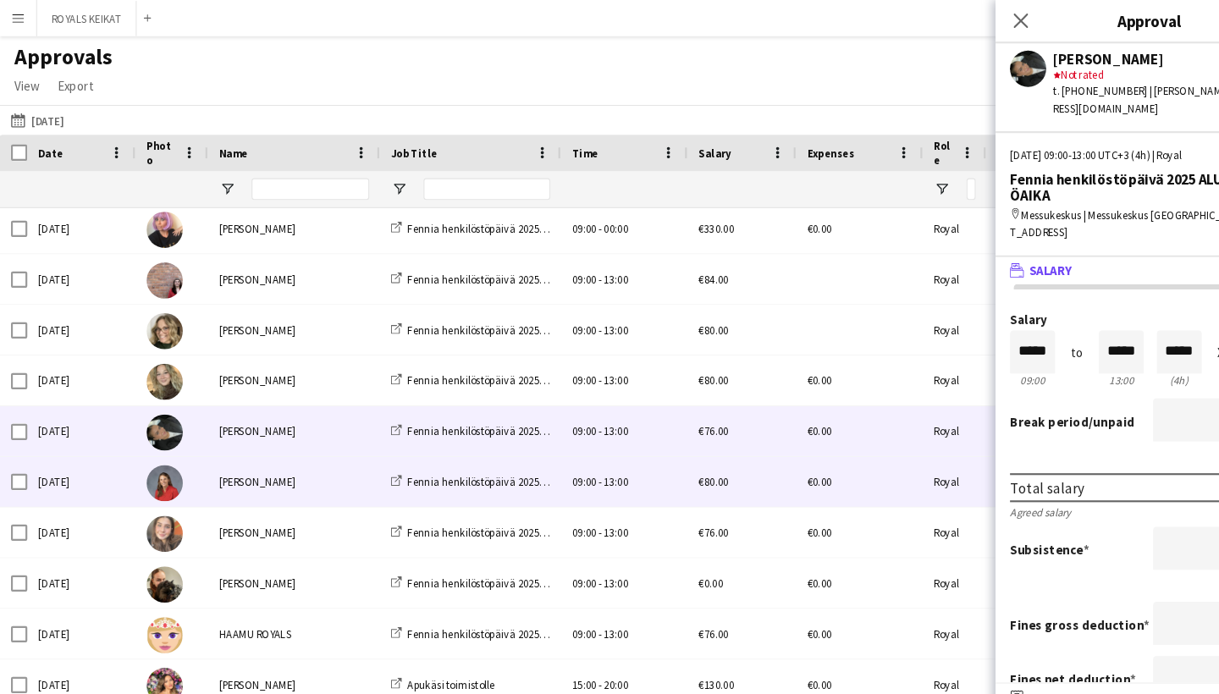
click at [303, 465] on div "[PERSON_NAME]" at bounding box center [275, 451] width 161 height 47
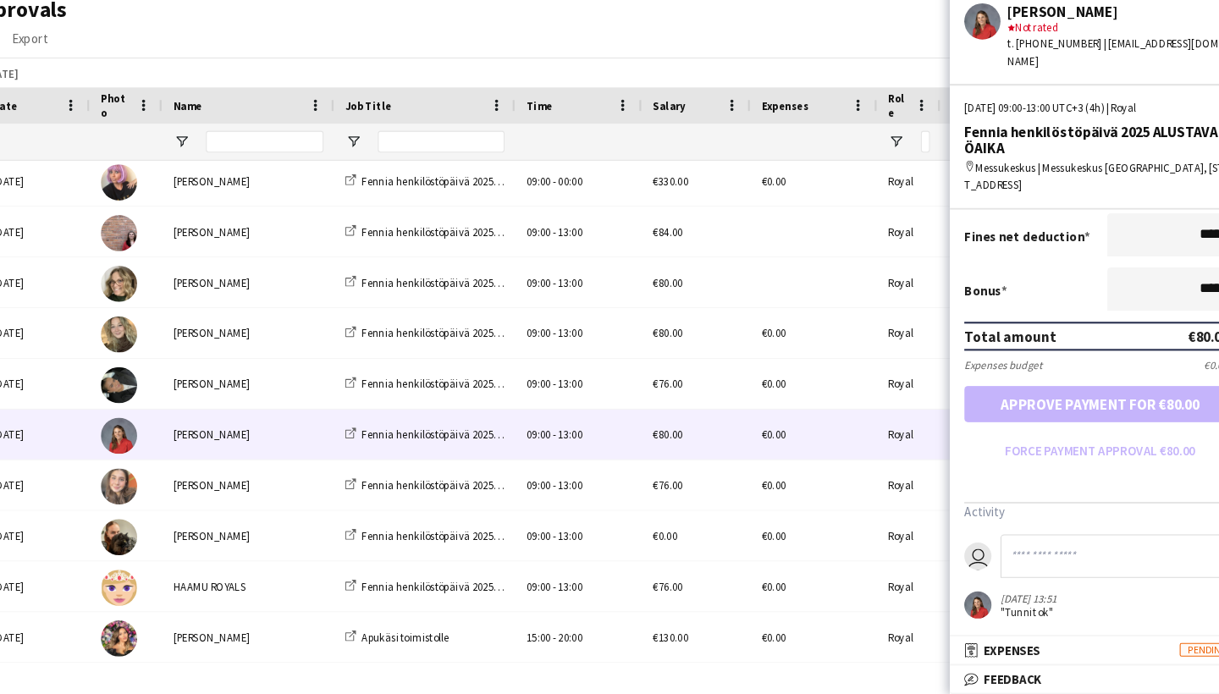
scroll to position [368, 0]
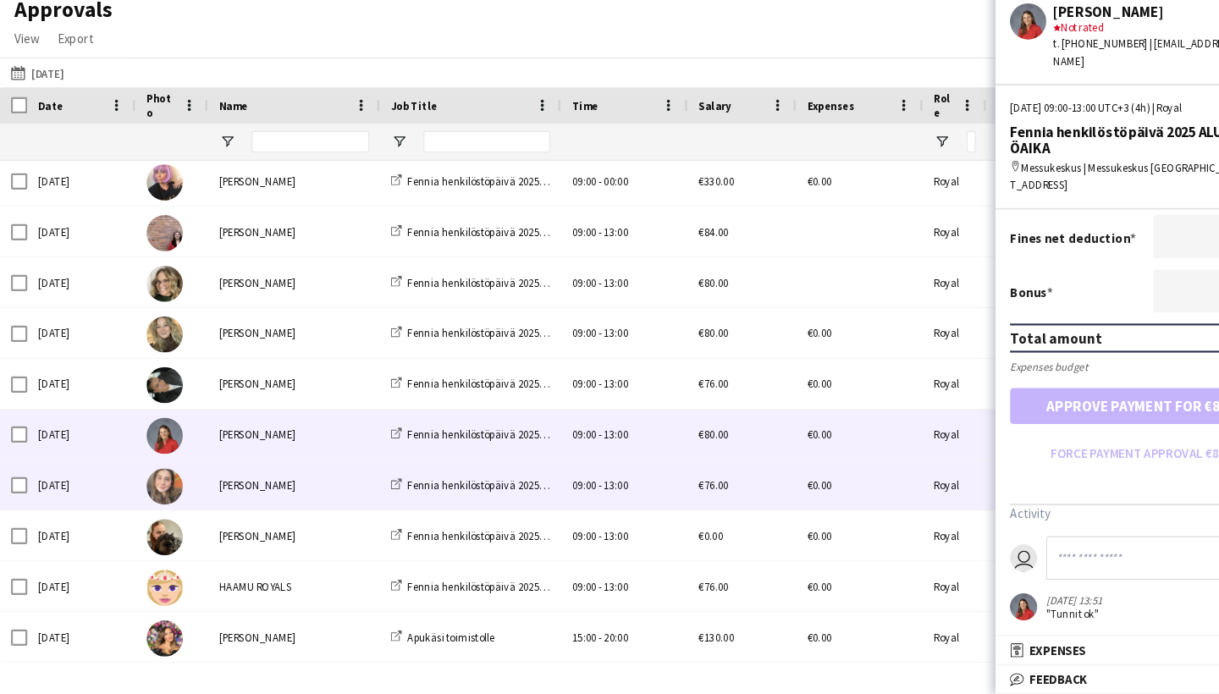
click at [300, 475] on div "[PERSON_NAME]" at bounding box center [275, 498] width 161 height 47
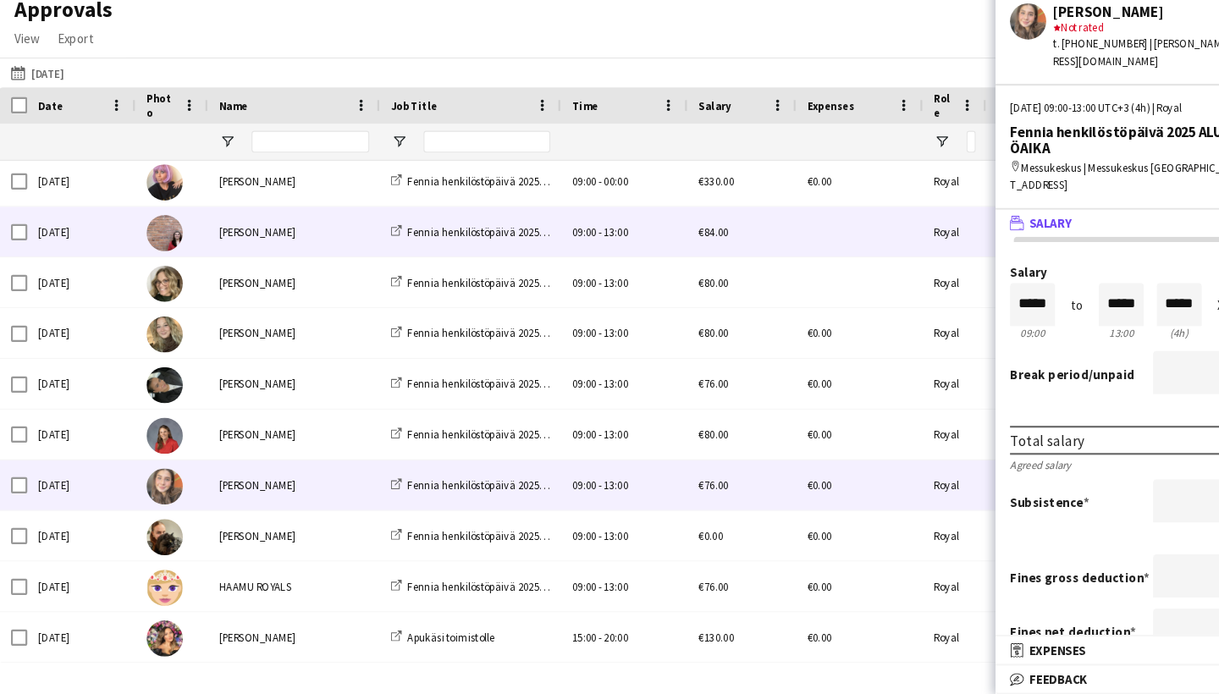
scroll to position [0, 0]
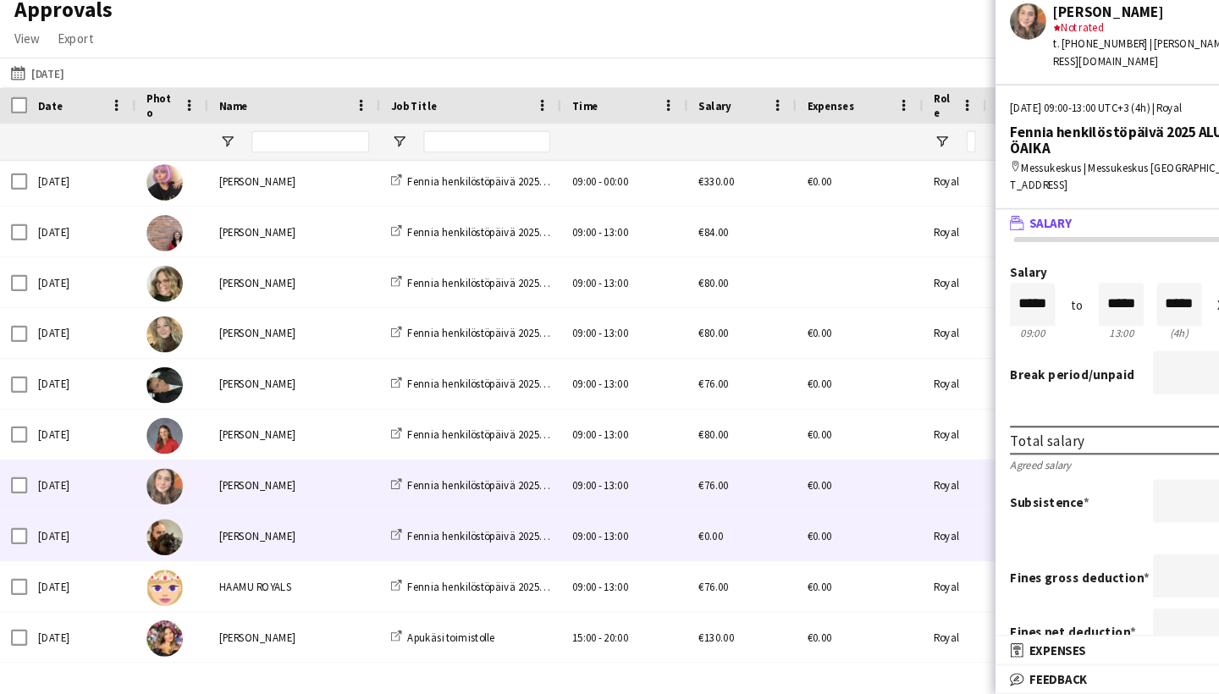
click at [312, 522] on div "[PERSON_NAME]" at bounding box center [275, 545] width 161 height 47
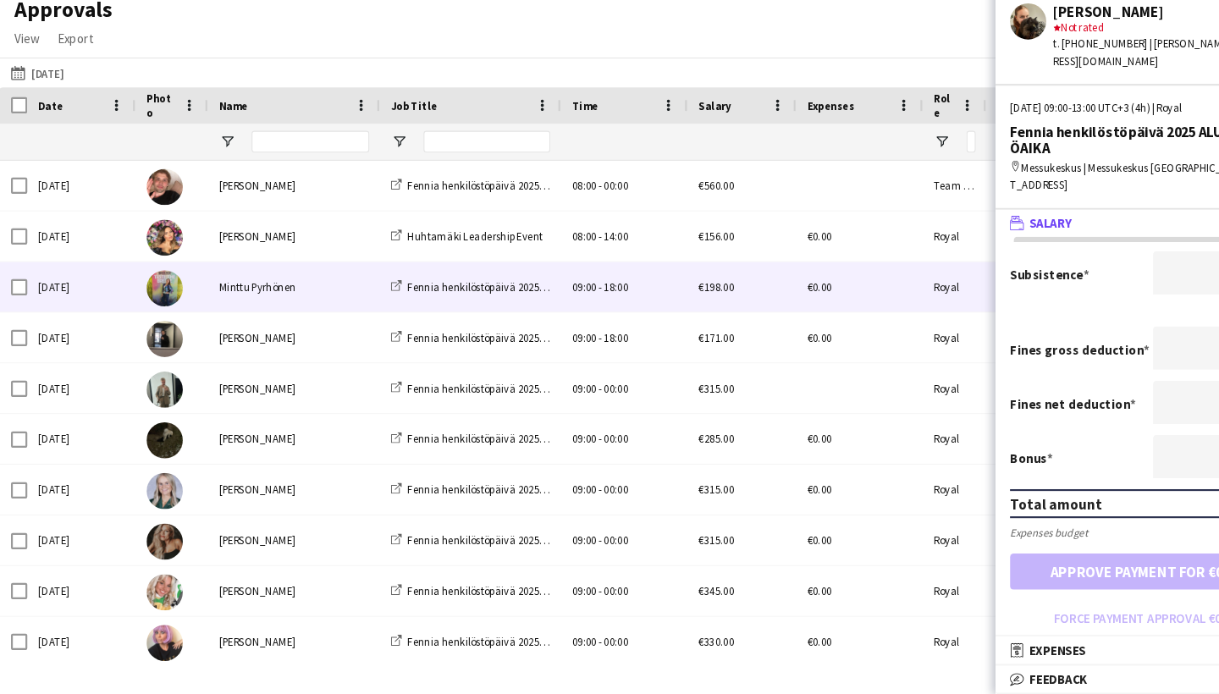
click at [285, 290] on div "Minttu Pyrhönen" at bounding box center [275, 313] width 161 height 47
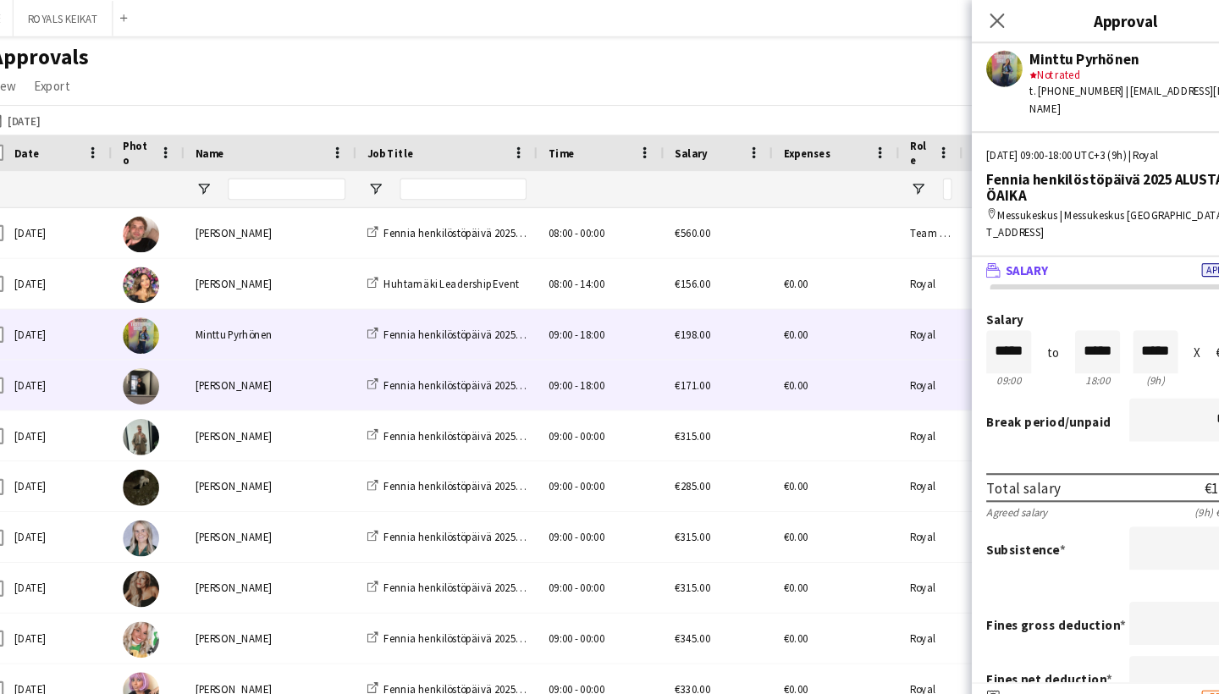
click at [245, 348] on div "[PERSON_NAME]" at bounding box center [275, 360] width 161 height 47
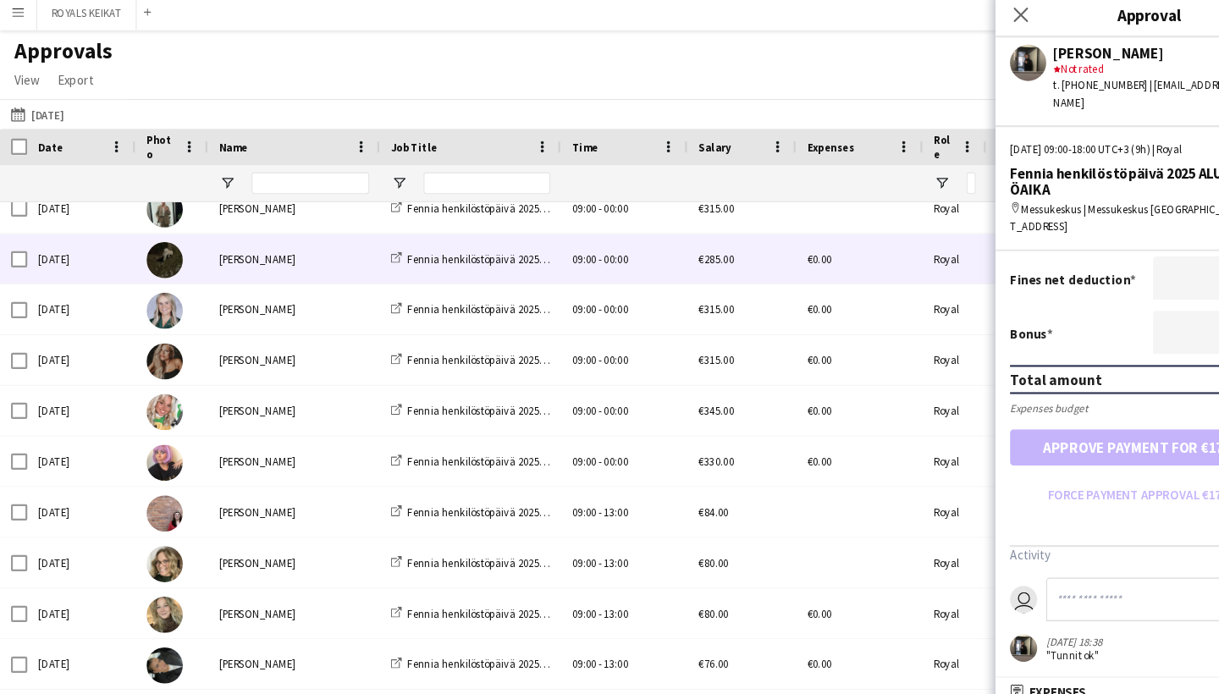
scroll to position [249, 0]
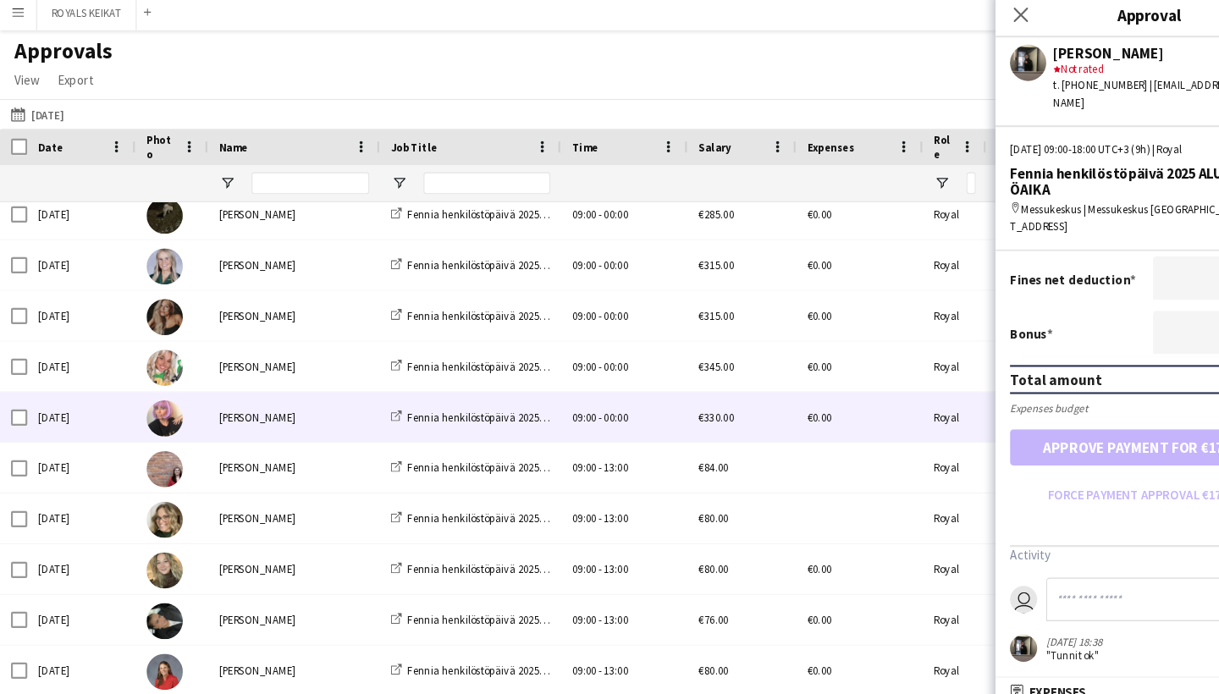
click at [298, 402] on div "[PERSON_NAME]" at bounding box center [275, 396] width 161 height 47
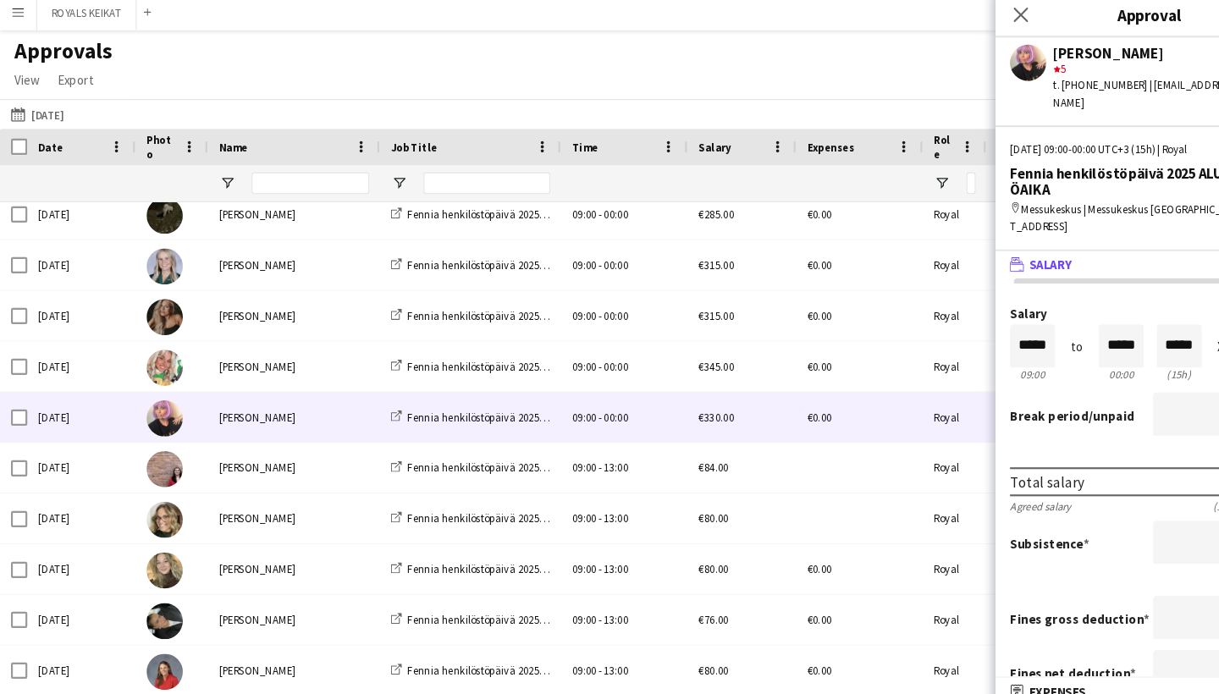
scroll to position [0, 0]
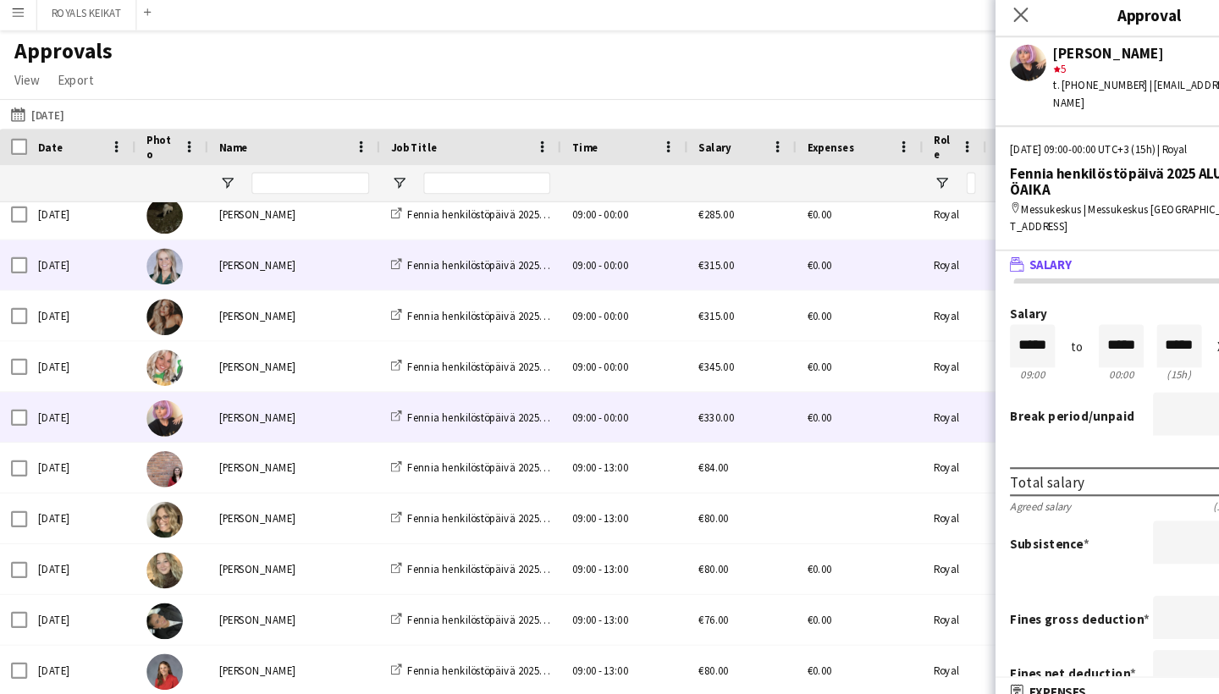
click at [290, 255] on div "[PERSON_NAME]" at bounding box center [275, 253] width 161 height 47
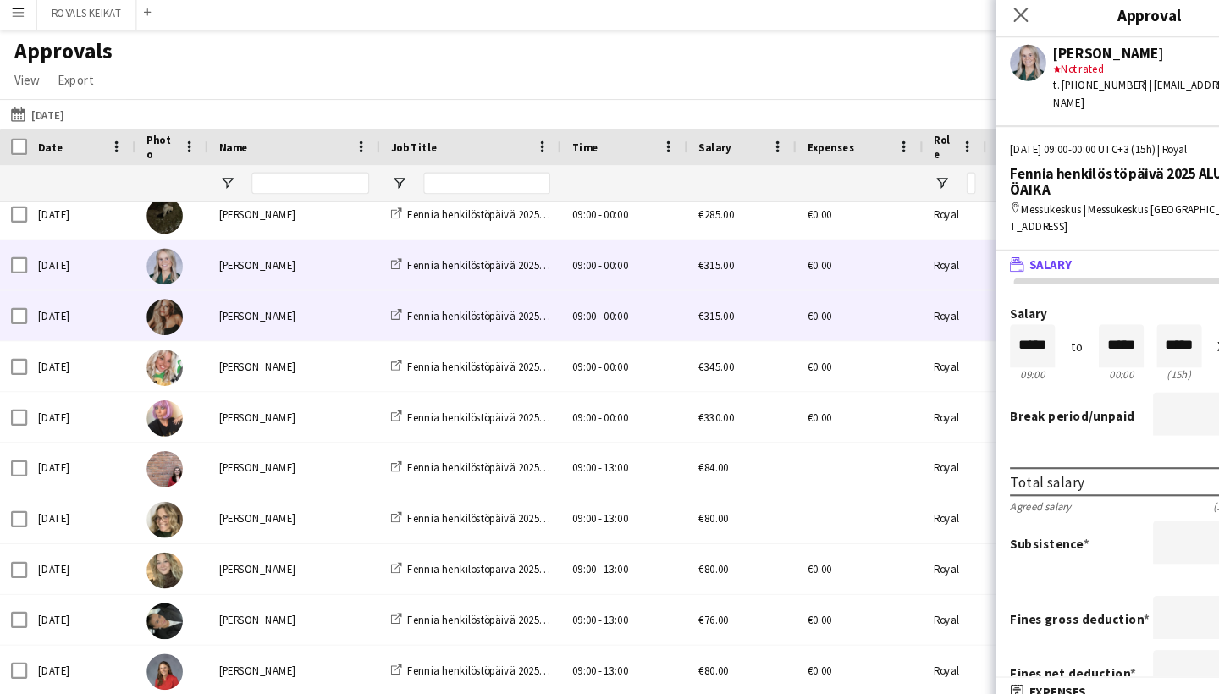
click at [325, 286] on div "[PERSON_NAME]" at bounding box center [275, 301] width 161 height 47
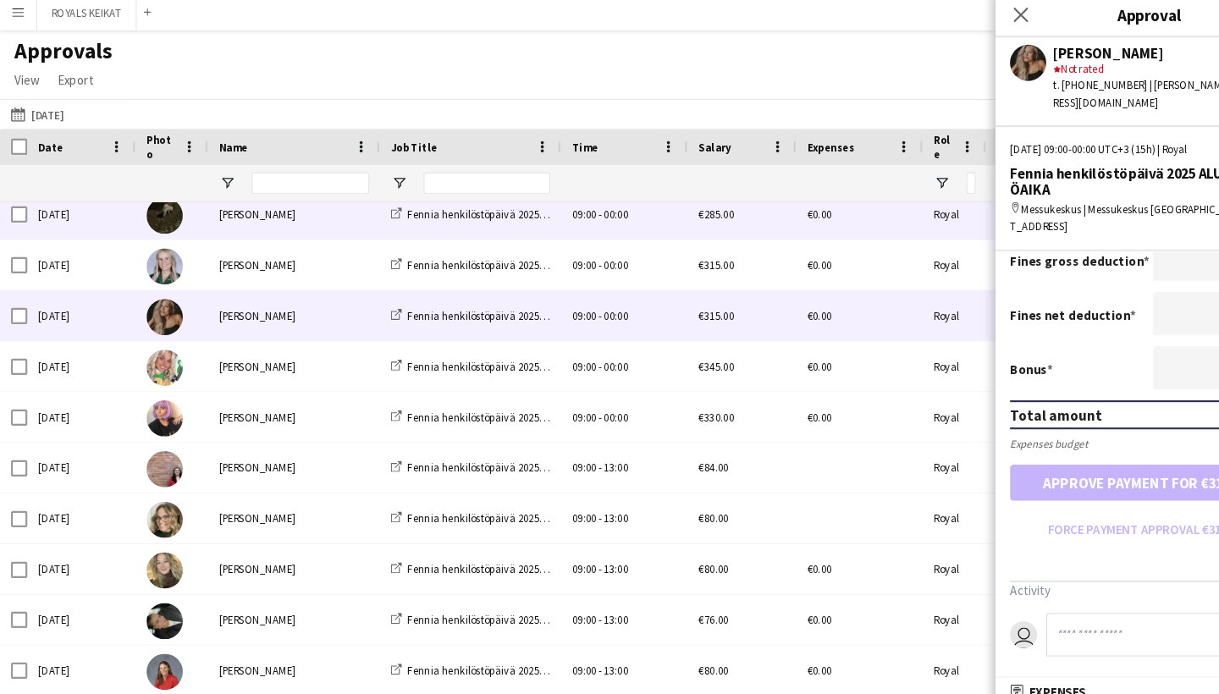
scroll to position [334, 0]
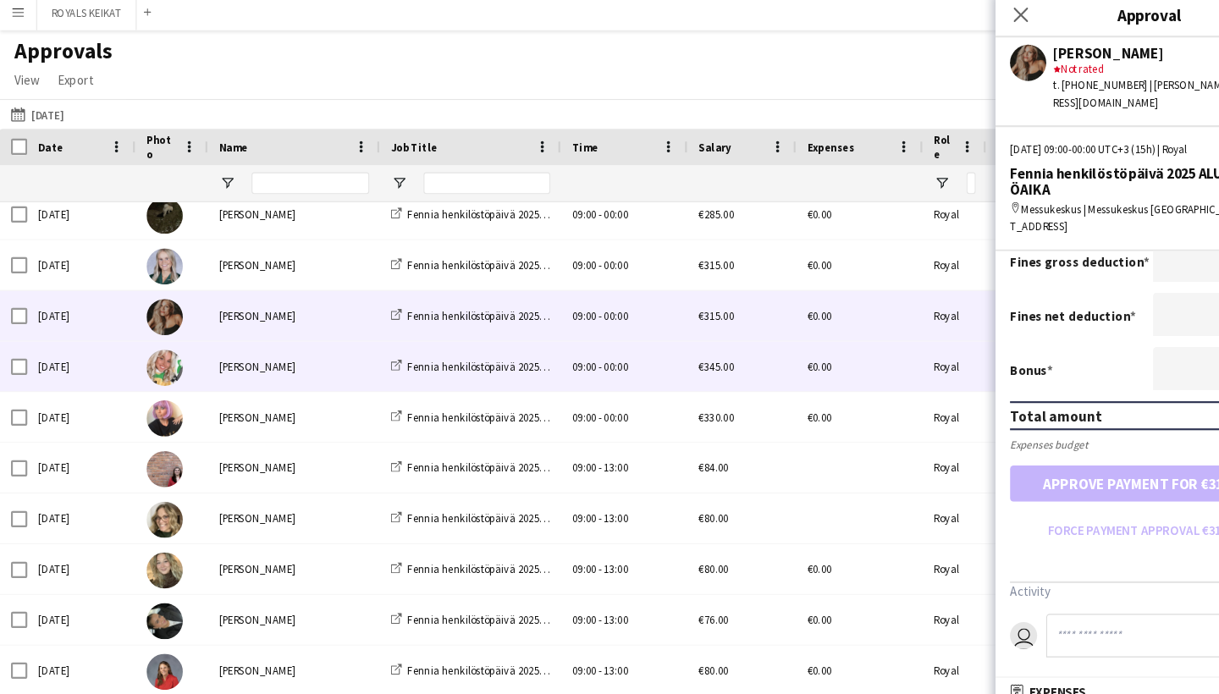
click at [304, 343] on div "[PERSON_NAME]" at bounding box center [275, 348] width 161 height 47
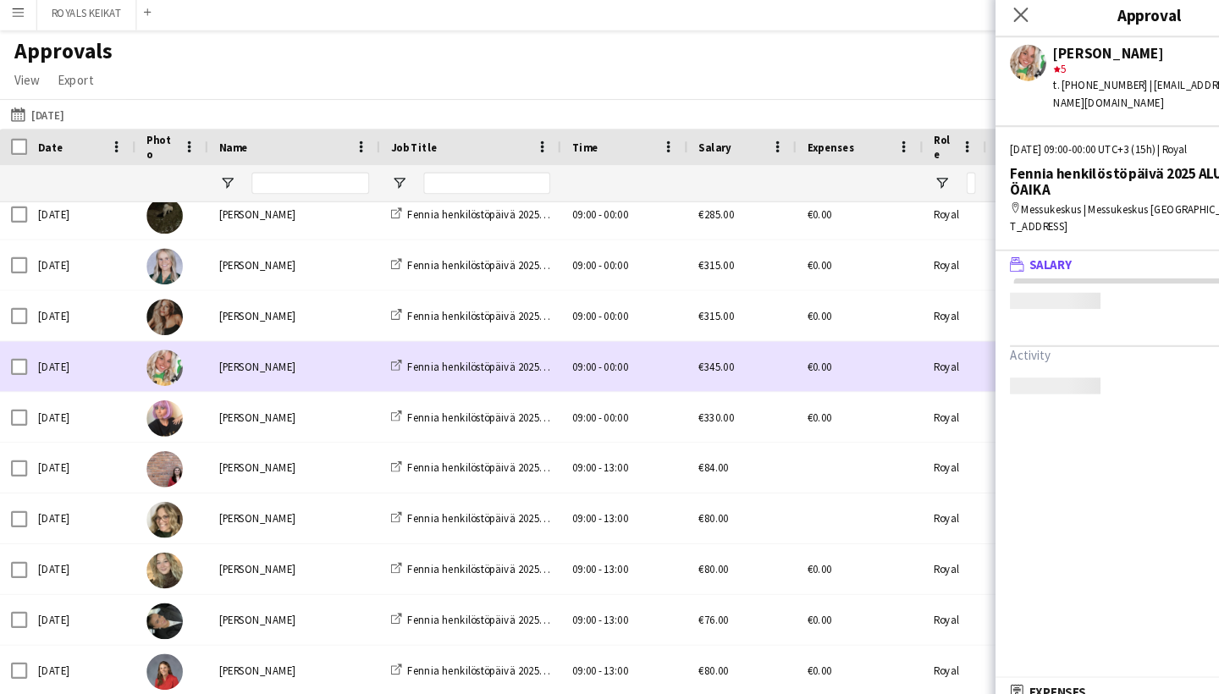
scroll to position [0, 0]
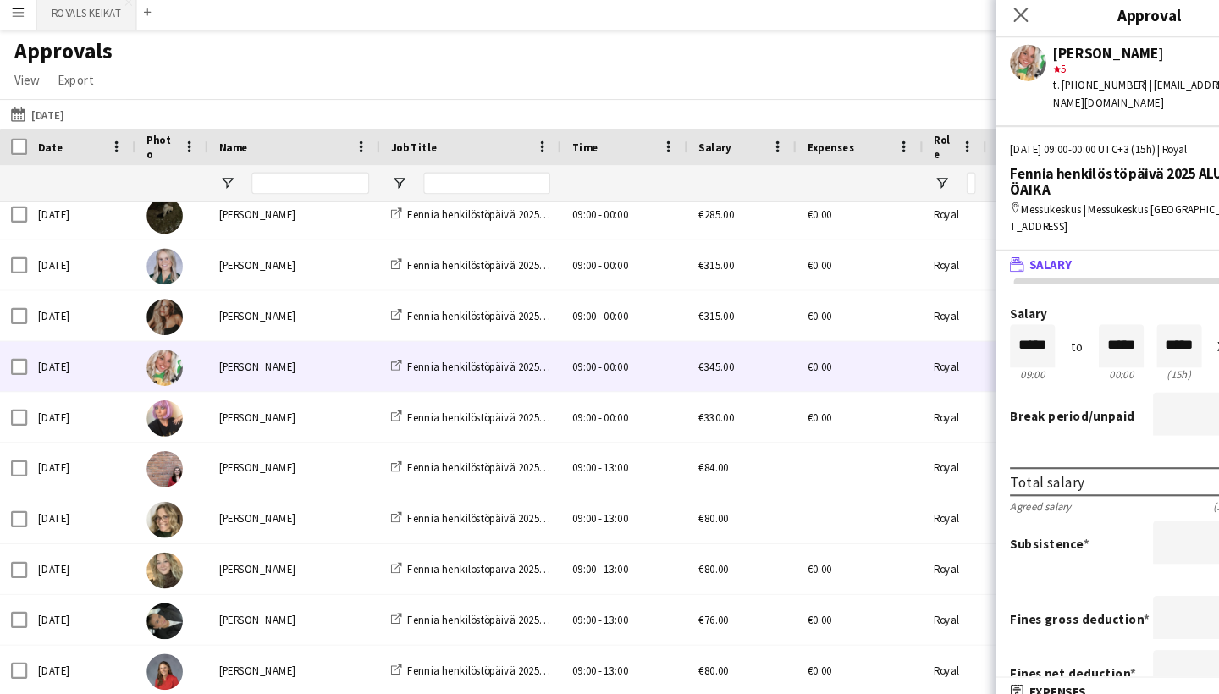
click at [110, 20] on button "ROYALS KEIKAT Close" at bounding box center [81, 17] width 93 height 33
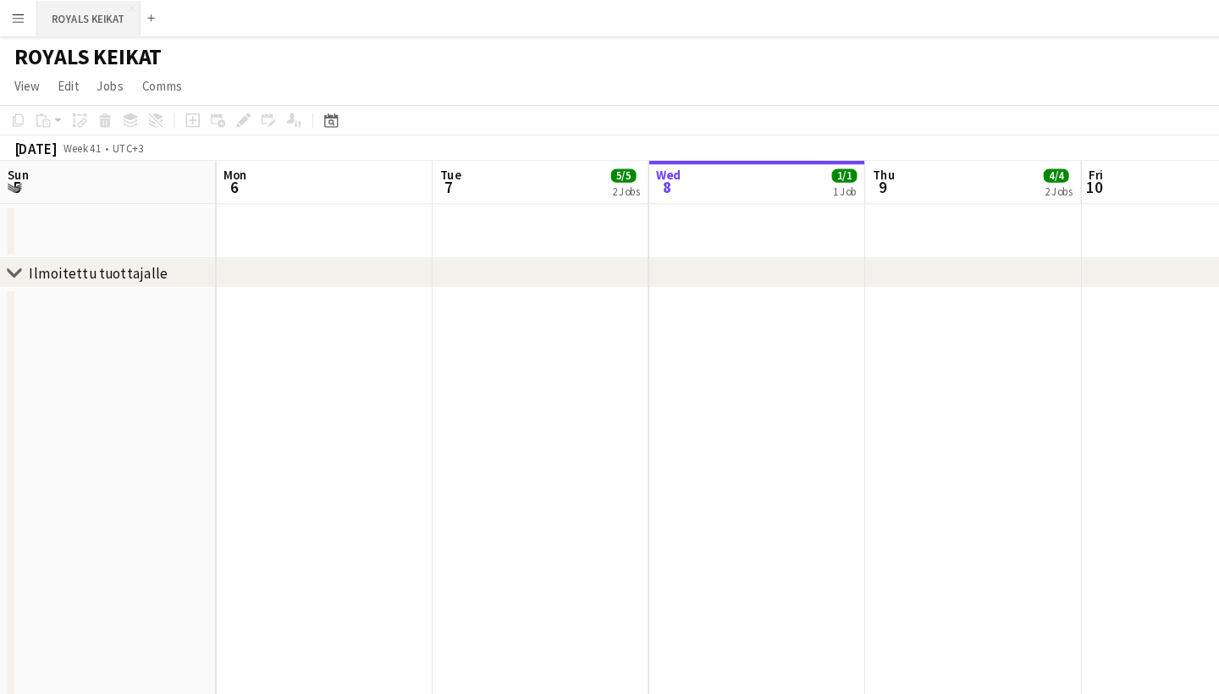
scroll to position [0, 405]
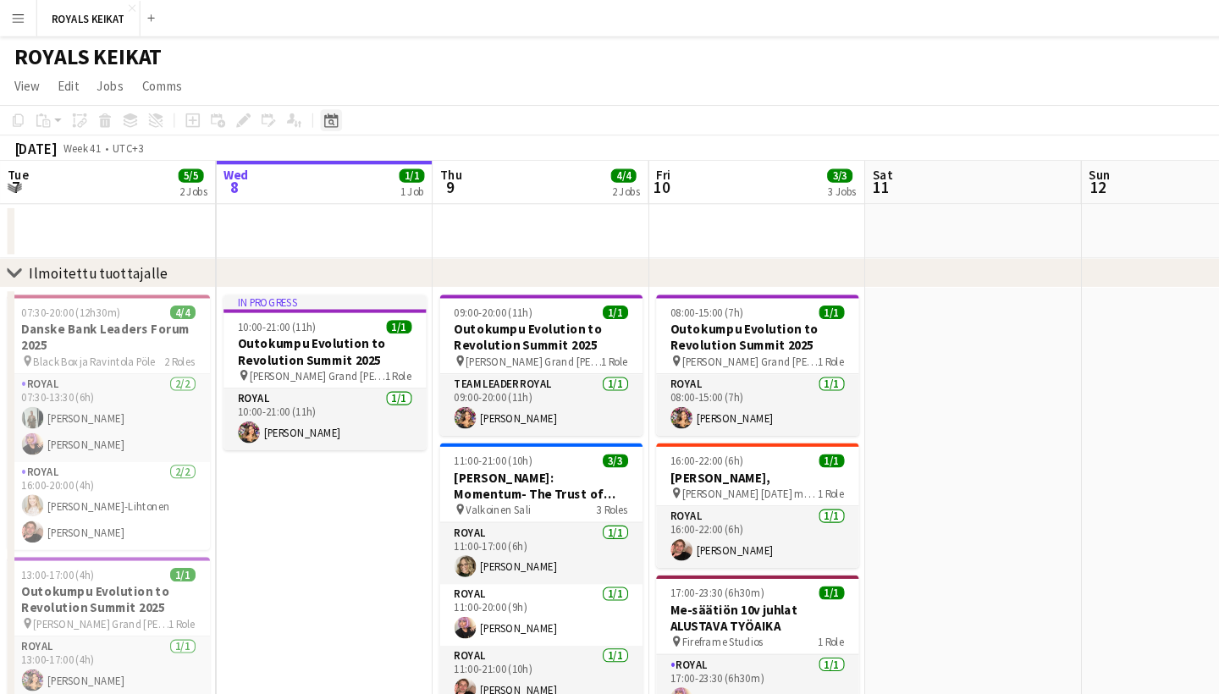
click at [311, 112] on icon at bounding box center [310, 115] width 6 height 6
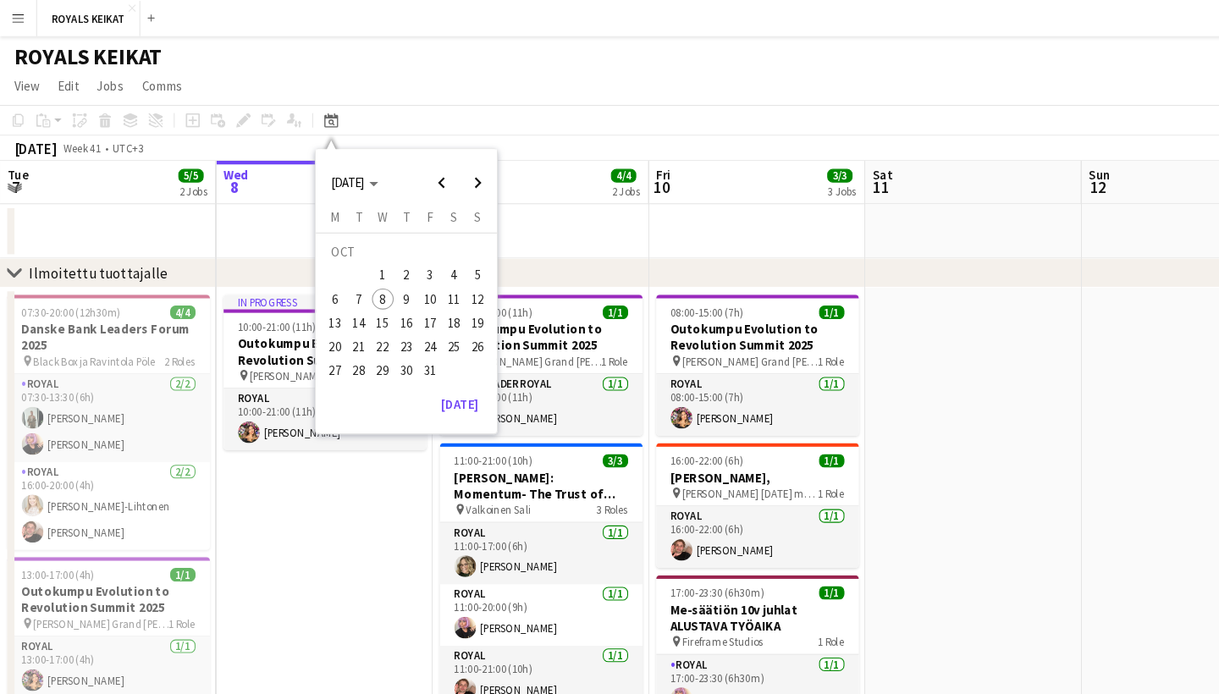
click at [406, 257] on span "3" at bounding box center [402, 258] width 20 height 20
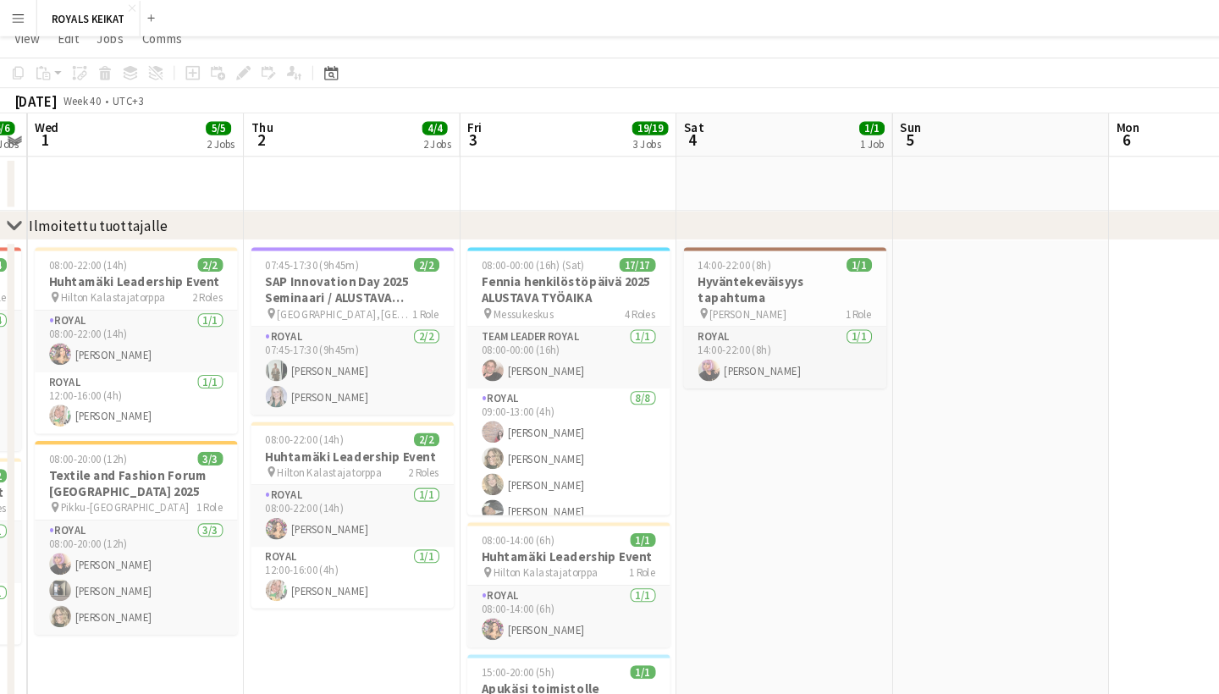
scroll to position [0, 0]
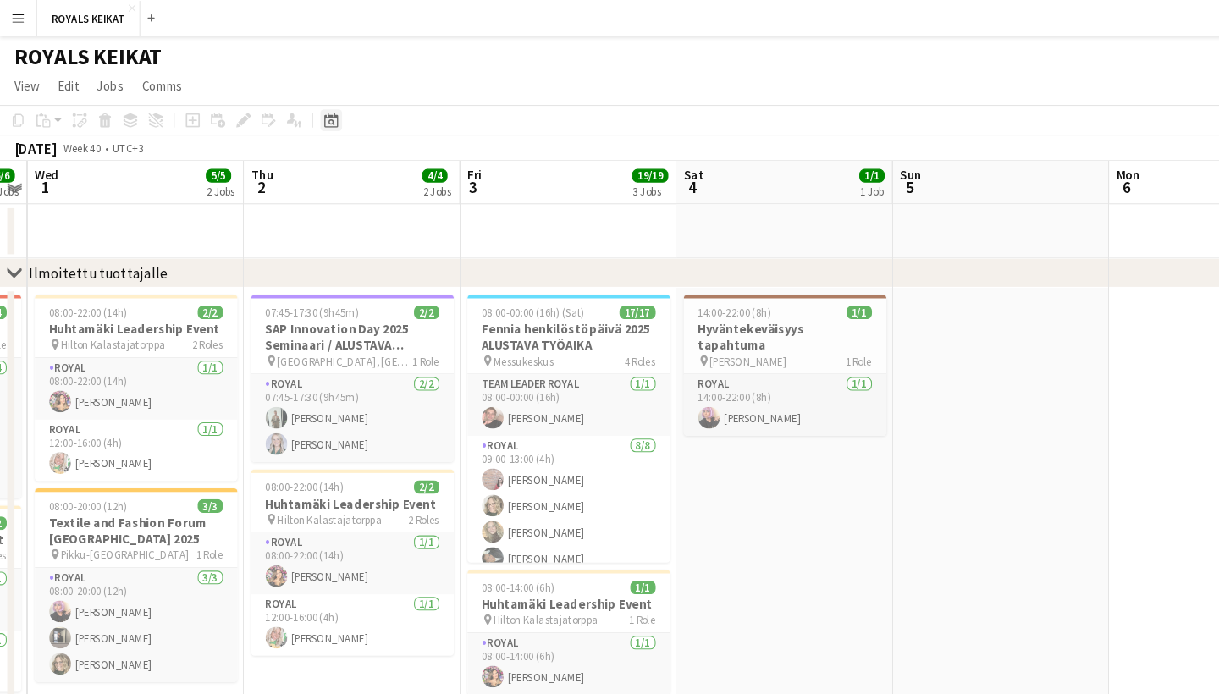
click at [318, 110] on div "Date picker" at bounding box center [310, 112] width 20 height 20
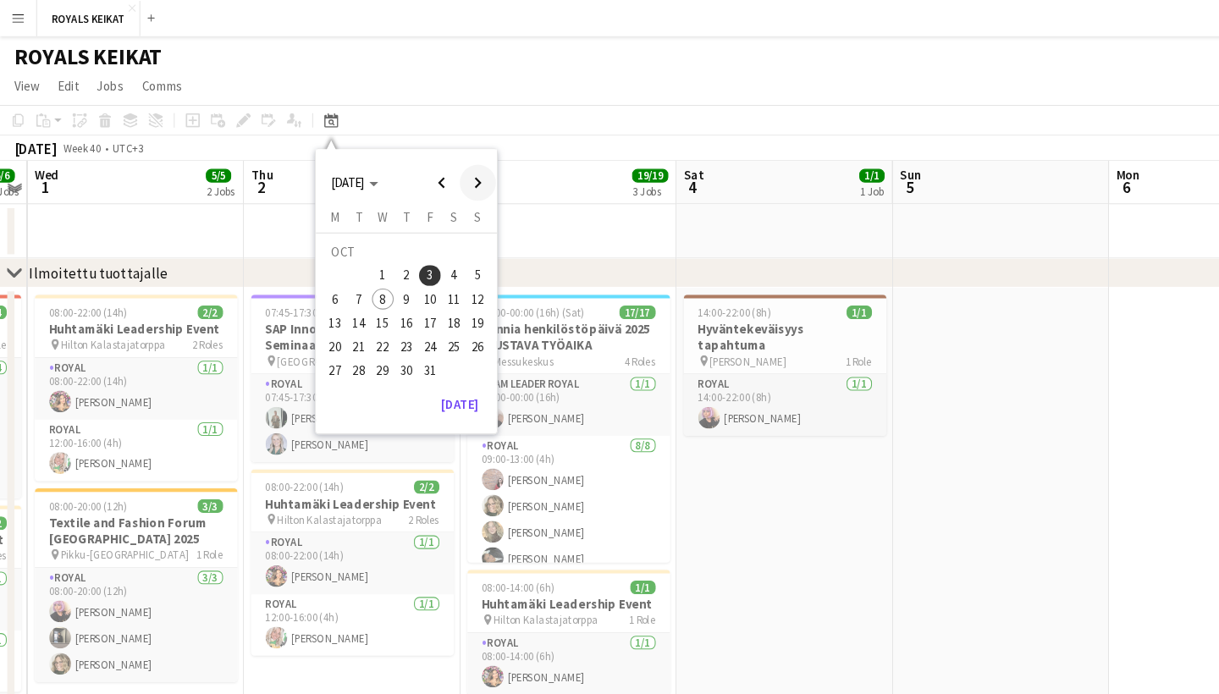
click at [440, 169] on span "Next month" at bounding box center [447, 171] width 34 height 34
click at [334, 257] on span "2" at bounding box center [336, 258] width 20 height 20
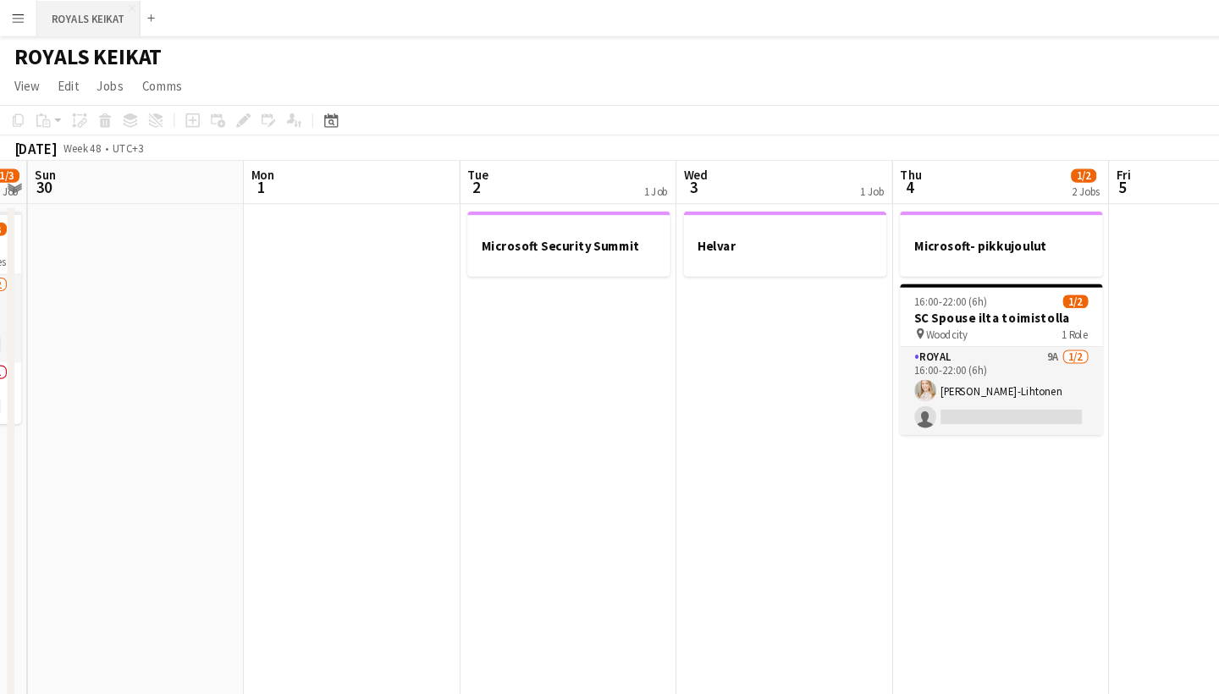
click at [91, 18] on button "ROYALS KEIKAT Close" at bounding box center [83, 17] width 97 height 33
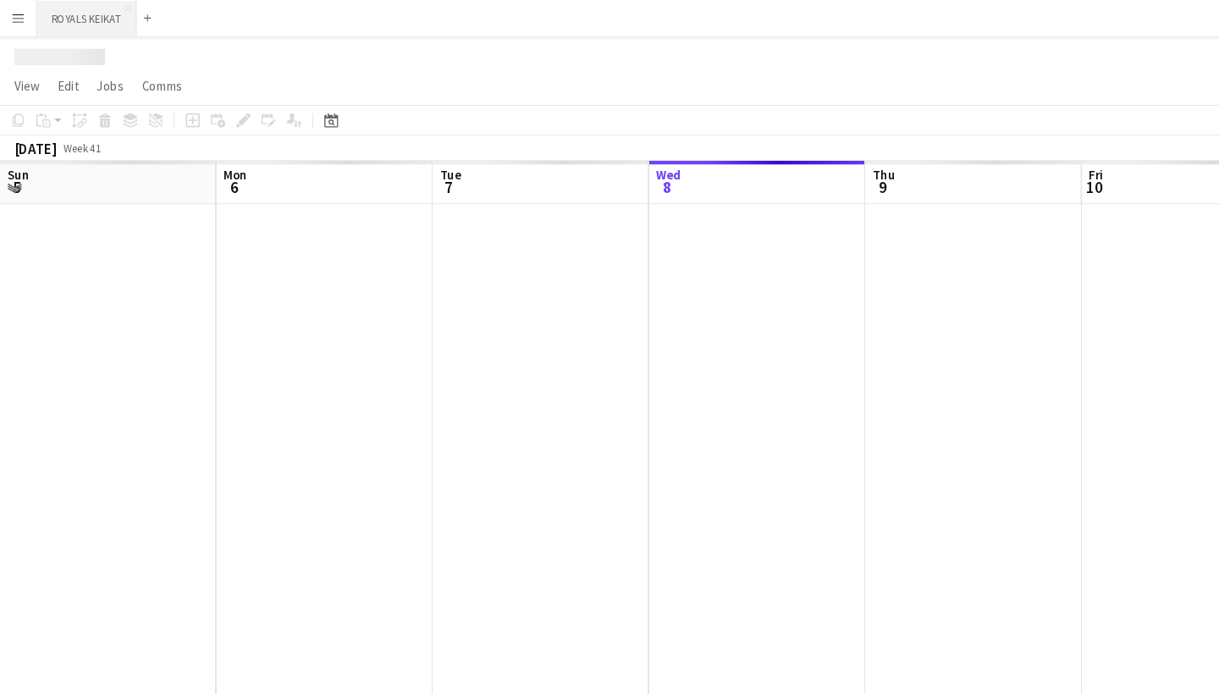
scroll to position [0, 405]
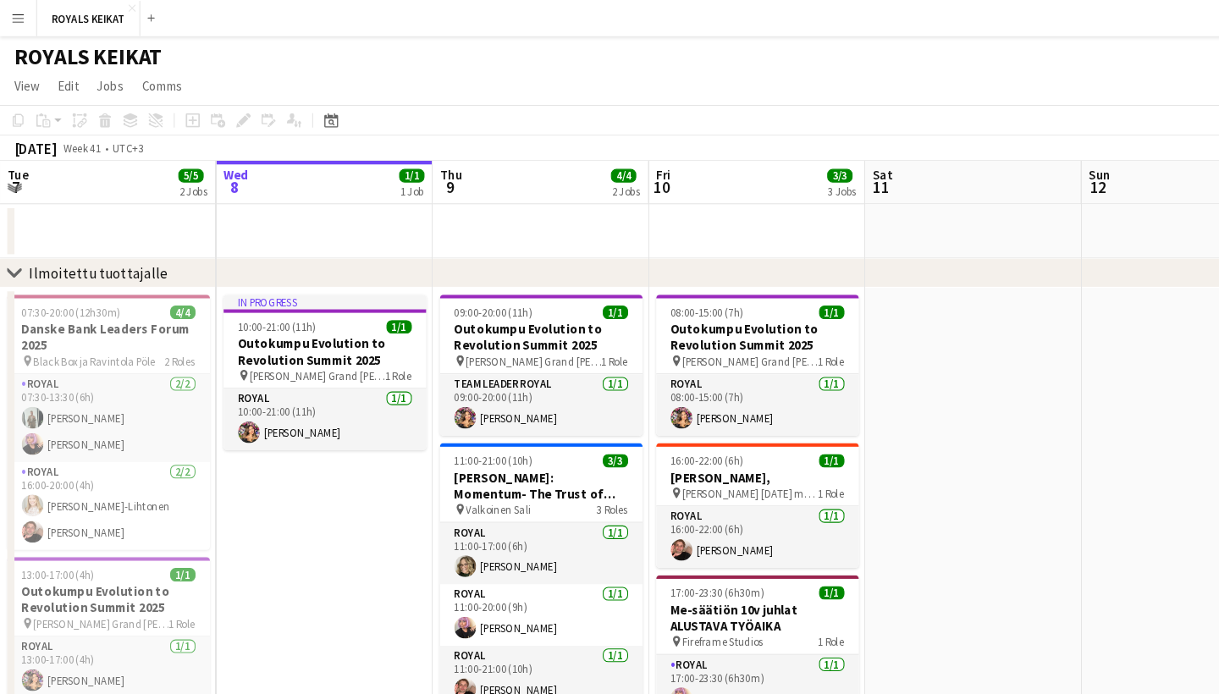
click at [3, 15] on button "Menu" at bounding box center [17, 17] width 34 height 34
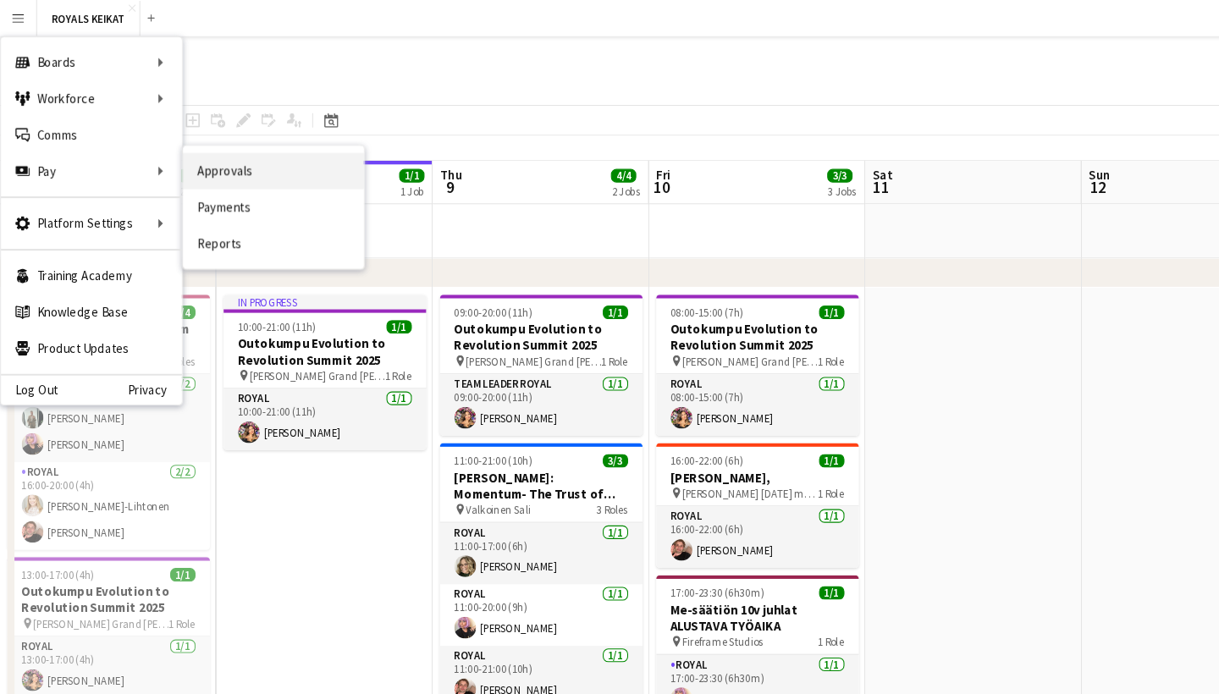
click at [201, 153] on link "Approvals" at bounding box center [255, 160] width 169 height 34
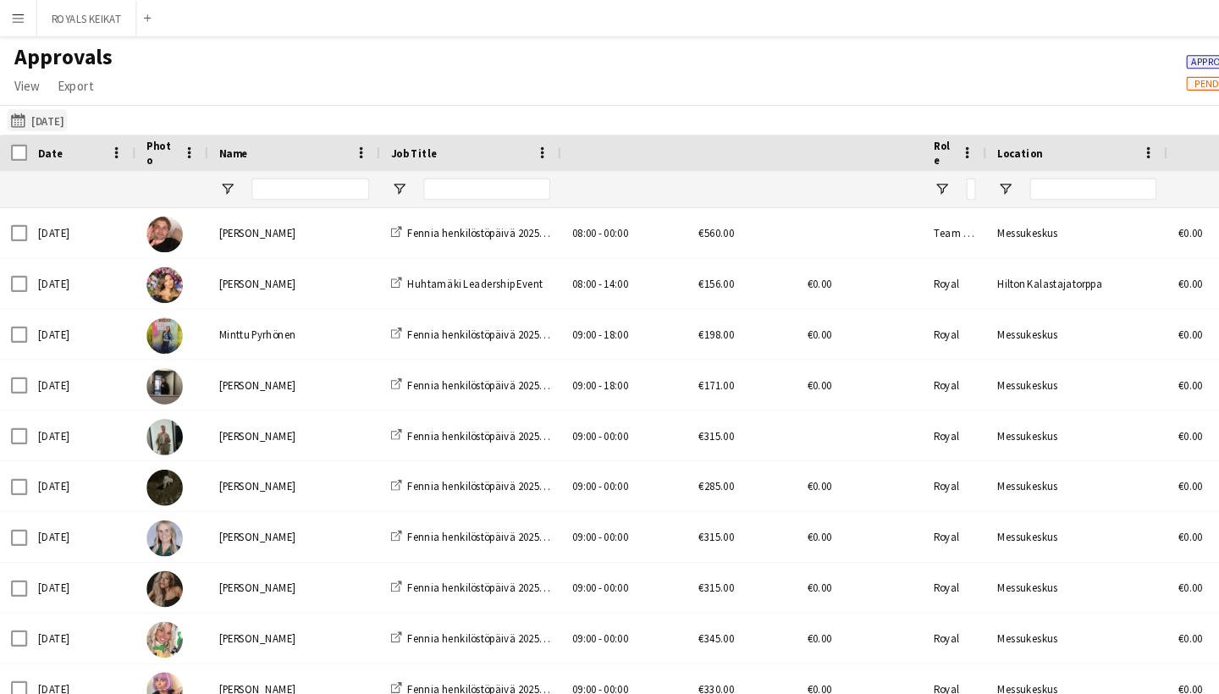
click at [63, 110] on button "[DATE] [DATE]" at bounding box center [35, 112] width 56 height 20
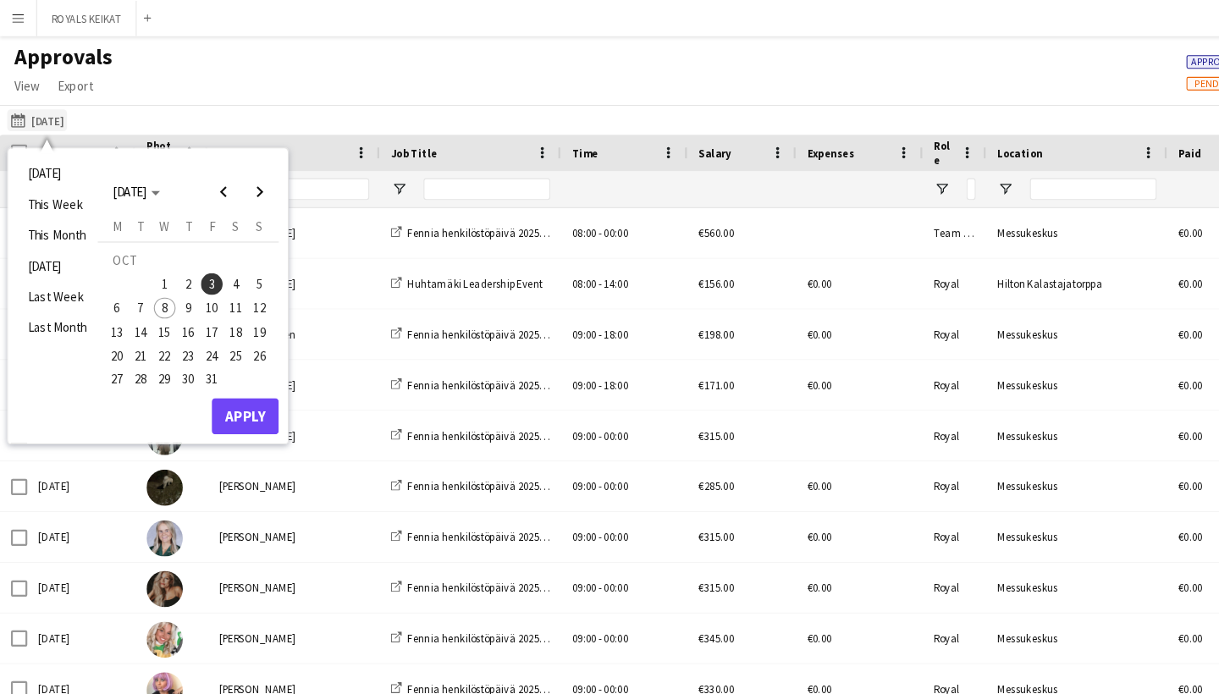
click at [63, 111] on button "[DATE] [DATE]" at bounding box center [35, 112] width 56 height 20
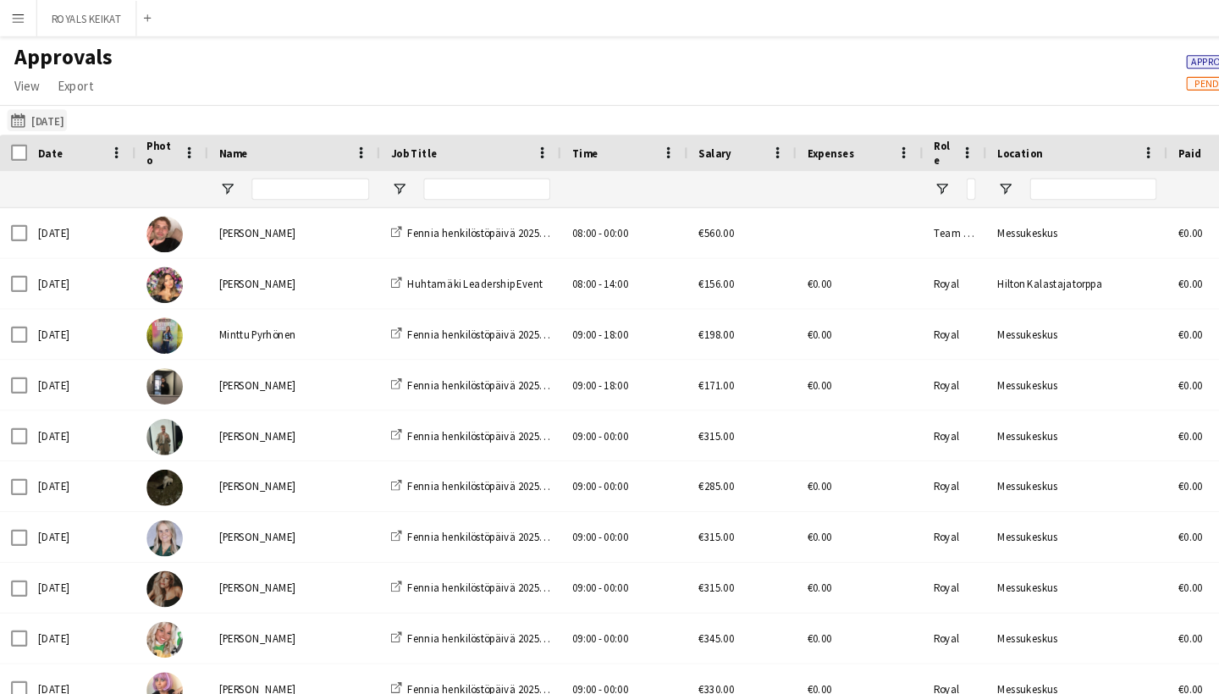
click at [63, 111] on button "[DATE] [DATE]" at bounding box center [35, 112] width 56 height 20
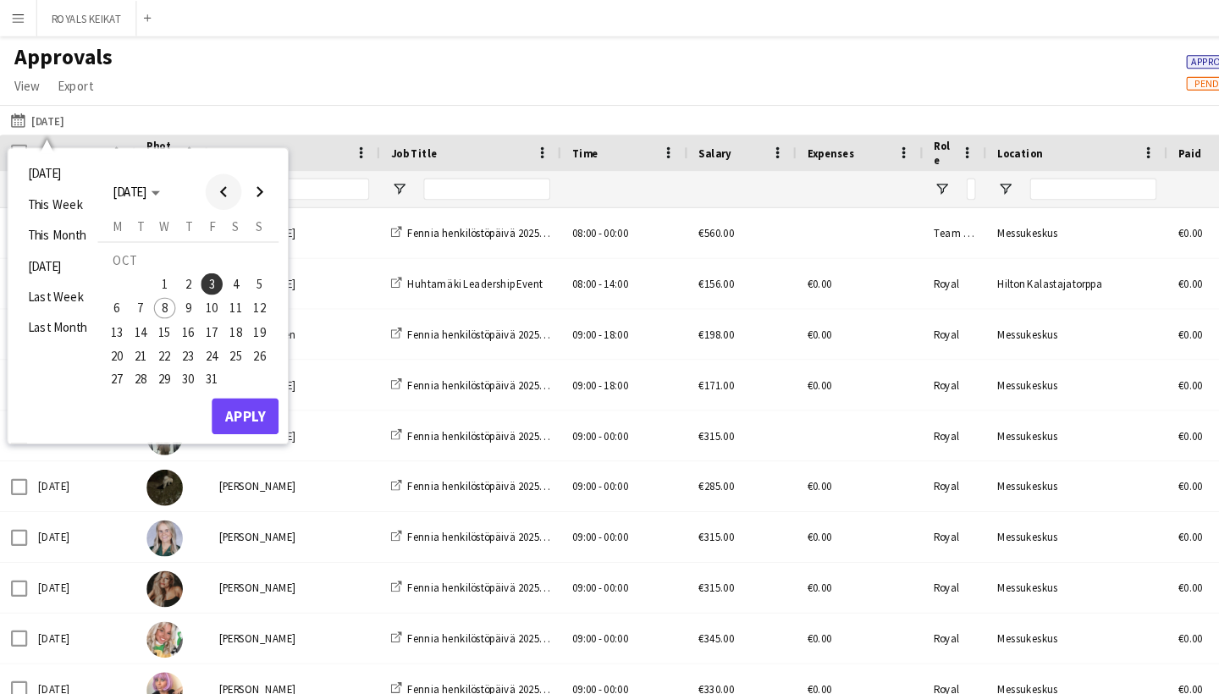
click at [214, 174] on span "Previous month" at bounding box center [209, 180] width 34 height 34
click at [134, 347] on span "30" at bounding box center [132, 355] width 20 height 20
click at [248, 390] on button "Apply" at bounding box center [229, 390] width 63 height 34
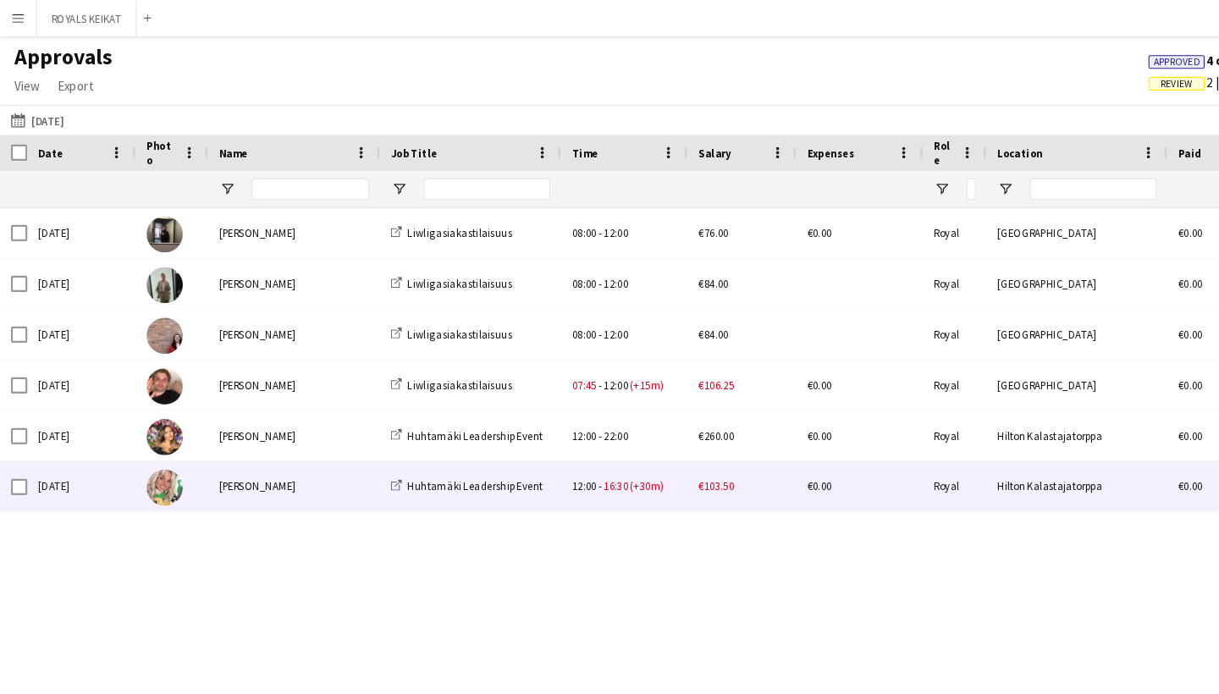
click at [275, 464] on div "[PERSON_NAME]" at bounding box center [275, 455] width 161 height 47
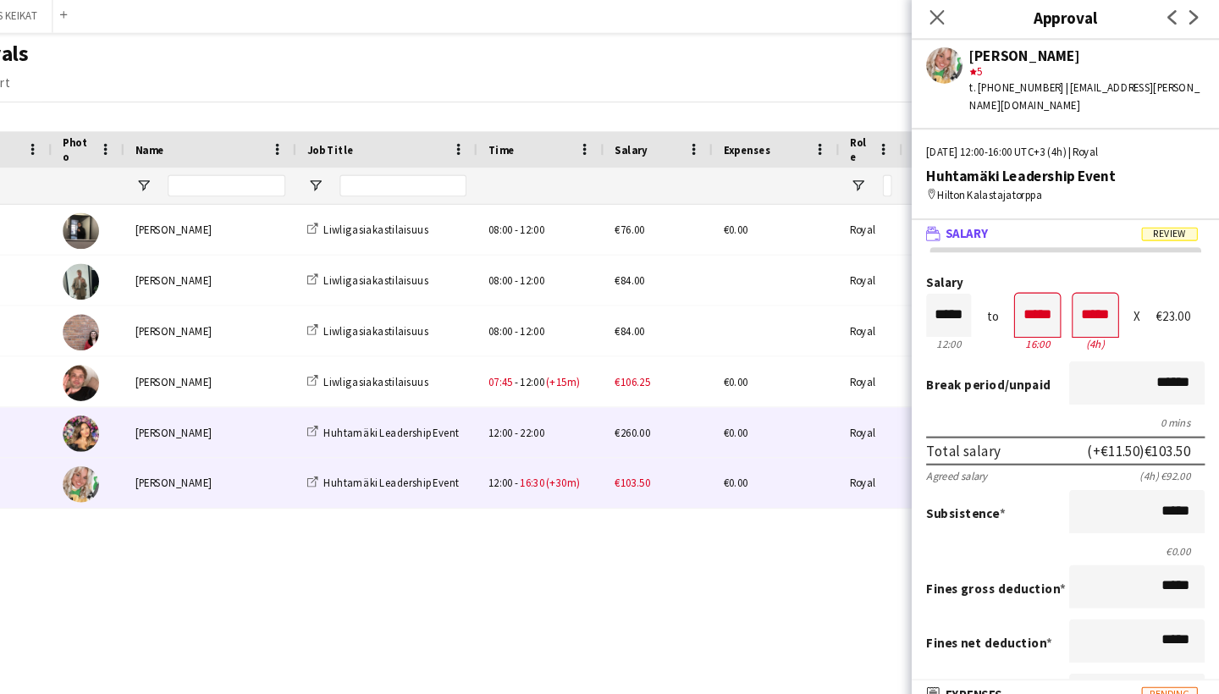
click at [251, 401] on div "[PERSON_NAME]" at bounding box center [275, 407] width 161 height 47
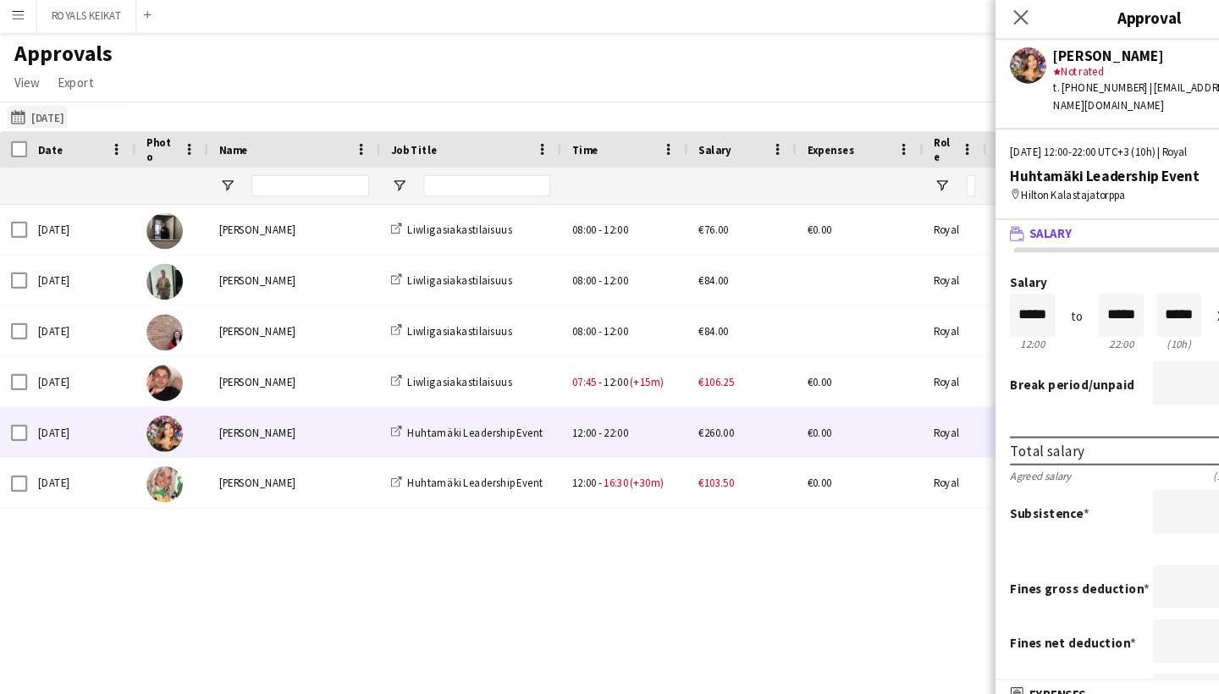
click at [59, 112] on button "[DATE] [DATE]" at bounding box center [35, 112] width 56 height 20
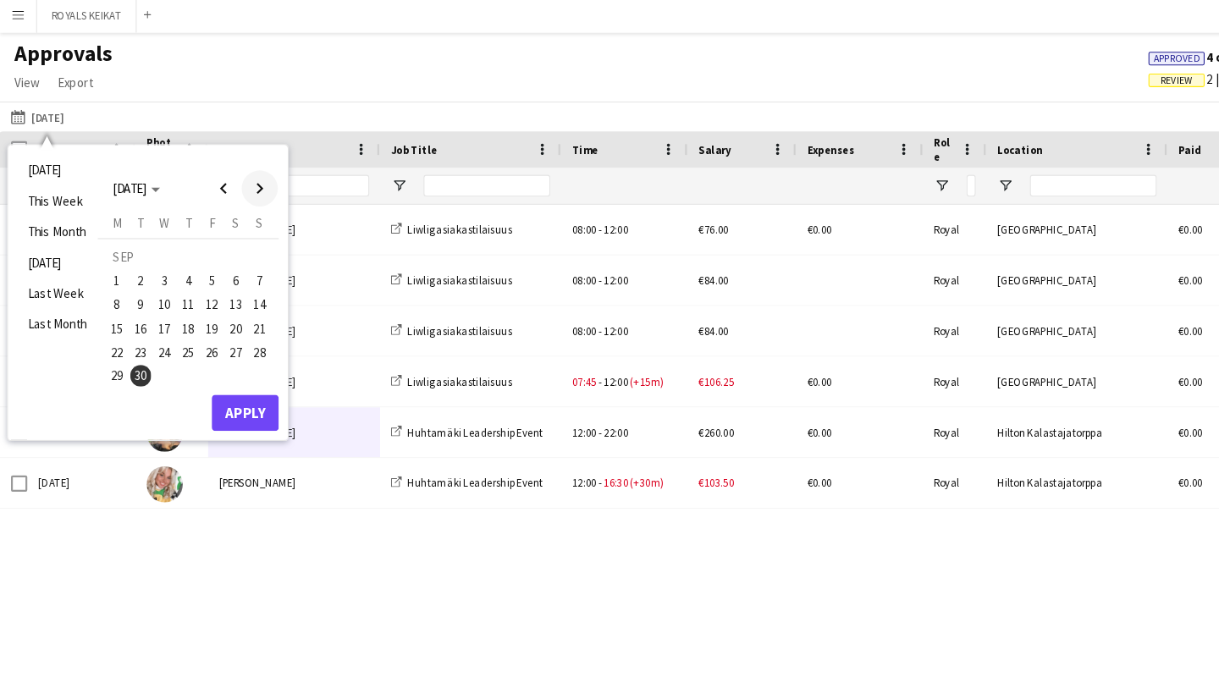
click at [249, 180] on span "Next month" at bounding box center [243, 180] width 34 height 34
click at [155, 263] on span "1" at bounding box center [154, 266] width 20 height 20
click at [231, 395] on button "Apply" at bounding box center [229, 390] width 63 height 34
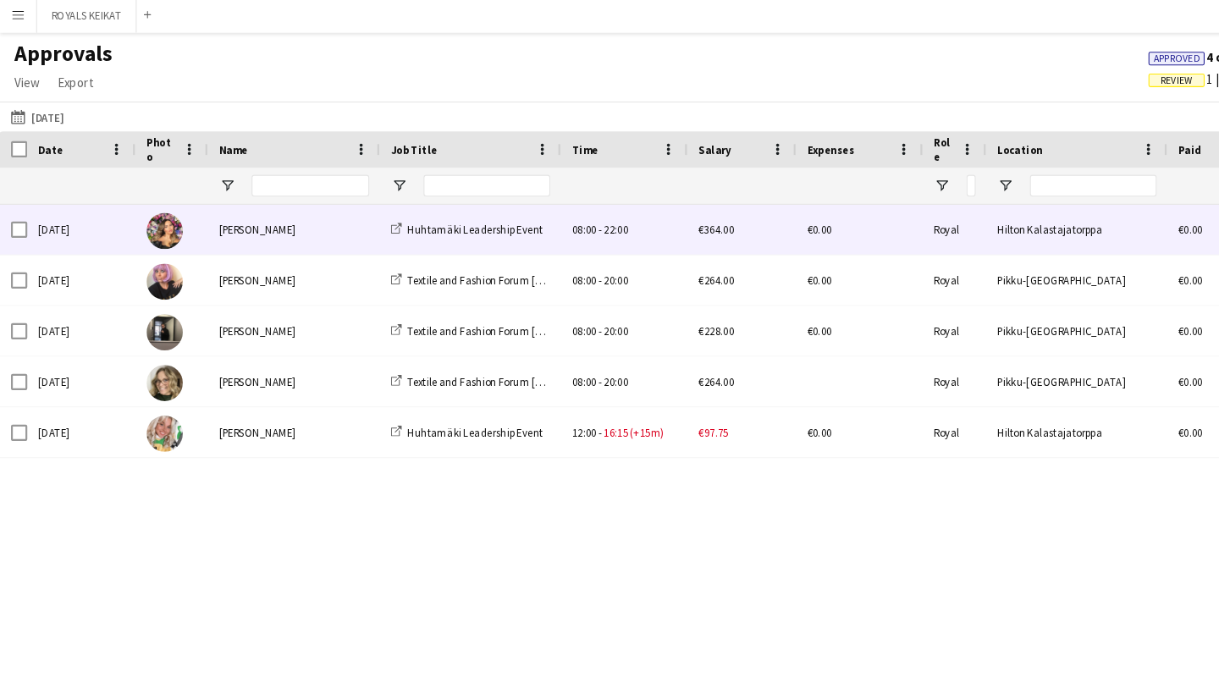
click at [319, 220] on div "[PERSON_NAME]" at bounding box center [275, 218] width 161 height 47
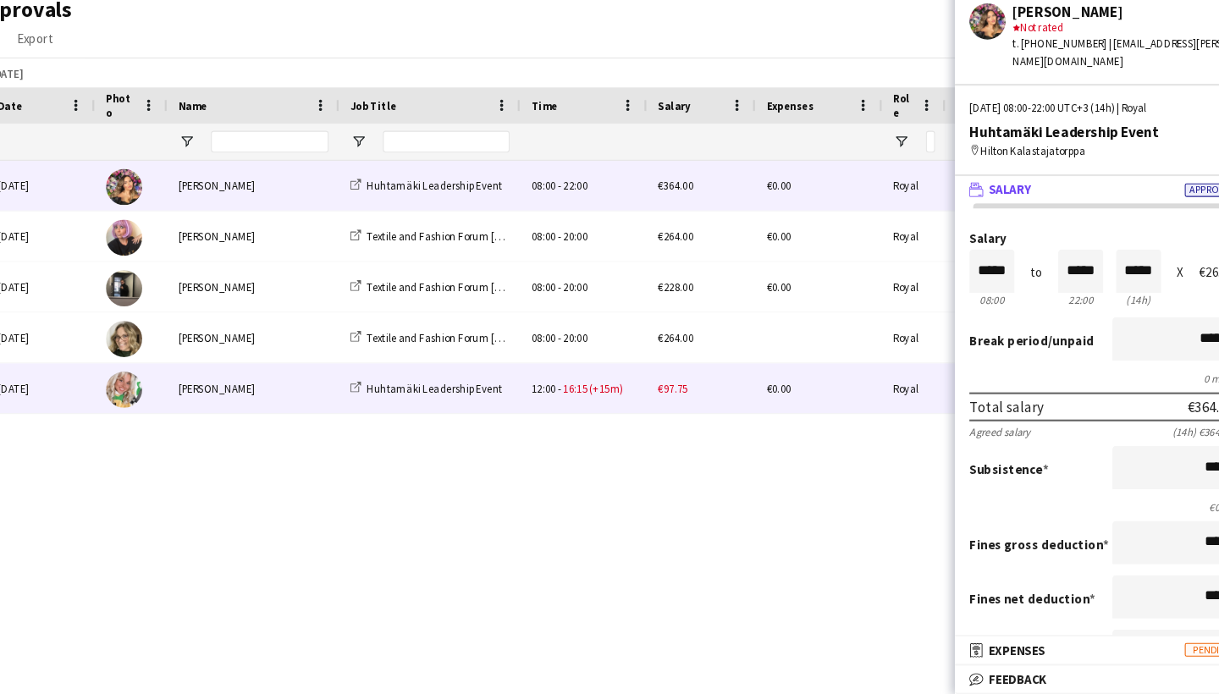
click at [293, 384] on div "[PERSON_NAME]" at bounding box center [275, 407] width 161 height 47
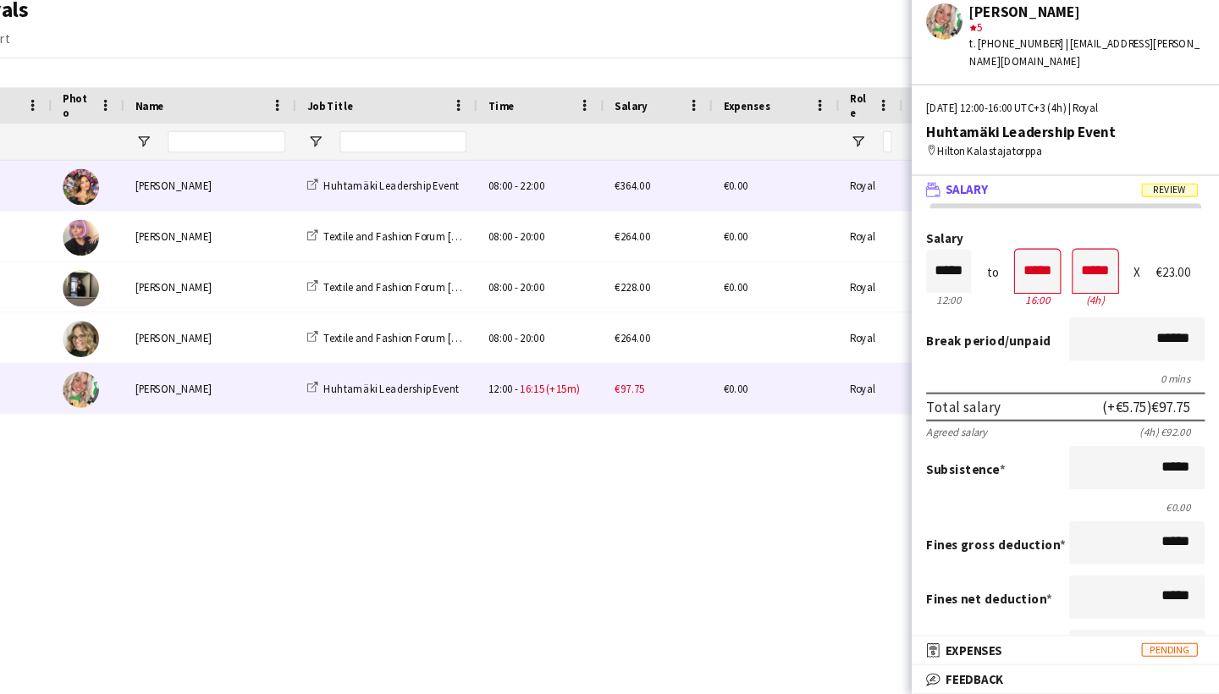
click at [201, 195] on div "[PERSON_NAME]" at bounding box center [275, 218] width 161 height 47
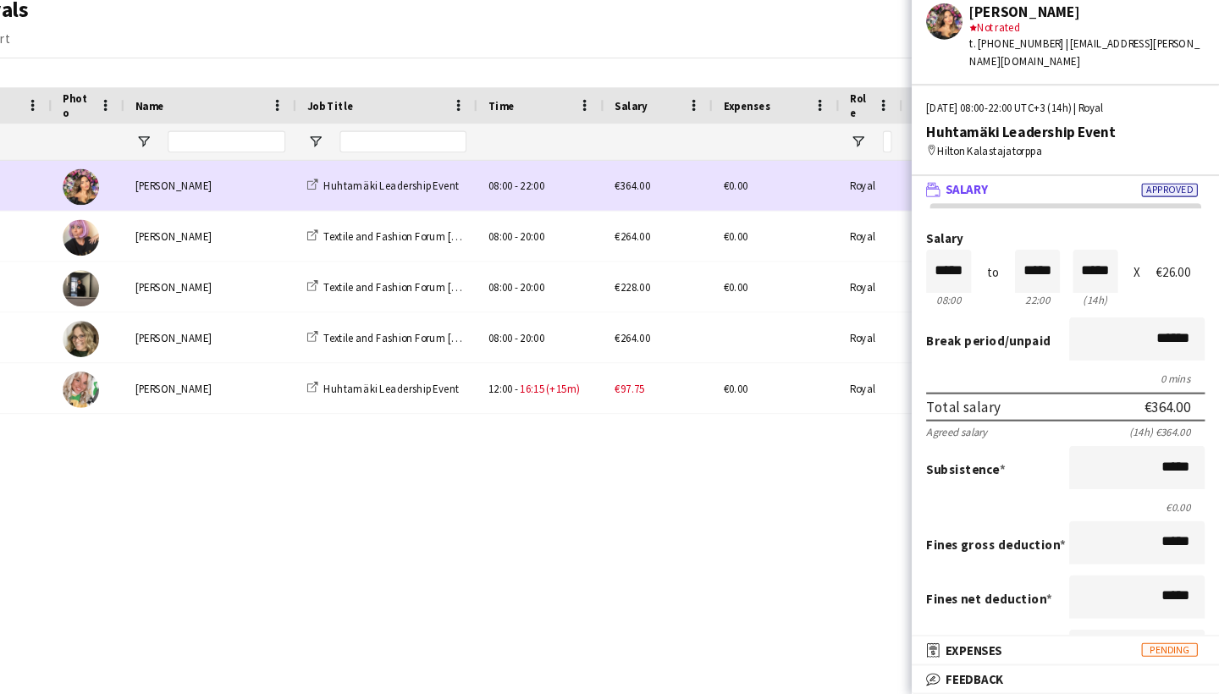
click at [246, 195] on div "[PERSON_NAME]" at bounding box center [275, 218] width 161 height 47
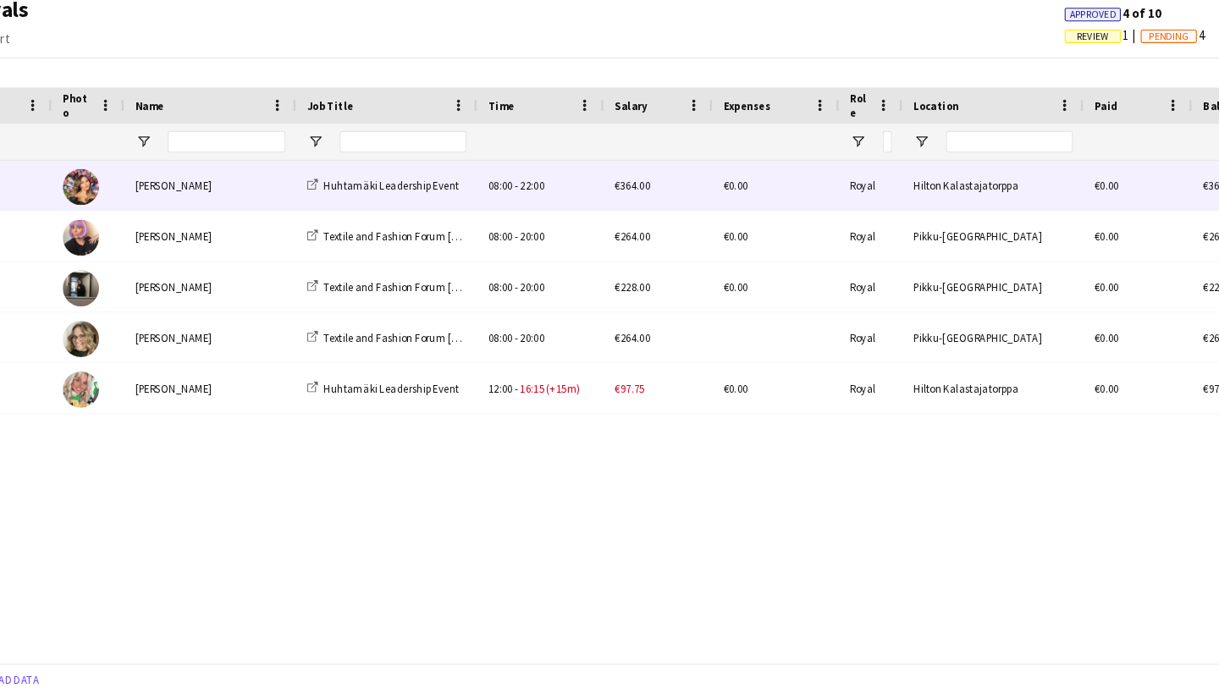
click at [246, 195] on div "[PERSON_NAME]" at bounding box center [275, 218] width 161 height 47
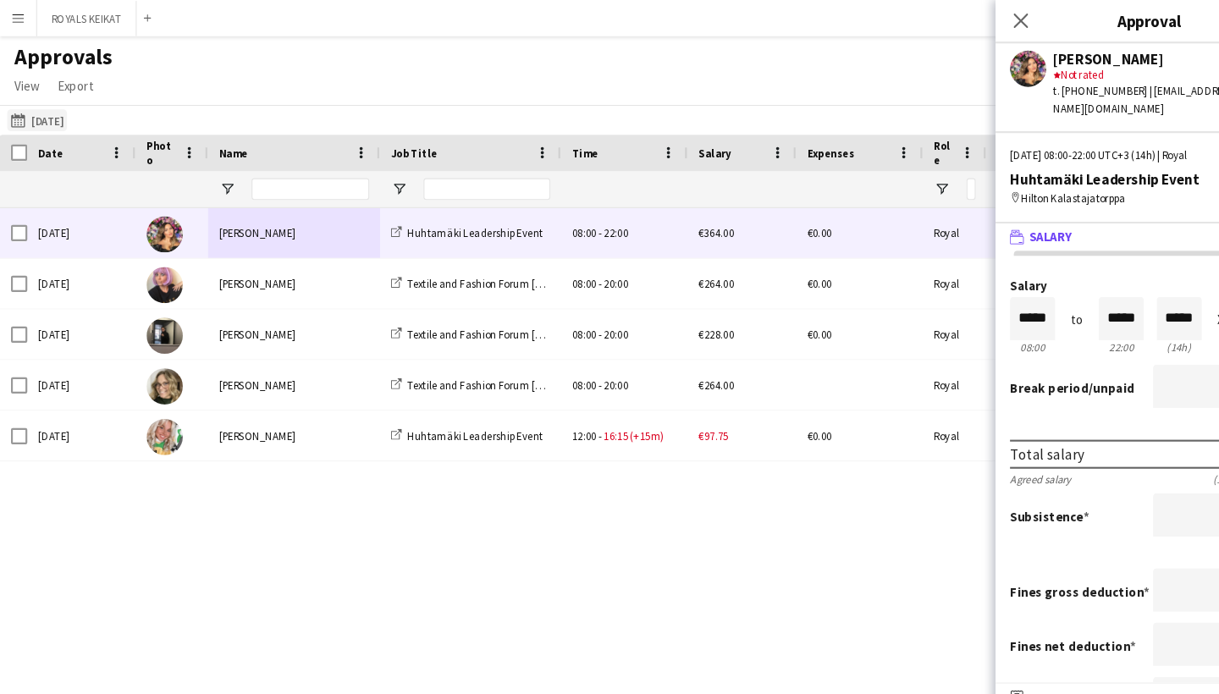
click at [47, 119] on button "[DATE] [DATE]" at bounding box center [35, 112] width 56 height 20
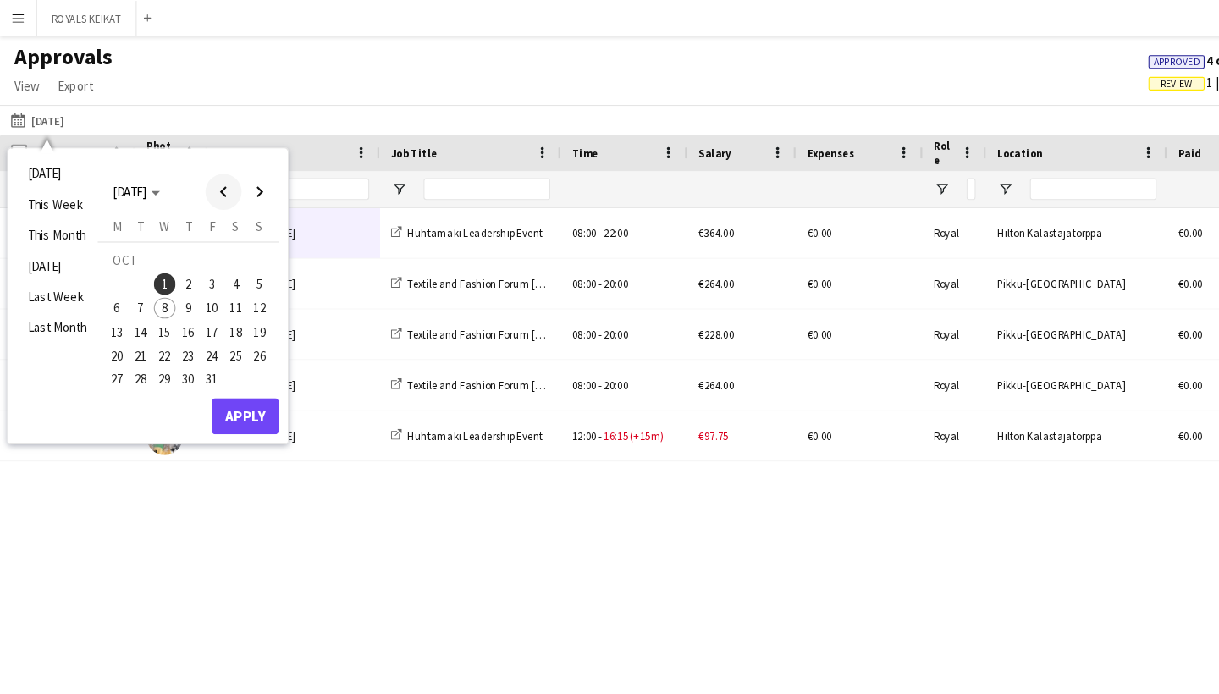
click at [213, 185] on span "Previous month" at bounding box center [209, 180] width 34 height 34
click at [137, 357] on span "30" at bounding box center [132, 355] width 20 height 20
click at [224, 385] on button "Apply" at bounding box center [229, 390] width 63 height 34
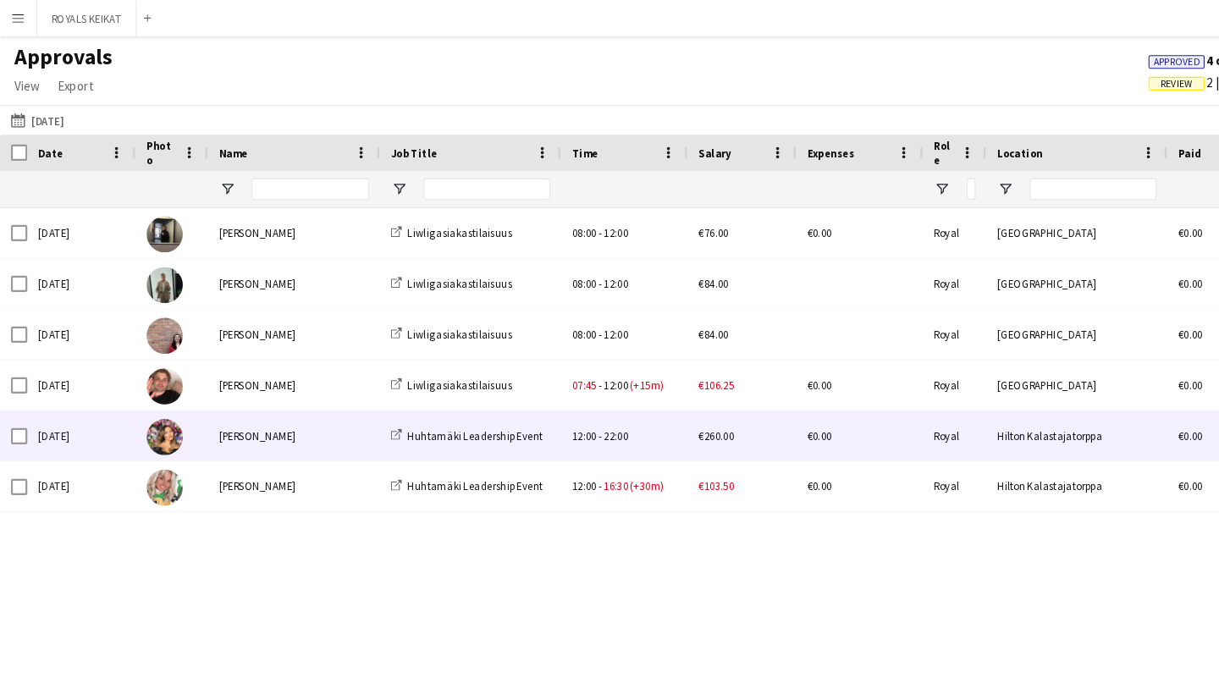
click at [251, 405] on div "[PERSON_NAME]" at bounding box center [275, 407] width 161 height 47
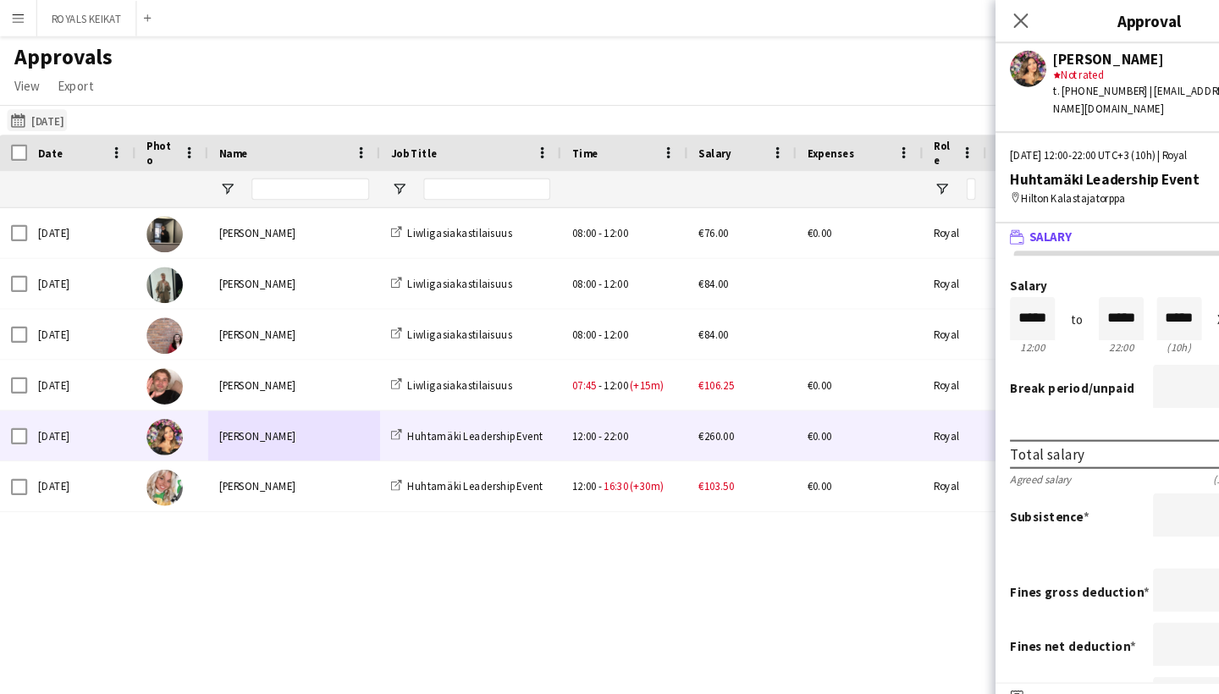
click at [63, 113] on button "[DATE] [DATE]" at bounding box center [35, 112] width 56 height 20
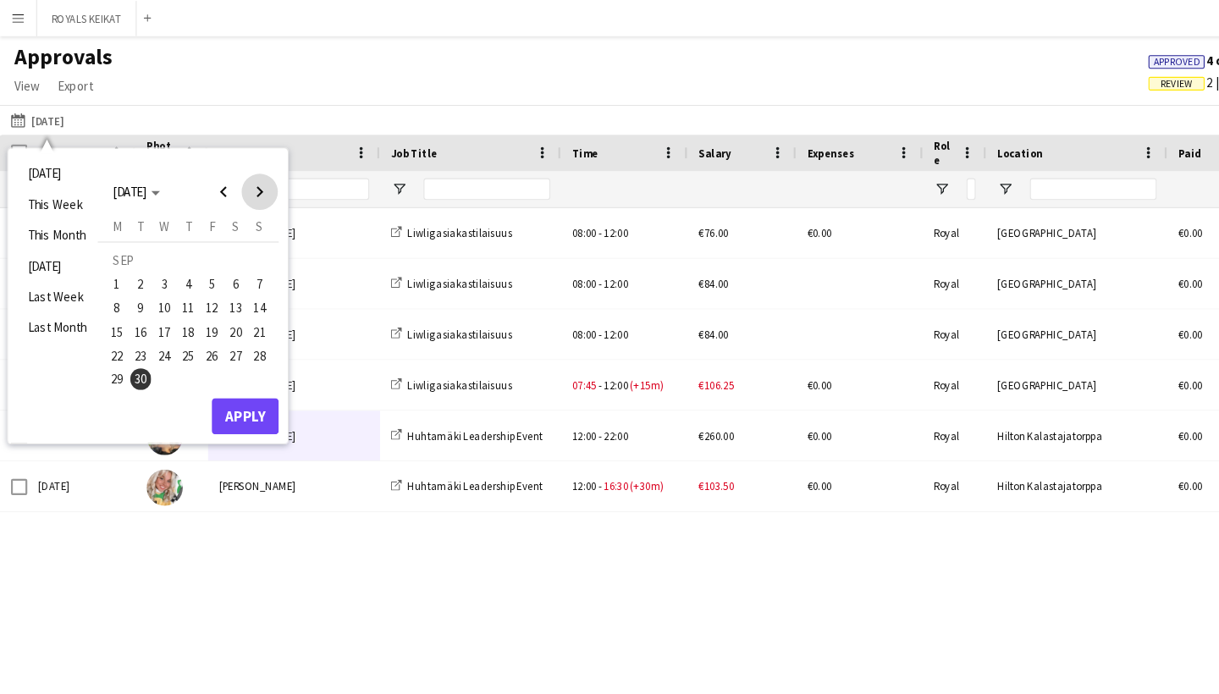
click at [242, 167] on span "Next month" at bounding box center [243, 180] width 34 height 34
click at [178, 263] on span "2" at bounding box center [176, 266] width 20 height 20
click at [237, 396] on button "Apply" at bounding box center [229, 390] width 63 height 34
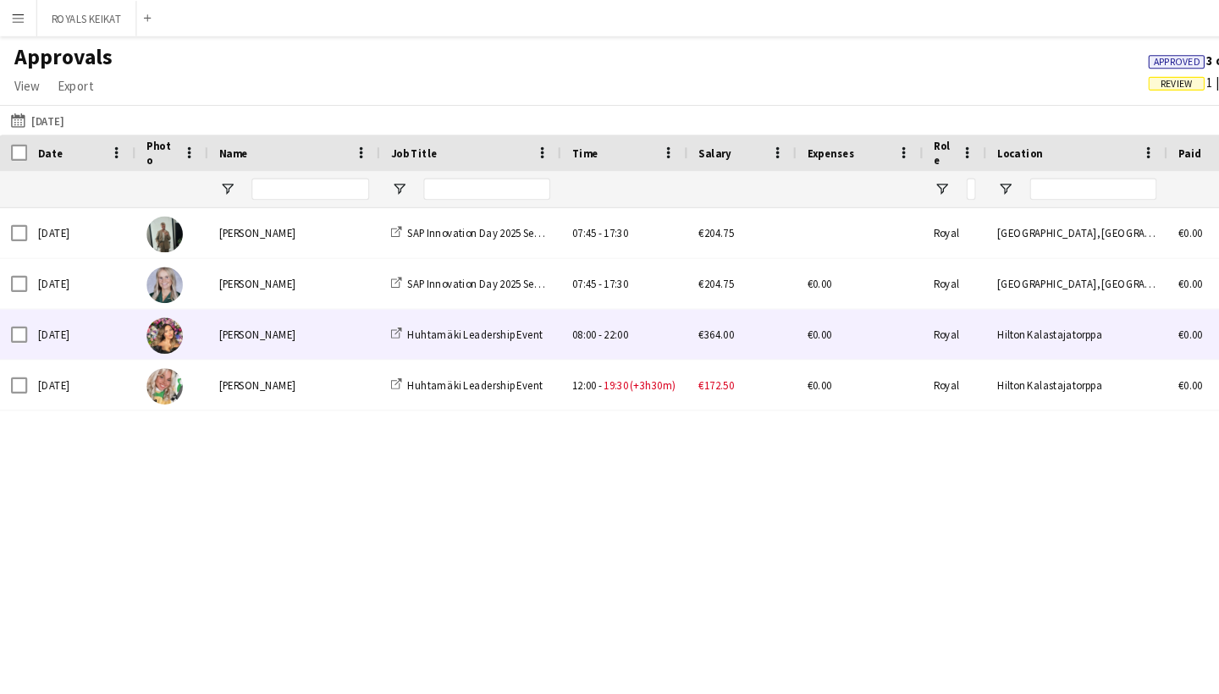
click at [259, 313] on div "[PERSON_NAME]" at bounding box center [275, 313] width 161 height 47
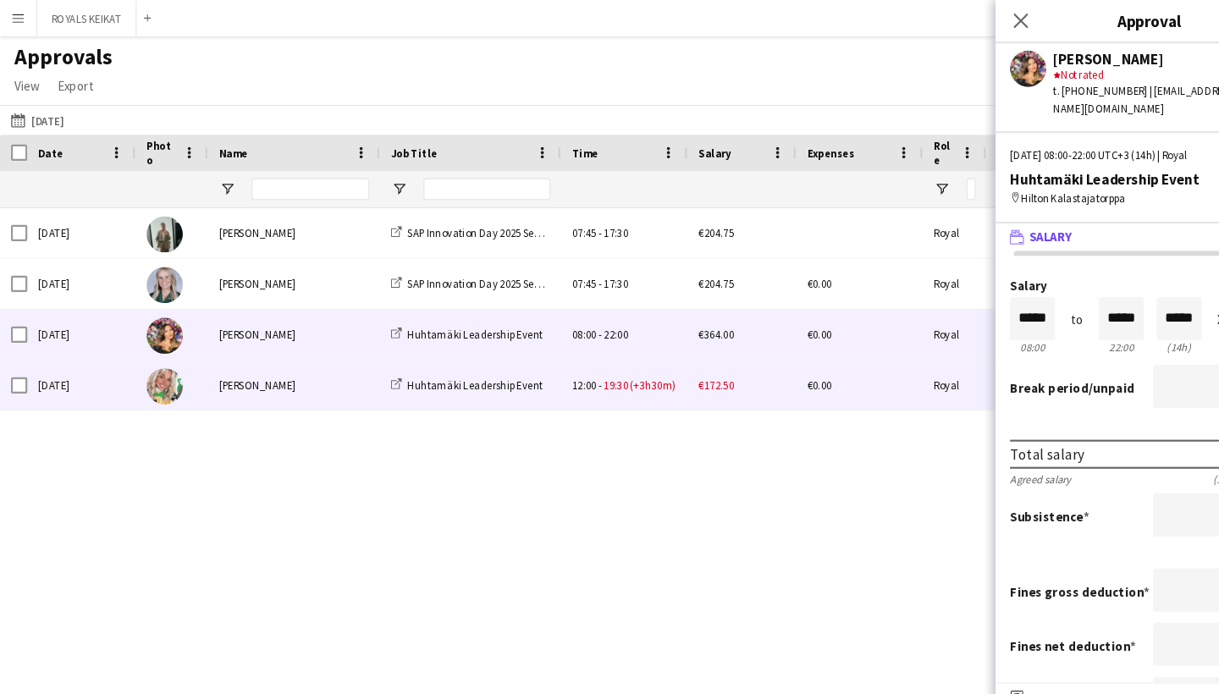
click at [317, 357] on div "[PERSON_NAME]" at bounding box center [275, 360] width 161 height 47
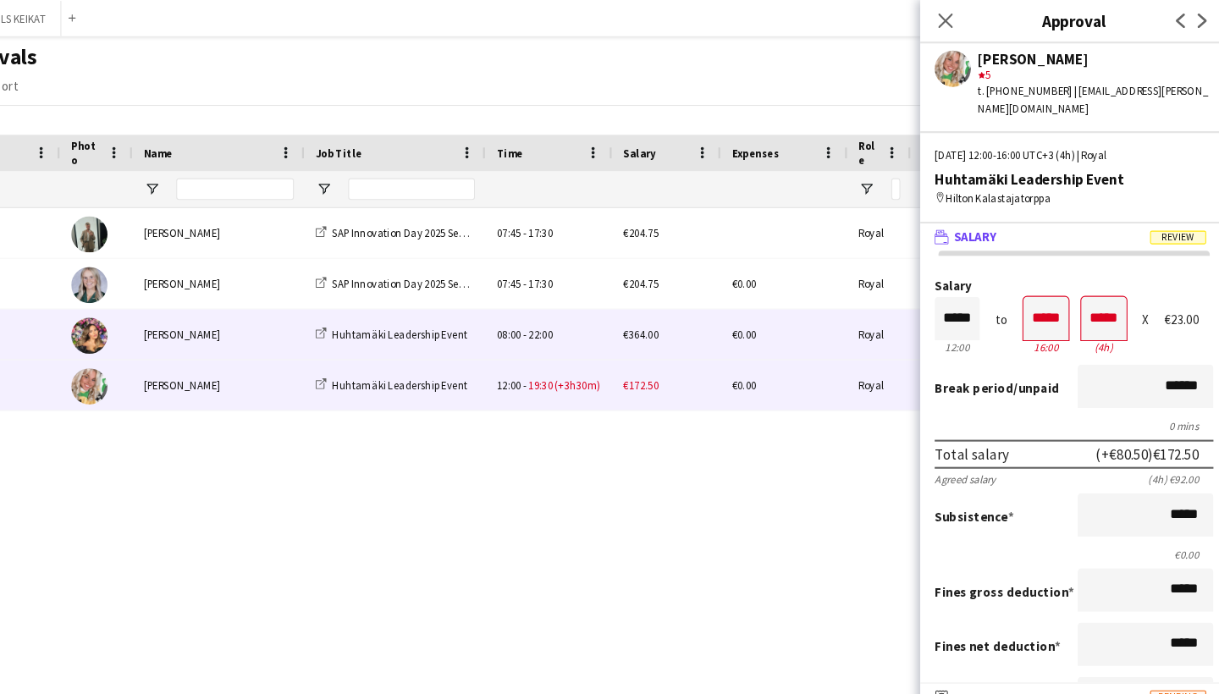
click at [230, 306] on div "[PERSON_NAME]" at bounding box center [275, 313] width 161 height 47
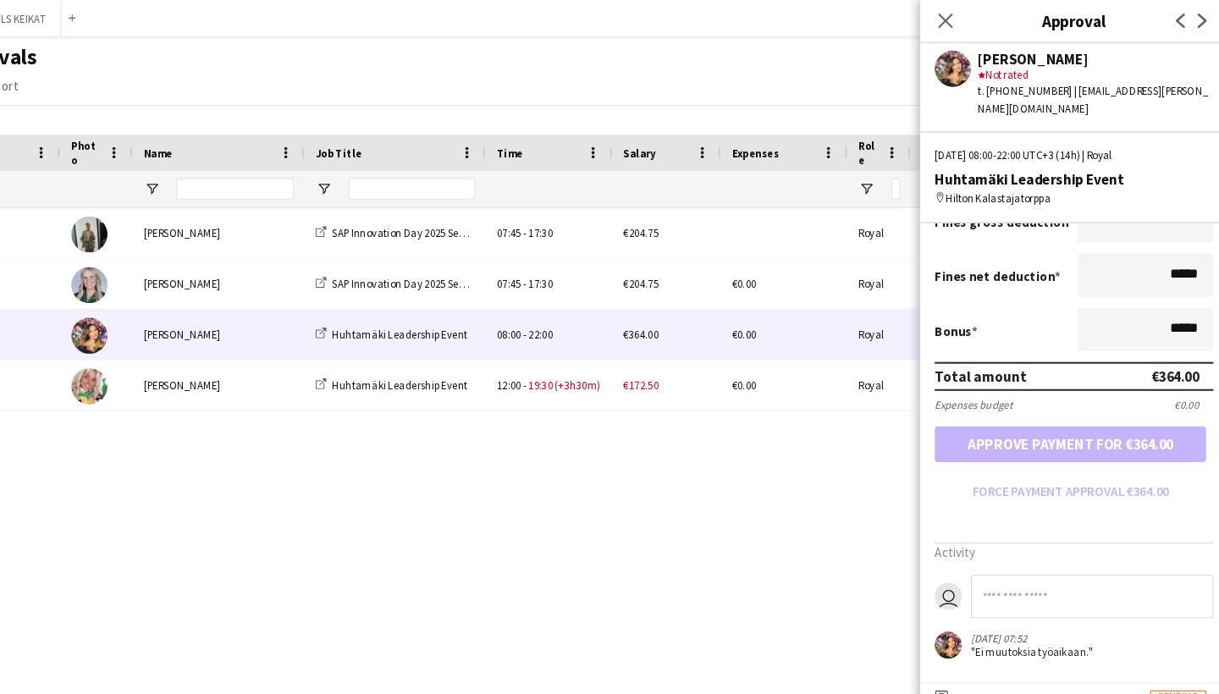
scroll to position [353, 0]
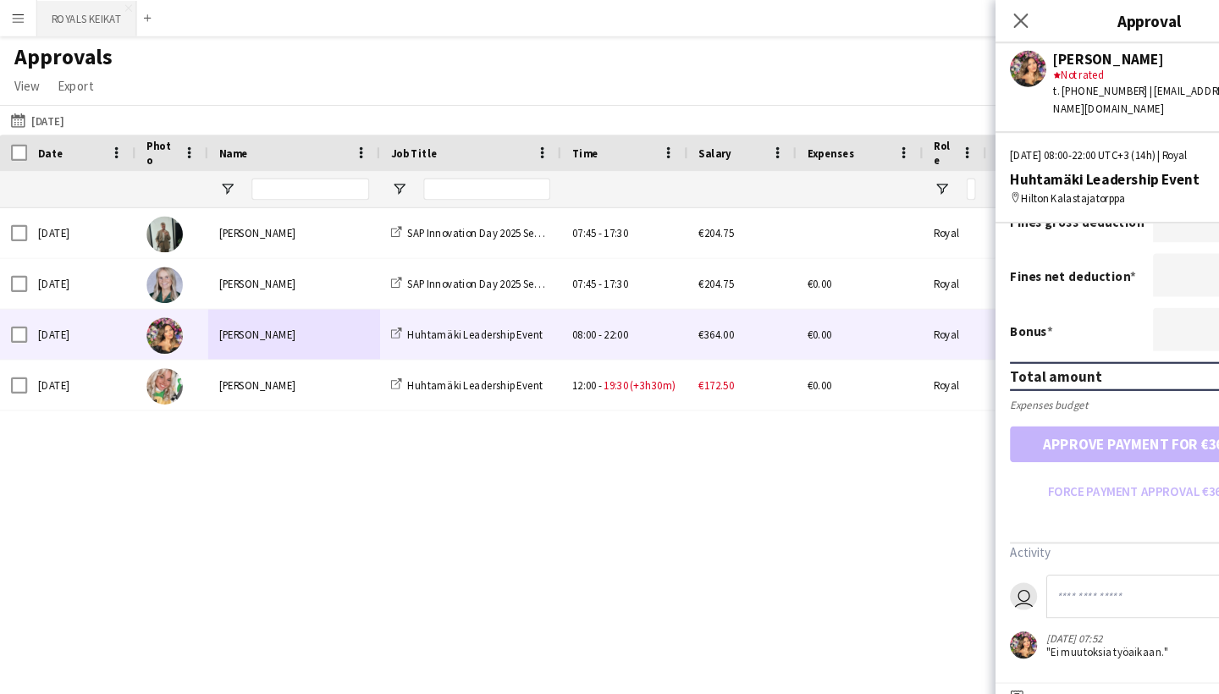
click at [75, 19] on button "ROYALS KEIKAT Close" at bounding box center [81, 17] width 93 height 33
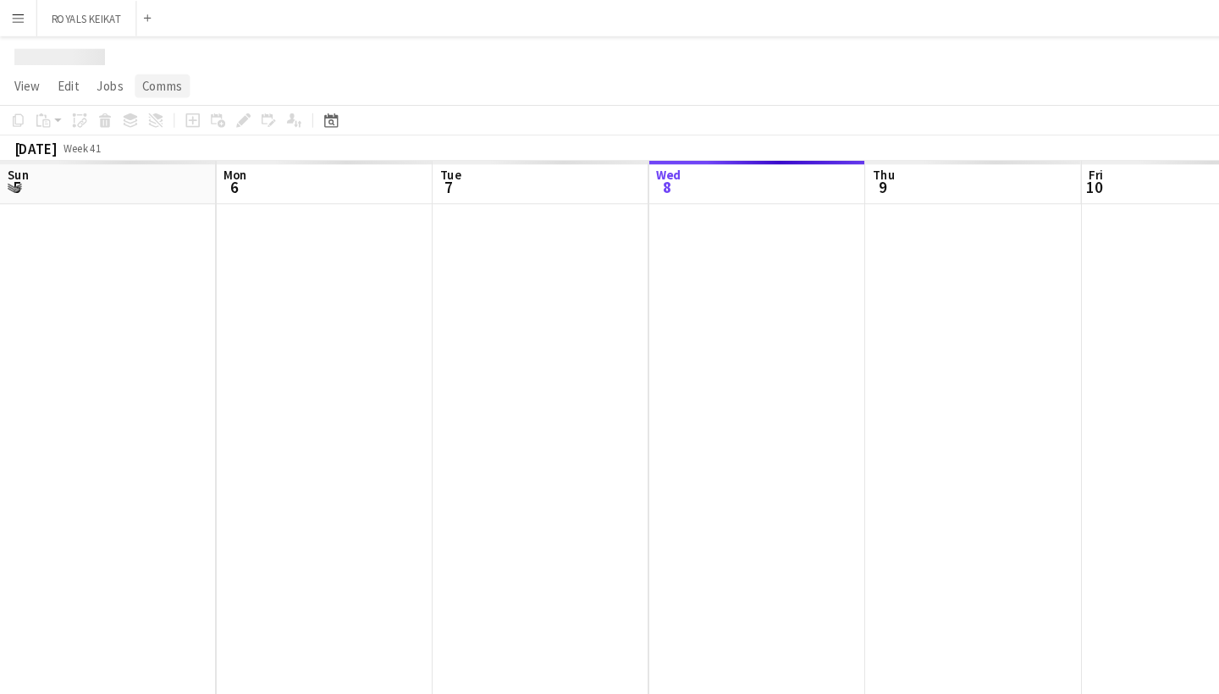
scroll to position [0, 405]
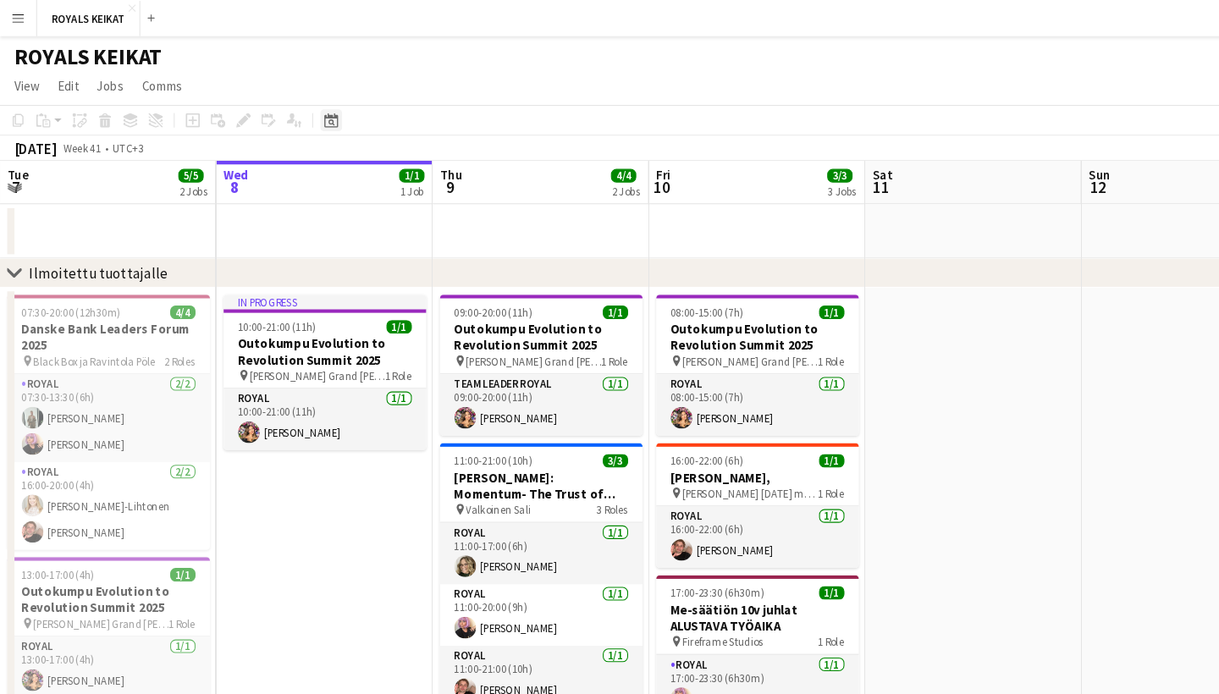
click at [311, 113] on icon at bounding box center [310, 115] width 6 height 6
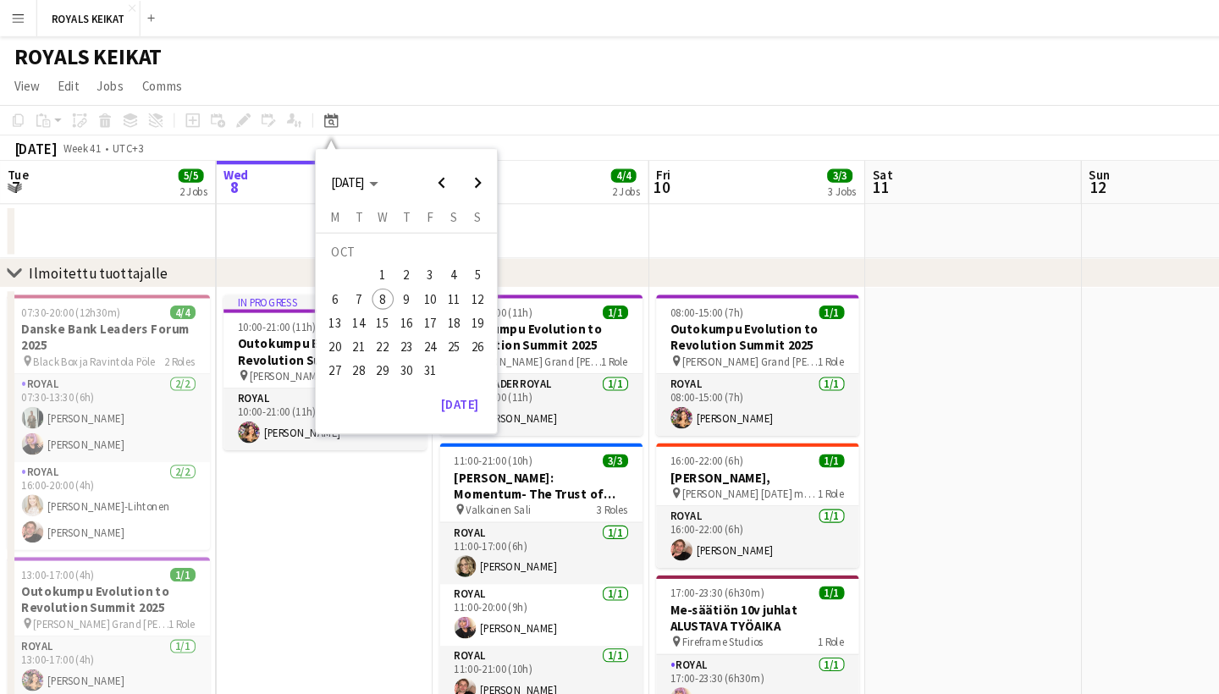
click at [357, 258] on span "1" at bounding box center [358, 258] width 20 height 20
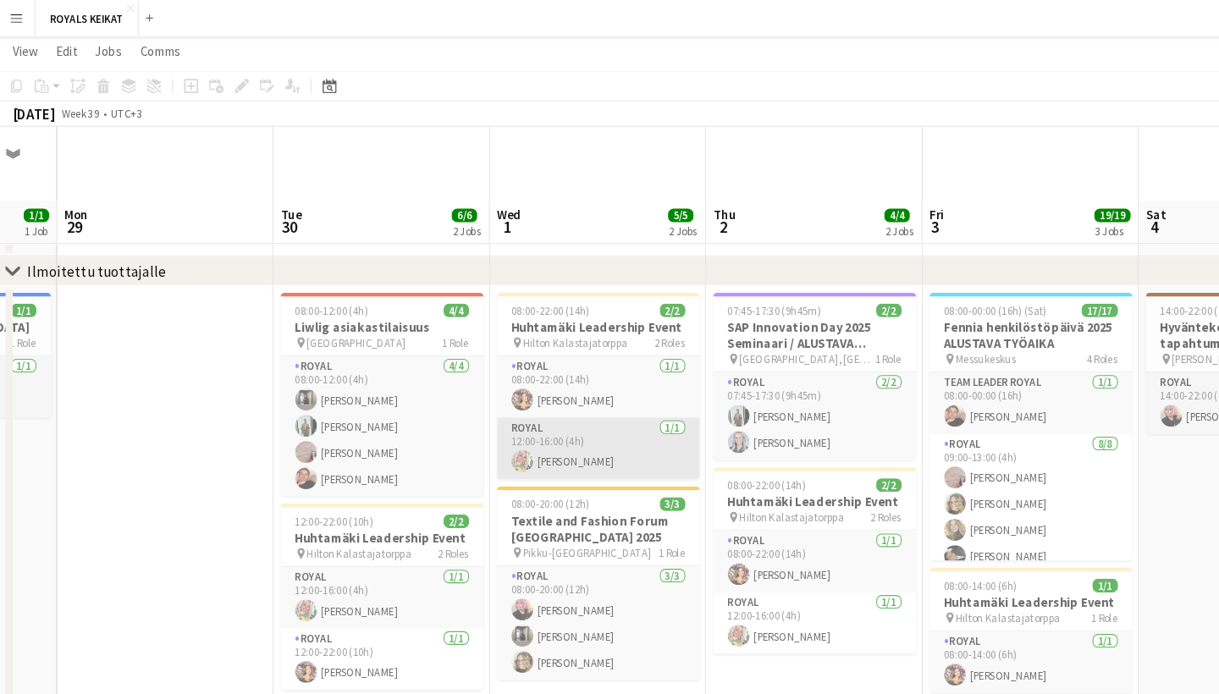
scroll to position [25, 0]
